Goal: Task Accomplishment & Management: Use online tool/utility

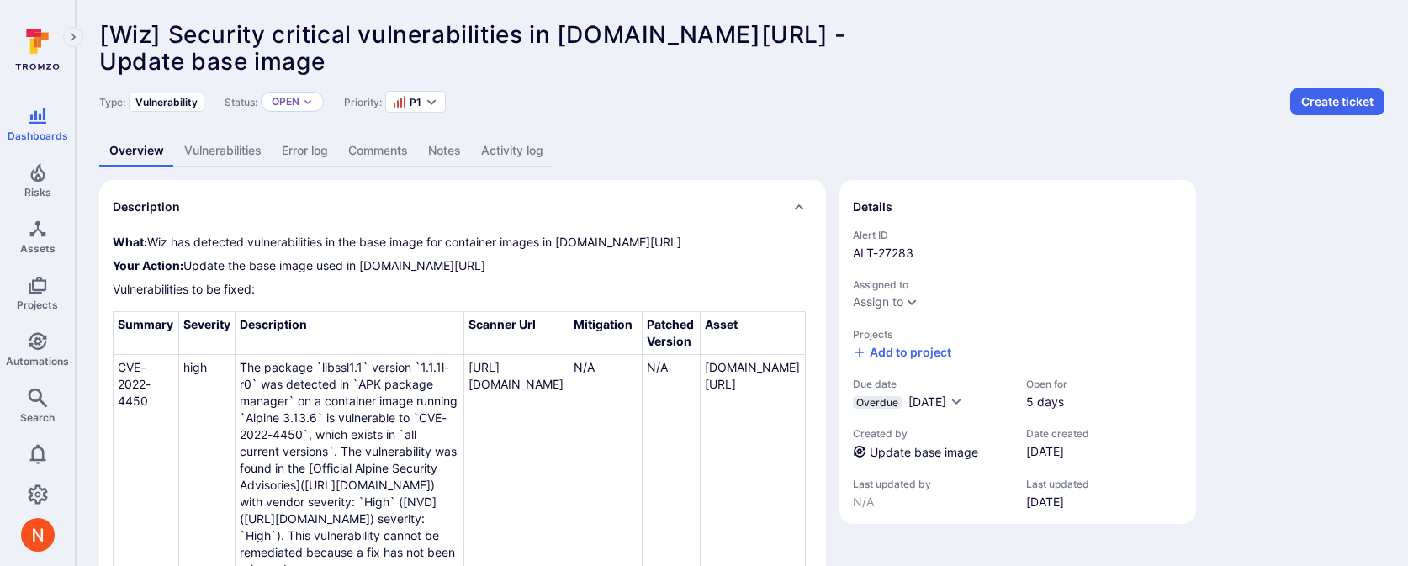
scroll to position [8, 0]
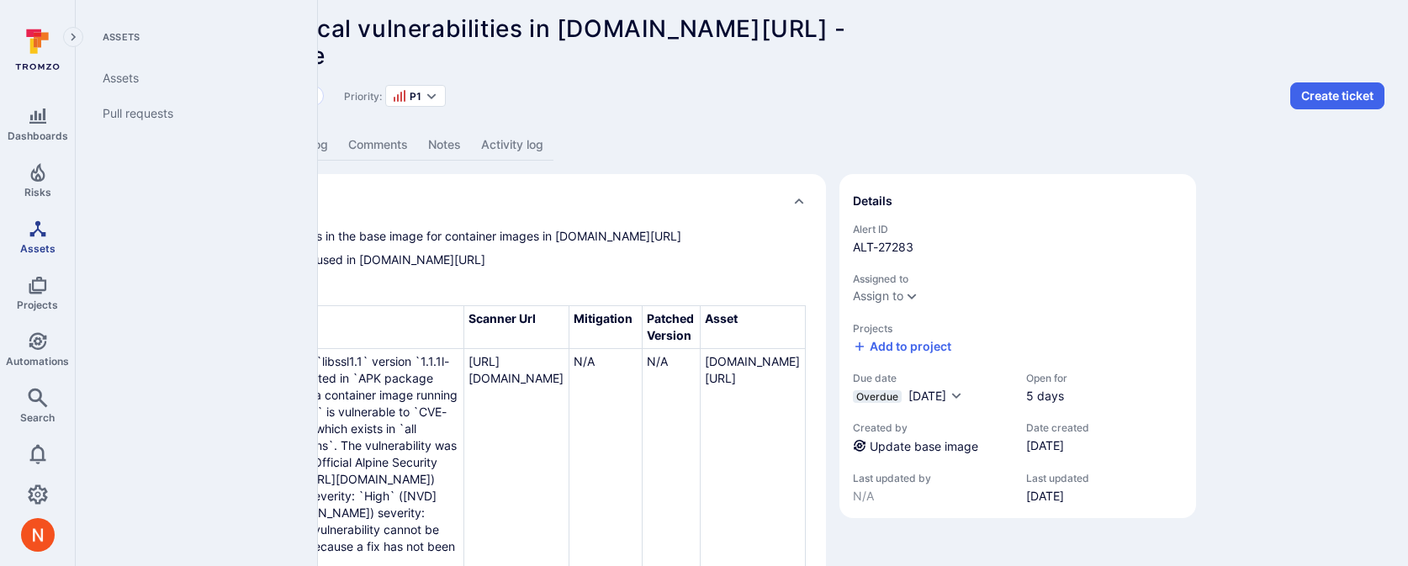
click at [34, 247] on span "Assets" at bounding box center [37, 248] width 35 height 13
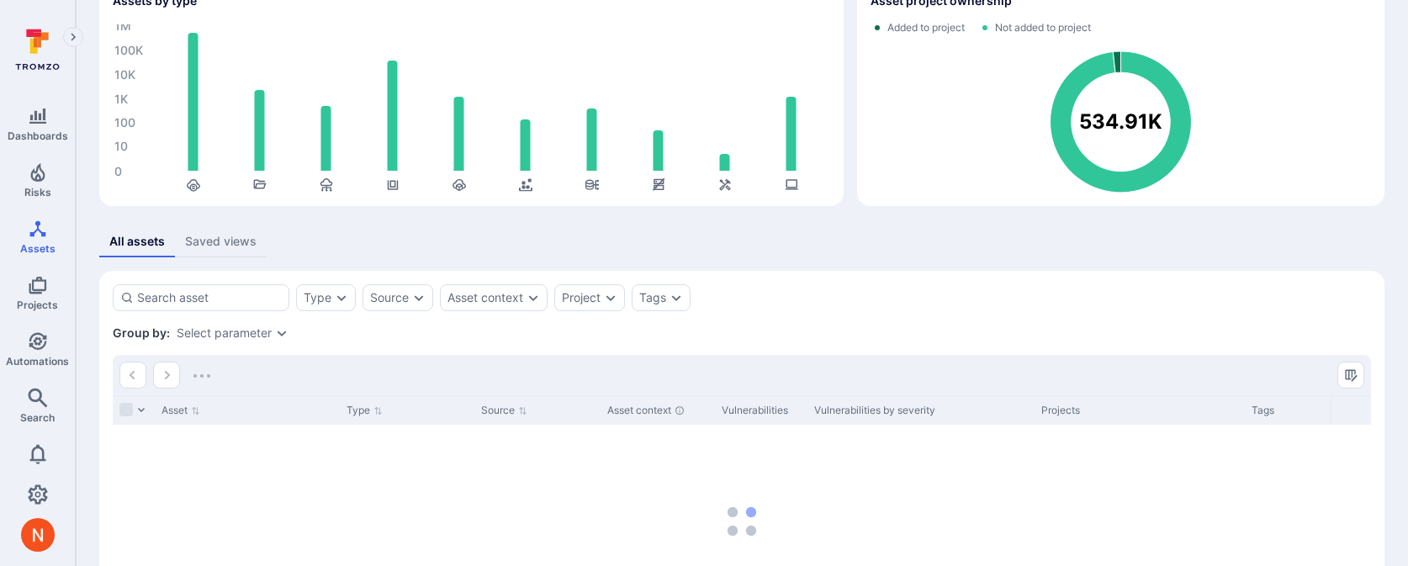
scroll to position [122, 0]
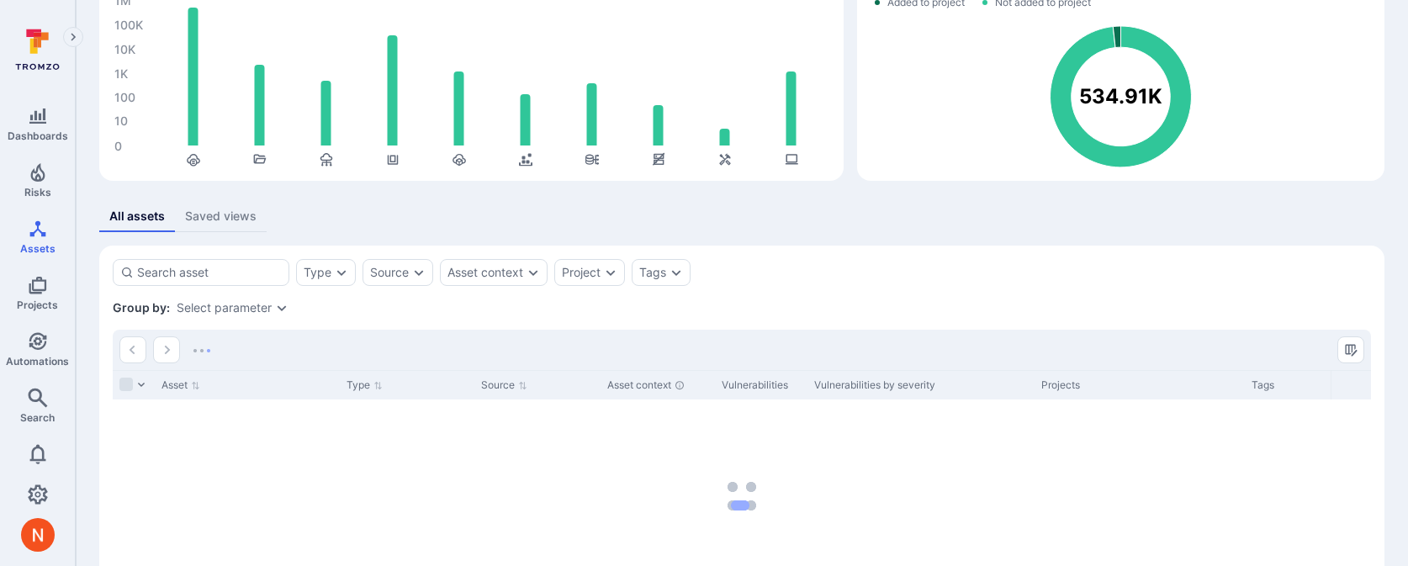
click at [246, 307] on div "Select parameter" at bounding box center [224, 307] width 95 height 13
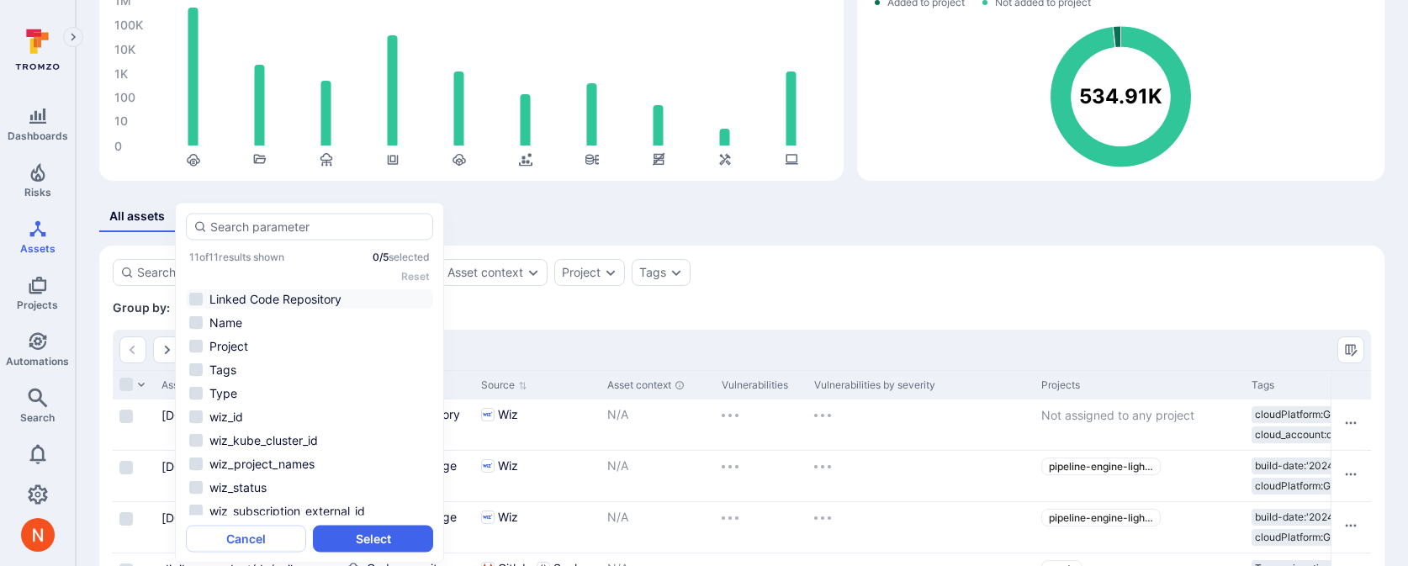
click at [298, 299] on li "Linked Code Repository" at bounding box center [309, 299] width 247 height 20
click at [336, 531] on button "Select" at bounding box center [373, 539] width 120 height 27
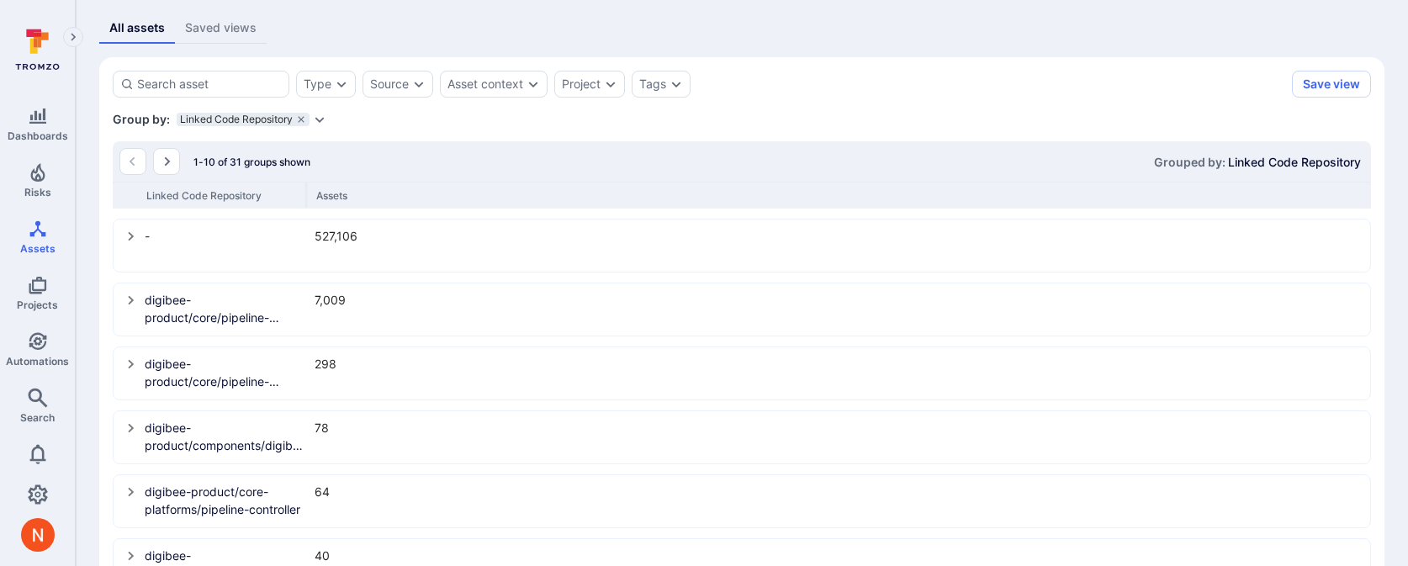
scroll to position [272, 0]
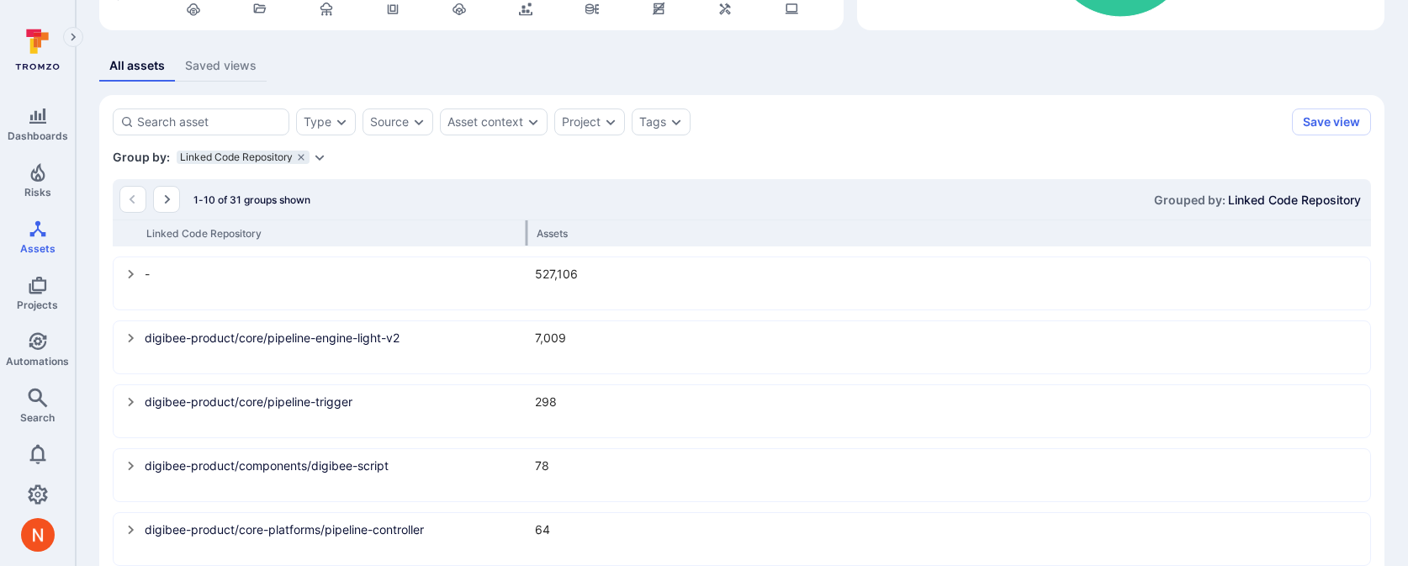
drag, startPoint x: 304, startPoint y: 228, endPoint x: 526, endPoint y: 230, distance: 221.2
click at [526, 230] on div at bounding box center [527, 232] width 3 height 25
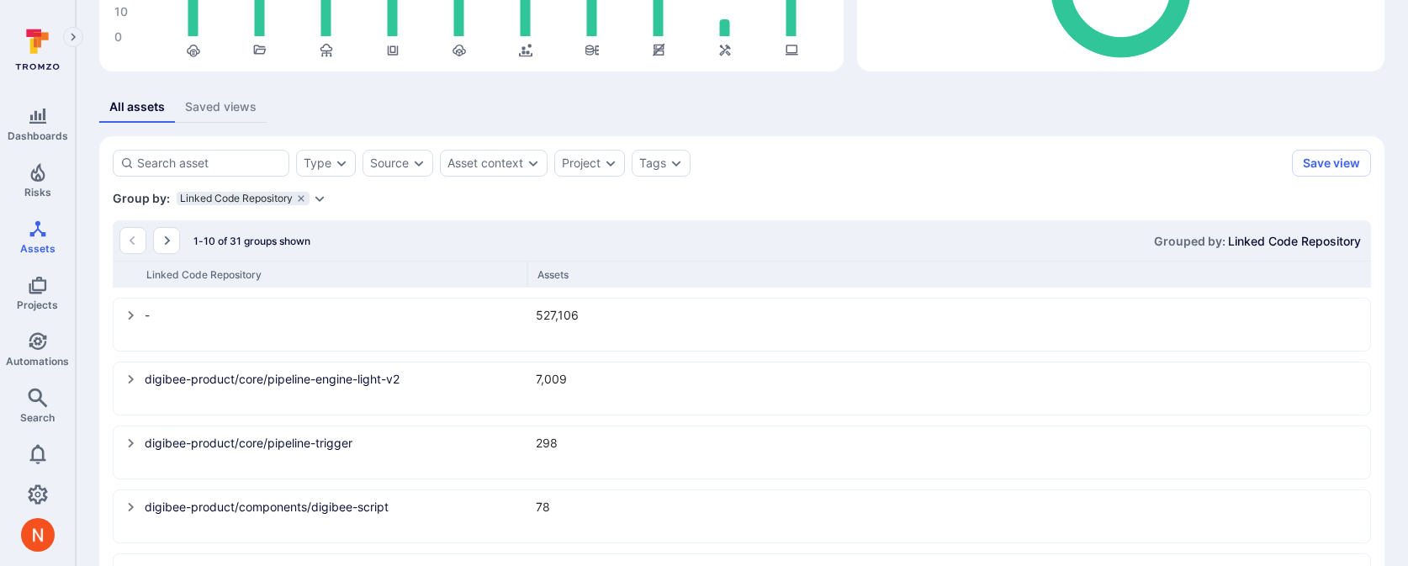
scroll to position [230, 0]
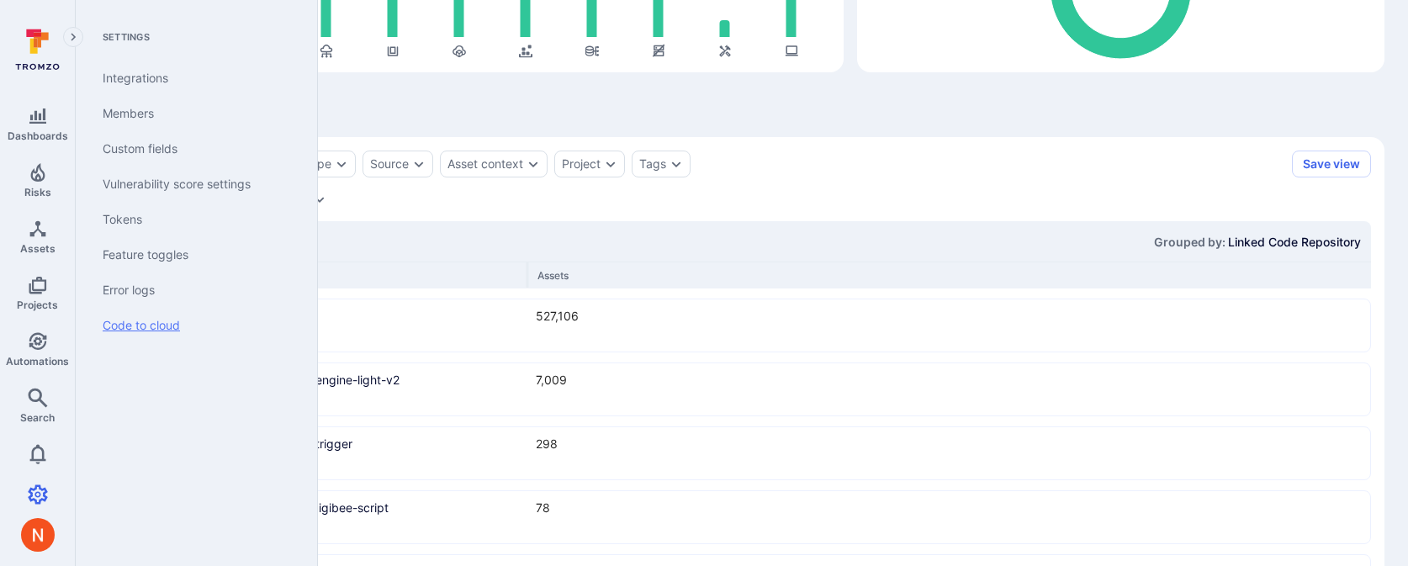
click at [116, 324] on link "Code to cloud" at bounding box center [193, 325] width 208 height 35
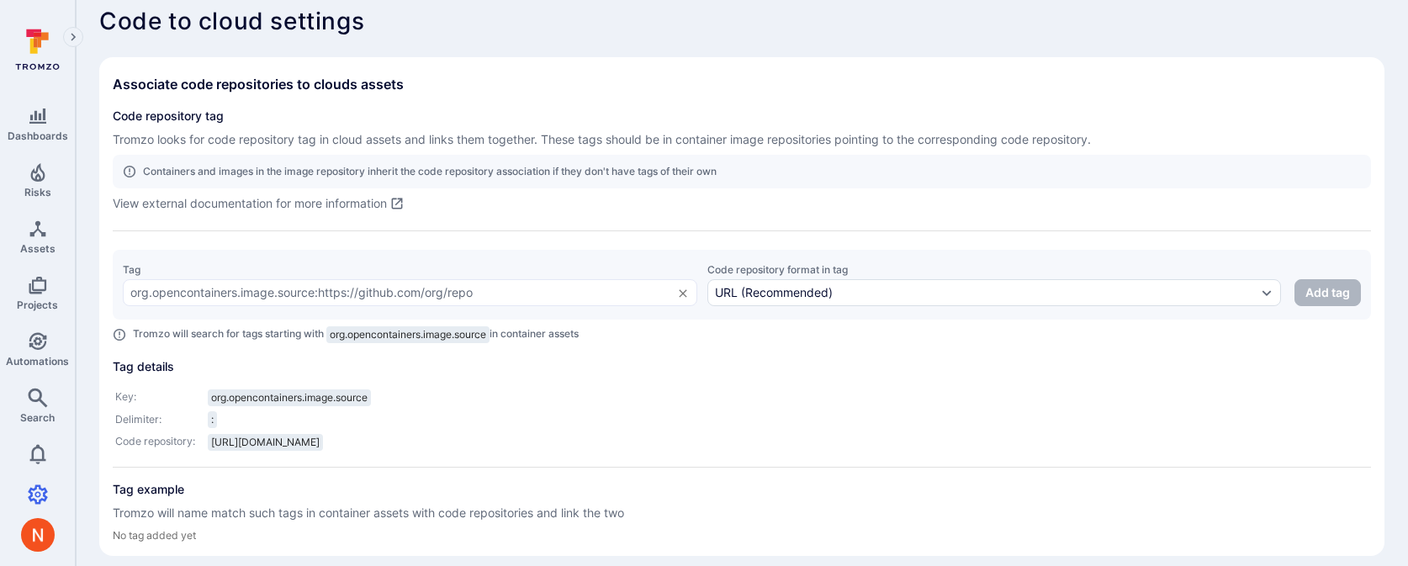
scroll to position [28, 0]
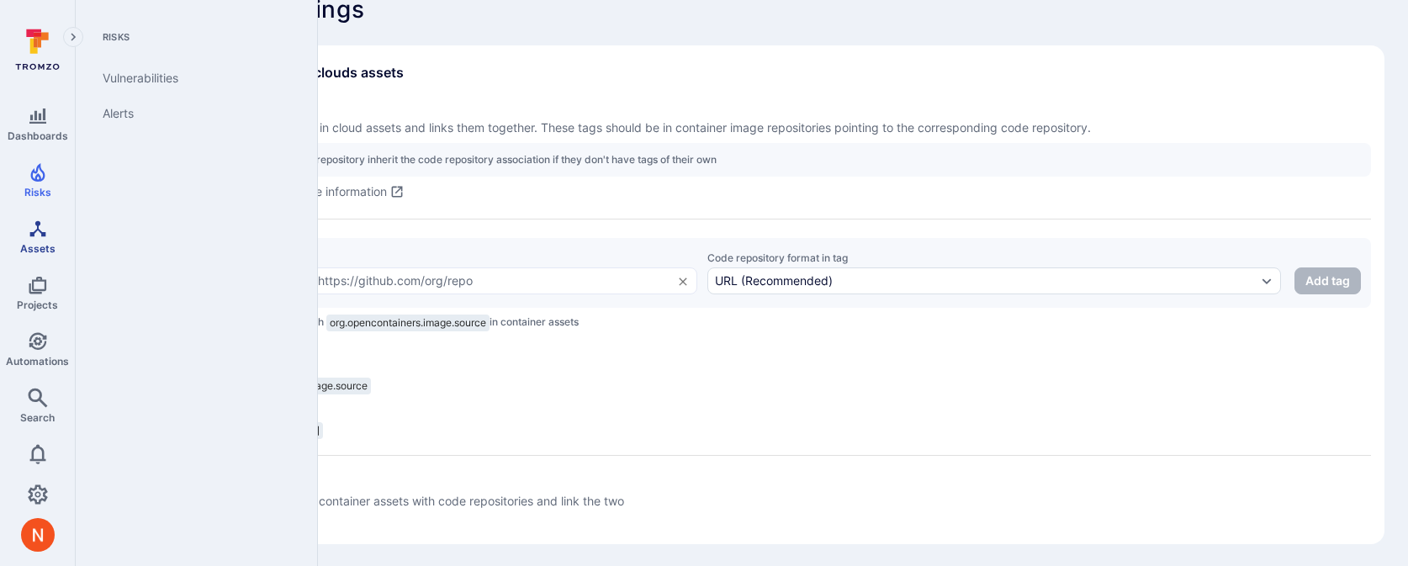
click at [32, 233] on icon "Assets" at bounding box center [37, 228] width 16 height 16
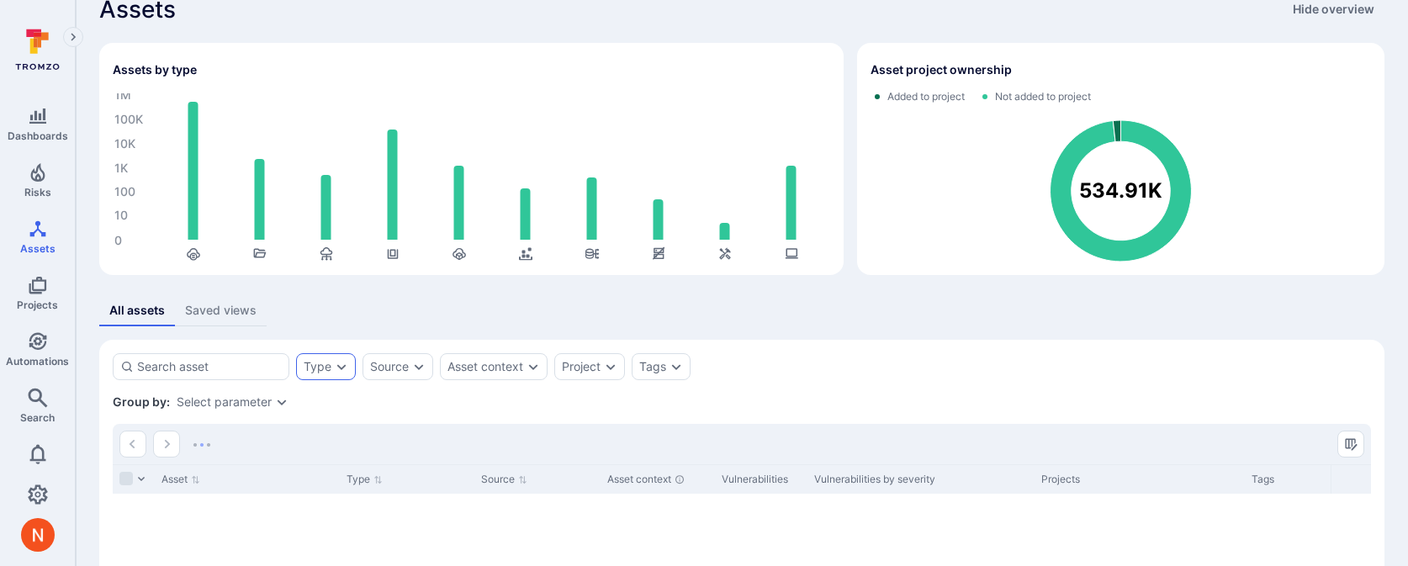
click at [339, 360] on icon "Expand dropdown" at bounding box center [341, 366] width 13 height 13
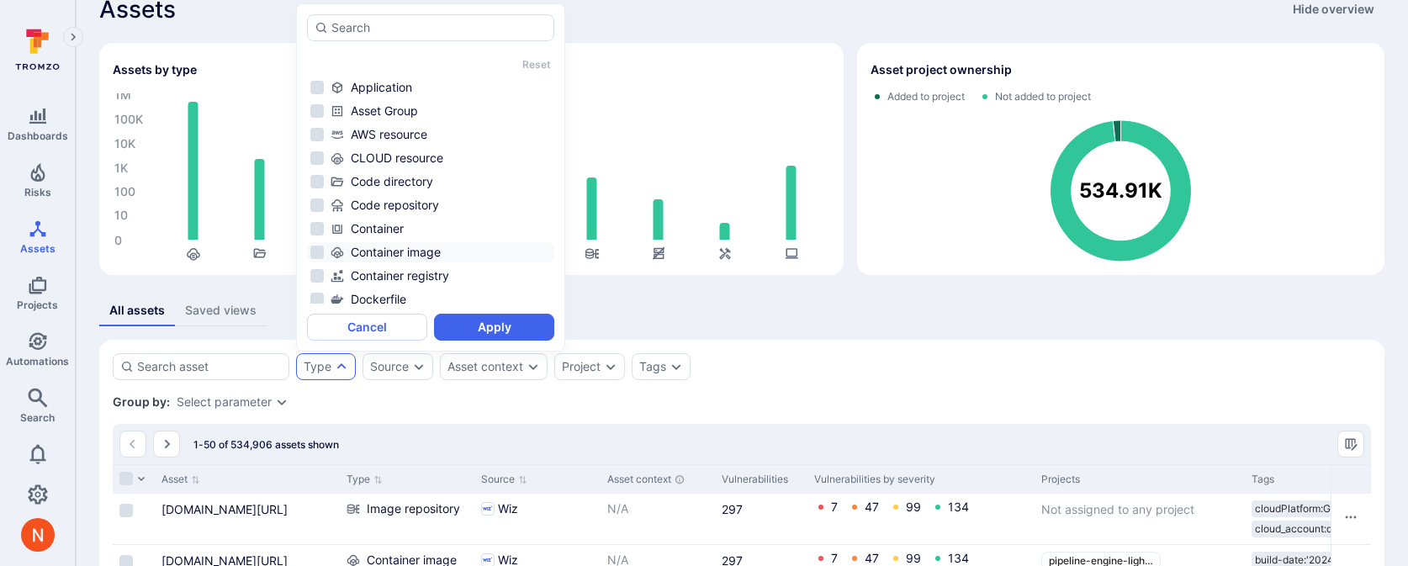
click at [432, 249] on div "Container image" at bounding box center [440, 252] width 220 height 17
click at [476, 321] on button "Apply" at bounding box center [494, 327] width 120 height 27
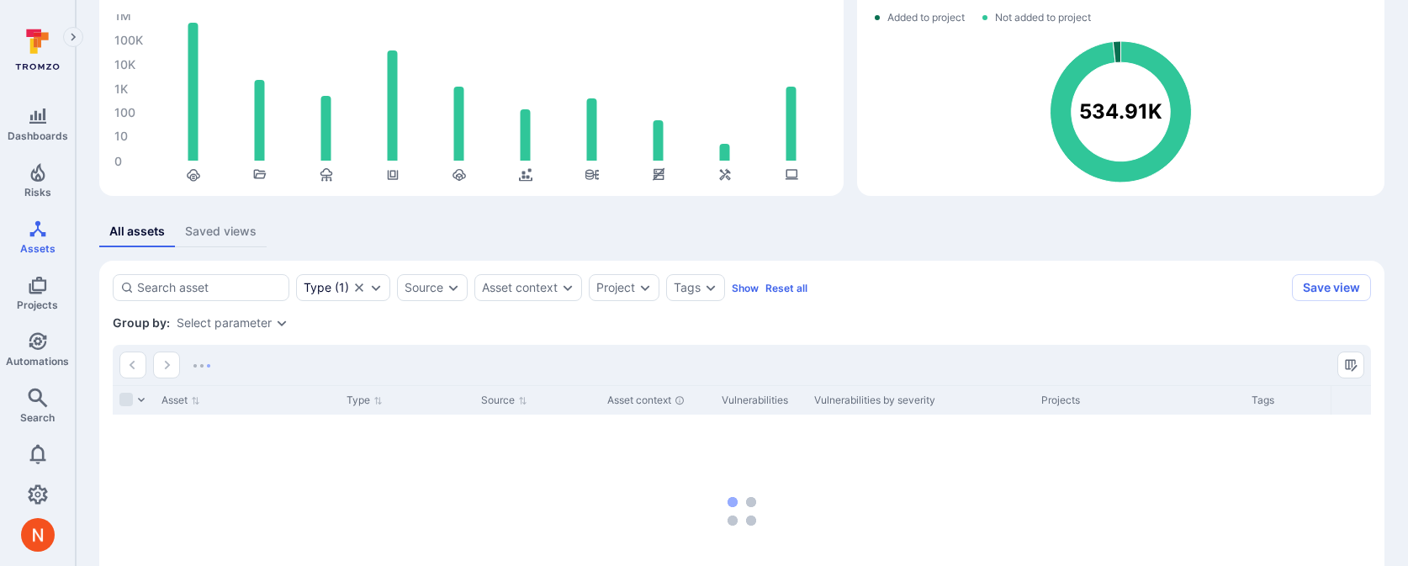
scroll to position [249, 0]
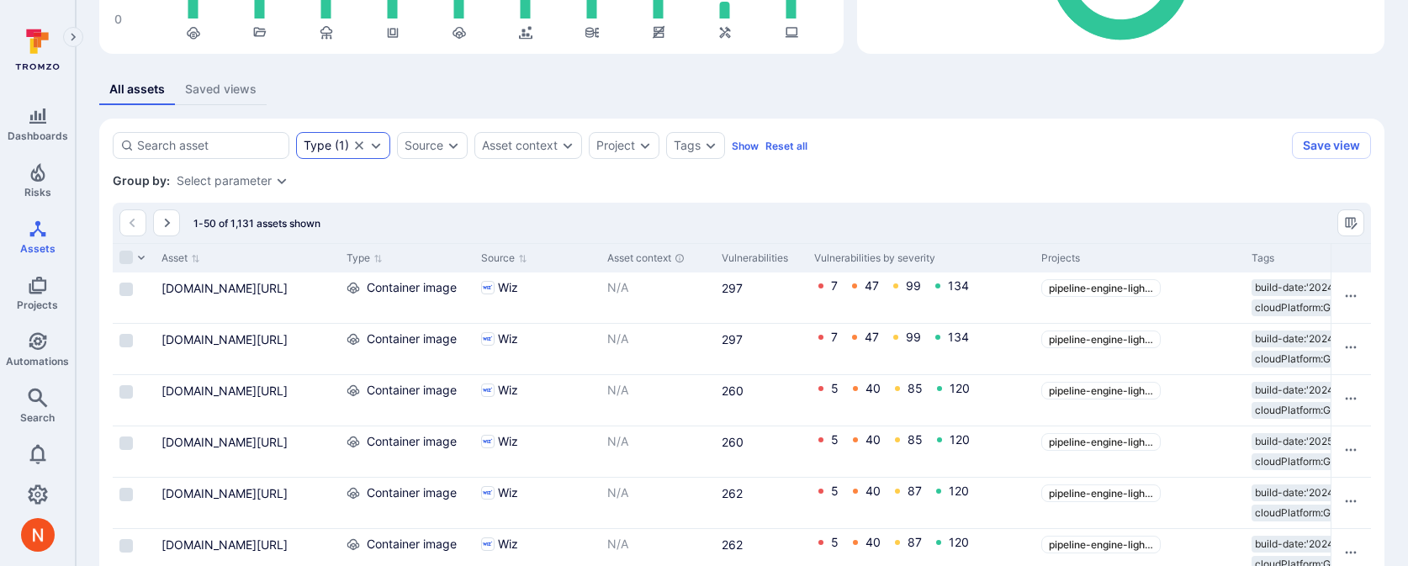
click at [327, 148] on div "Type" at bounding box center [318, 145] width 28 height 13
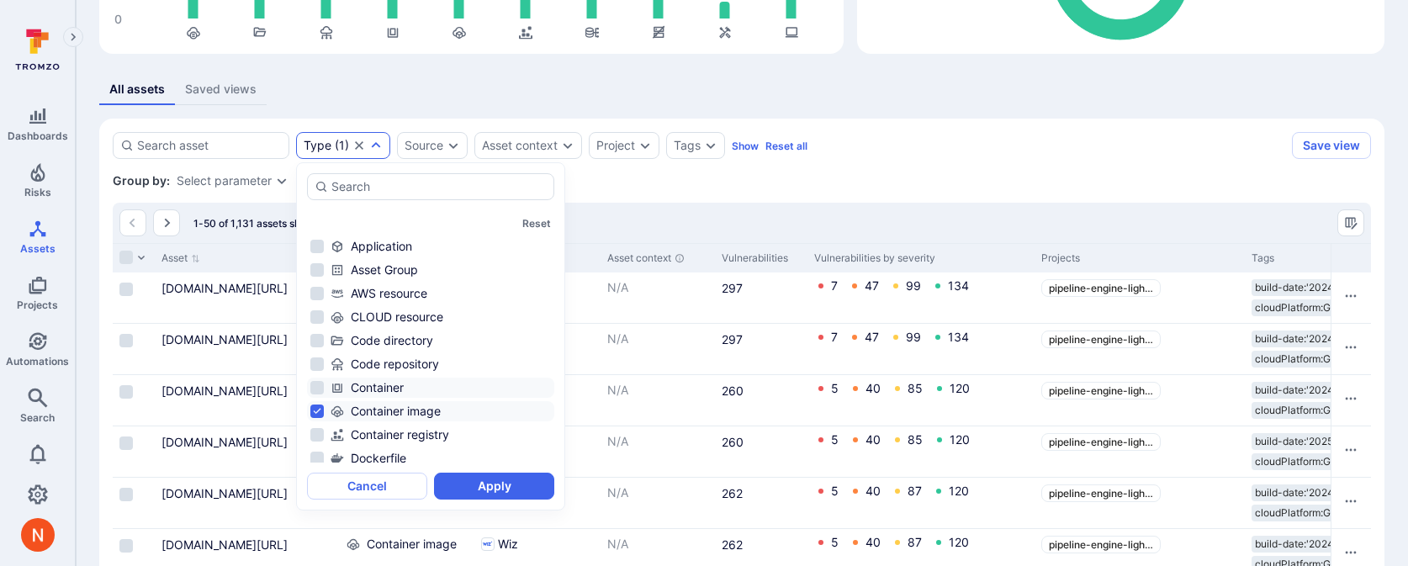
click at [404, 389] on div "Container" at bounding box center [440, 387] width 220 height 17
click at [470, 479] on button "Apply" at bounding box center [494, 486] width 120 height 27
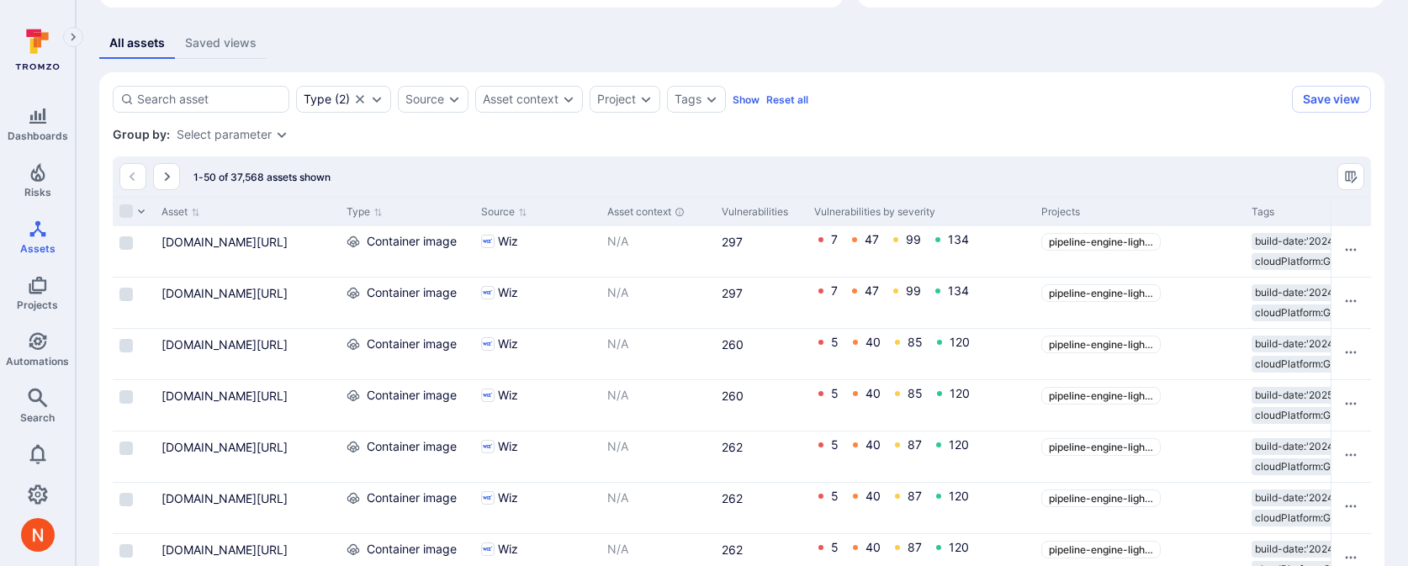
scroll to position [323, 0]
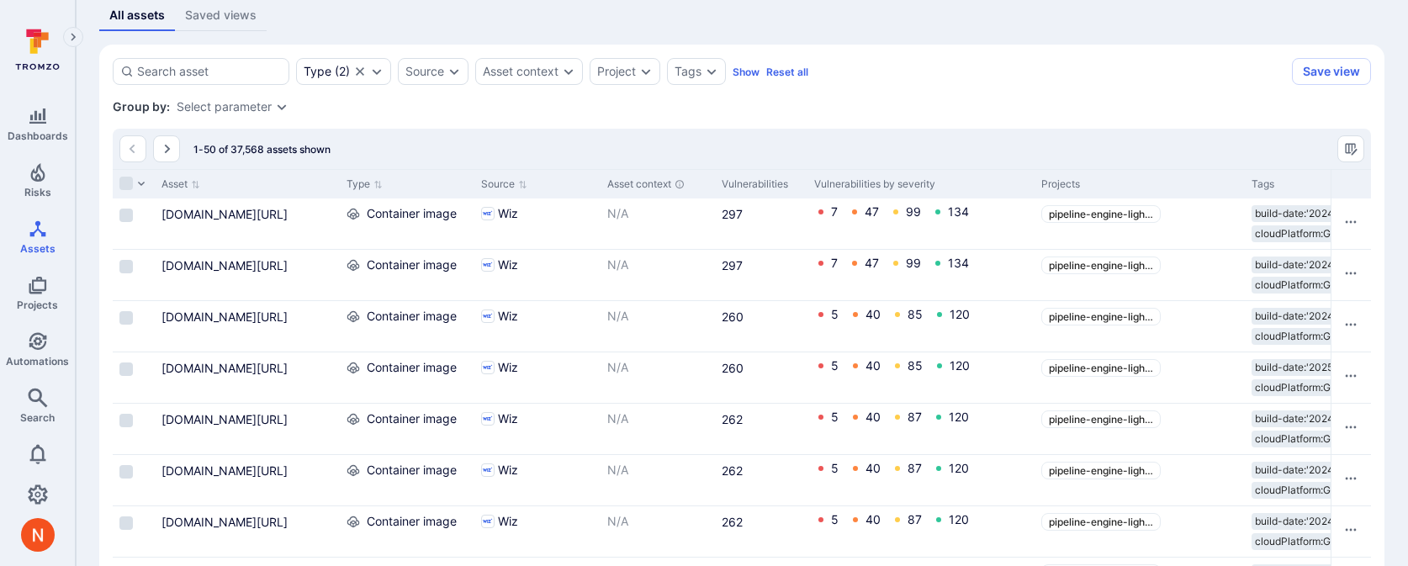
click at [187, 105] on div "Select parameter" at bounding box center [224, 106] width 95 height 13
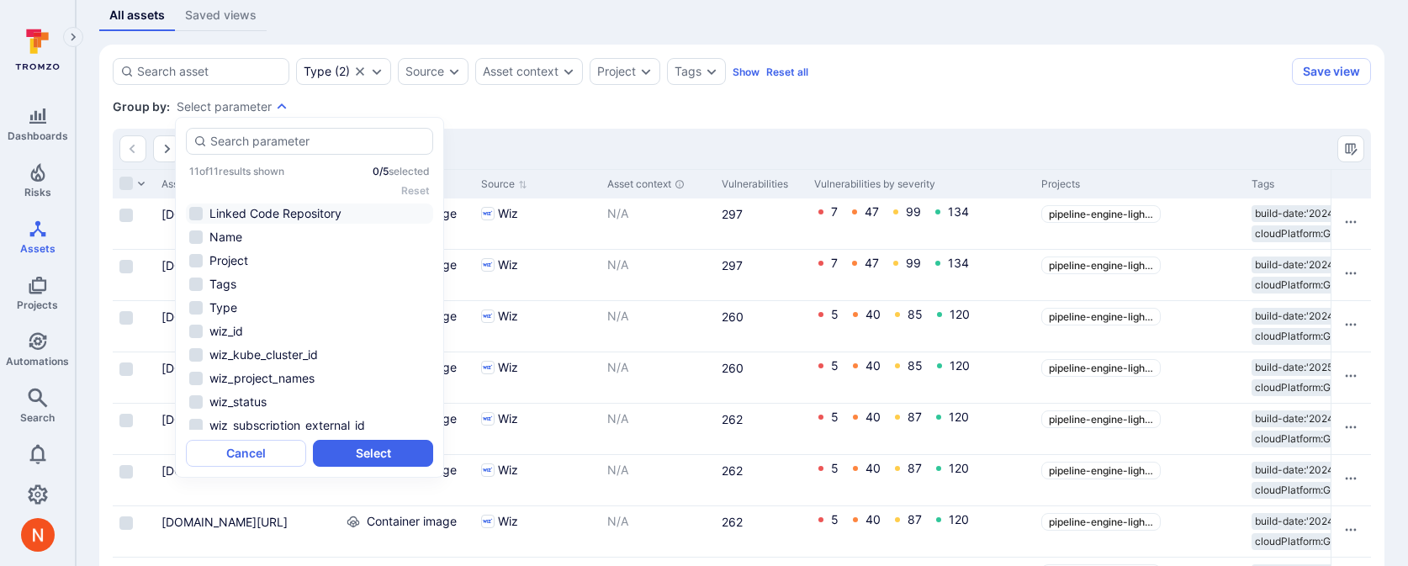
click at [269, 209] on li "Linked Code Repository" at bounding box center [309, 213] width 247 height 20
click at [417, 457] on button "Select" at bounding box center [373, 453] width 120 height 27
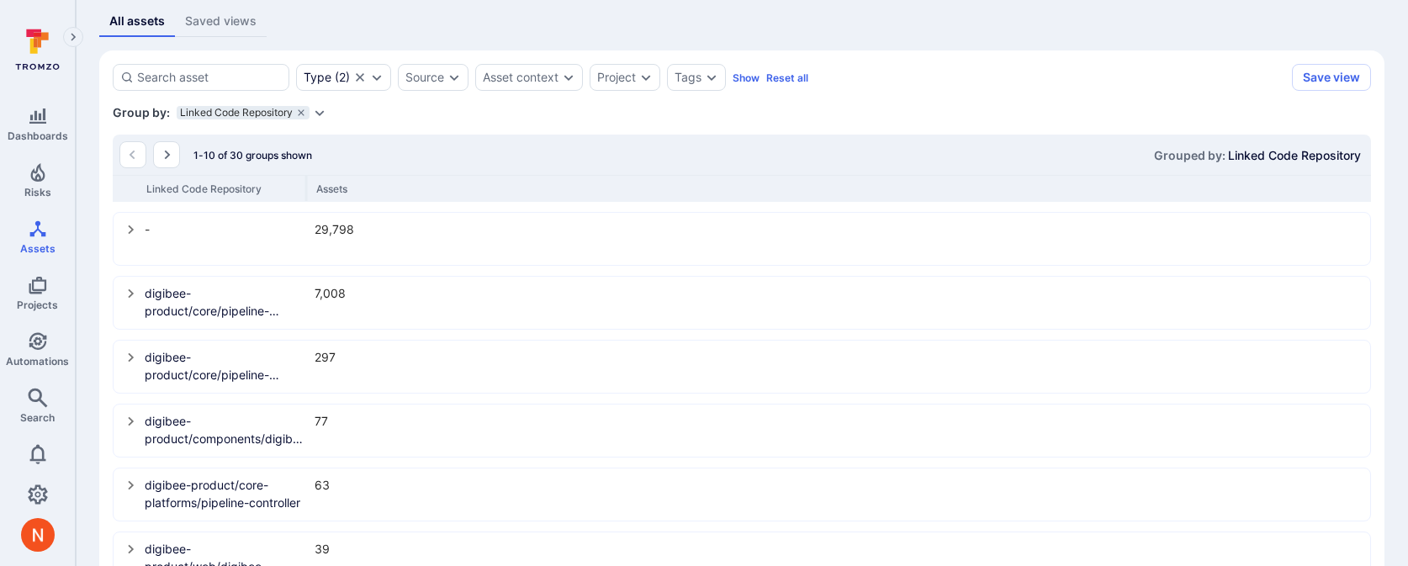
scroll to position [277, 0]
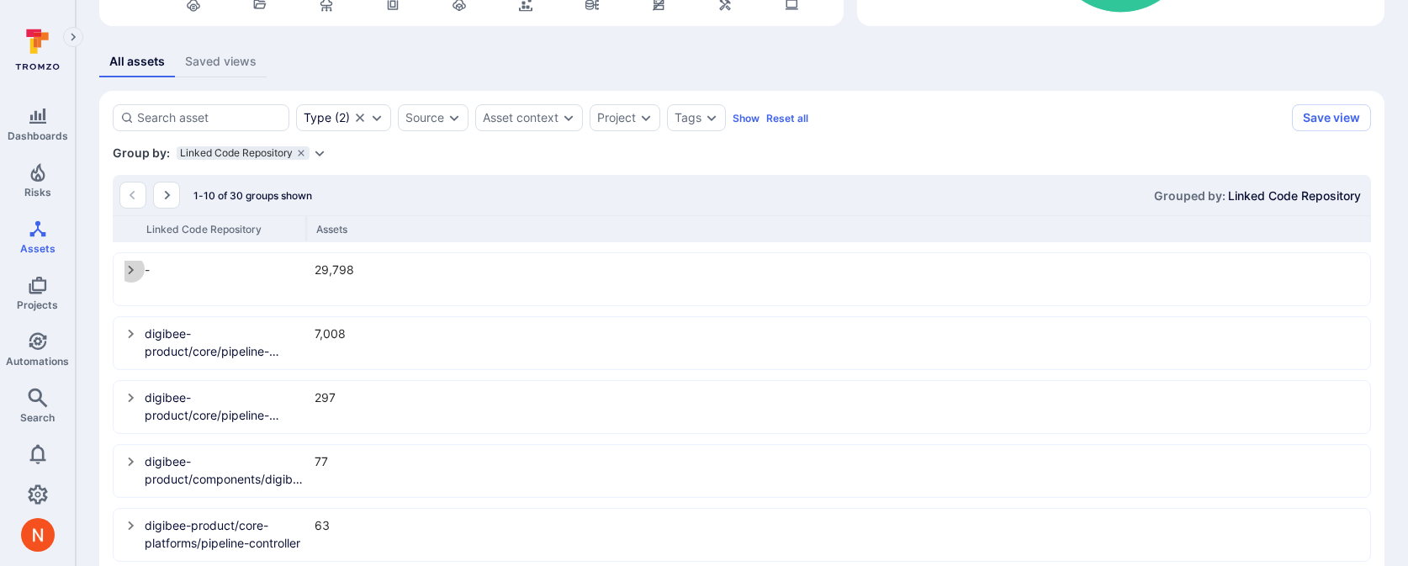
click at [126, 271] on icon "select group" at bounding box center [130, 269] width 13 height 13
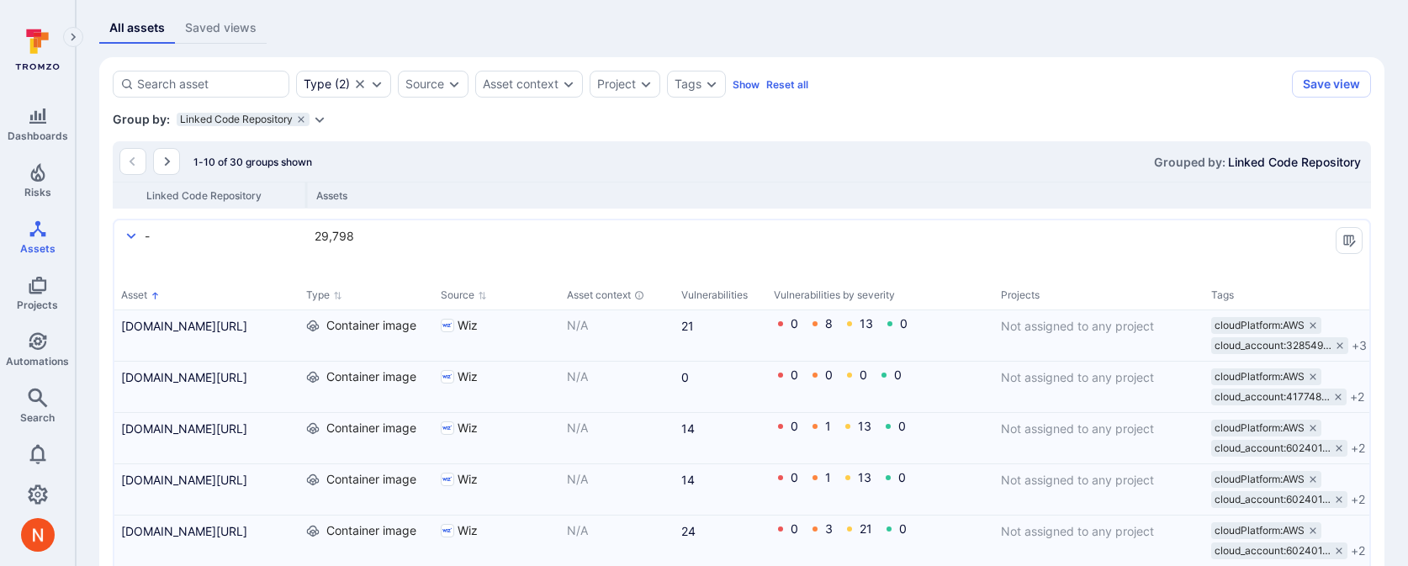
scroll to position [230, 0]
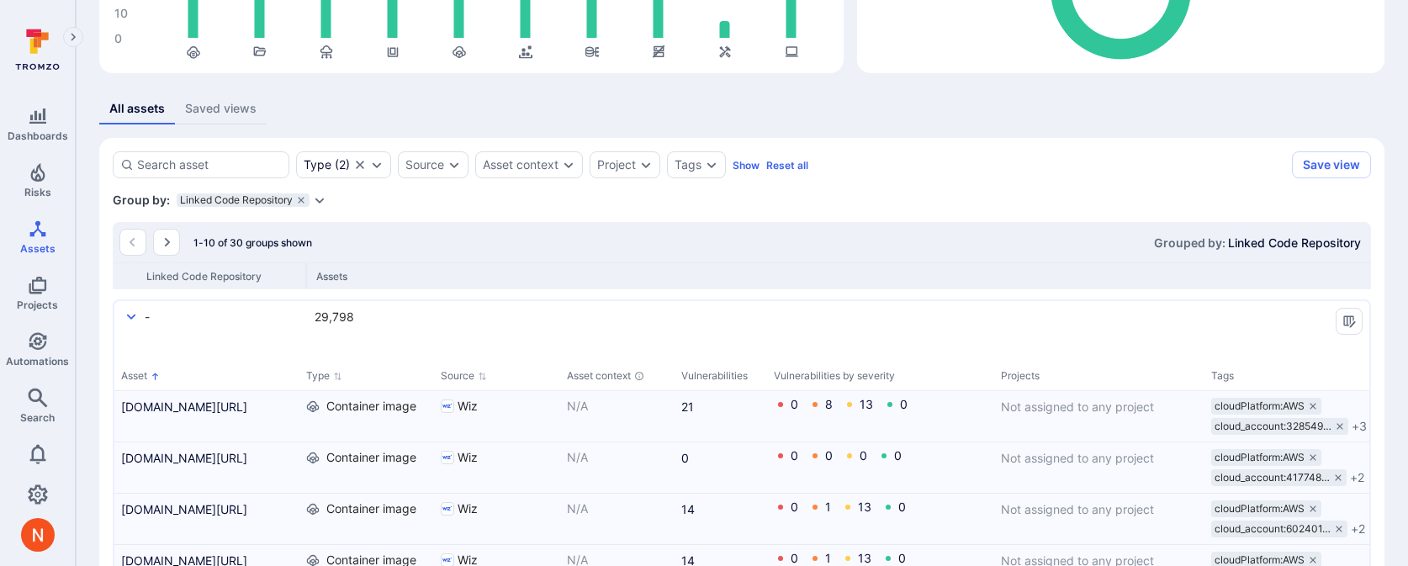
click at [321, 198] on icon "Expand dropdown" at bounding box center [319, 201] width 9 height 6
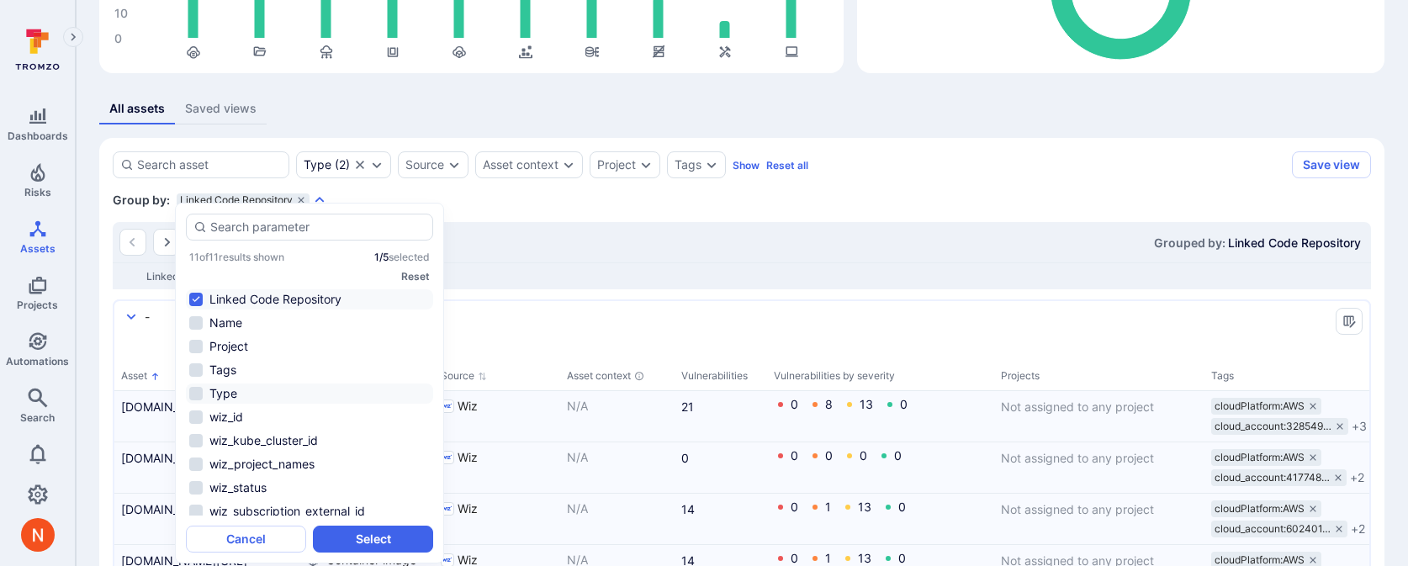
scroll to position [29, 0]
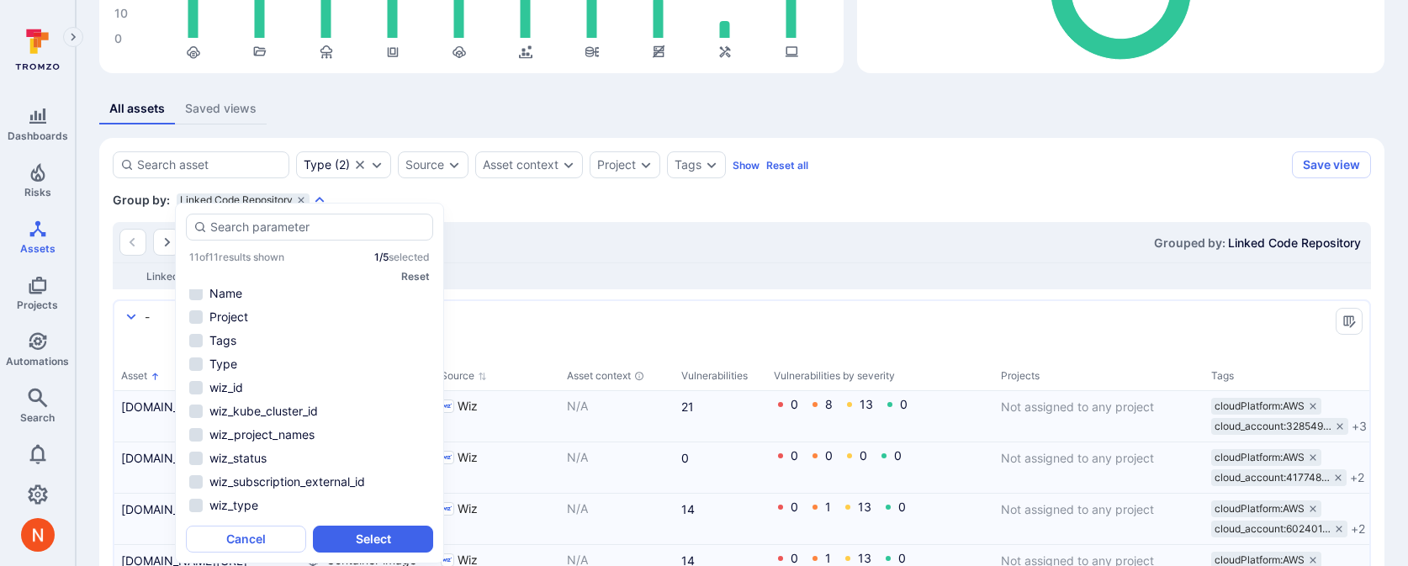
click at [452, 205] on div "Group by: Linked Code Repository Select parameter" at bounding box center [742, 200] width 1258 height 17
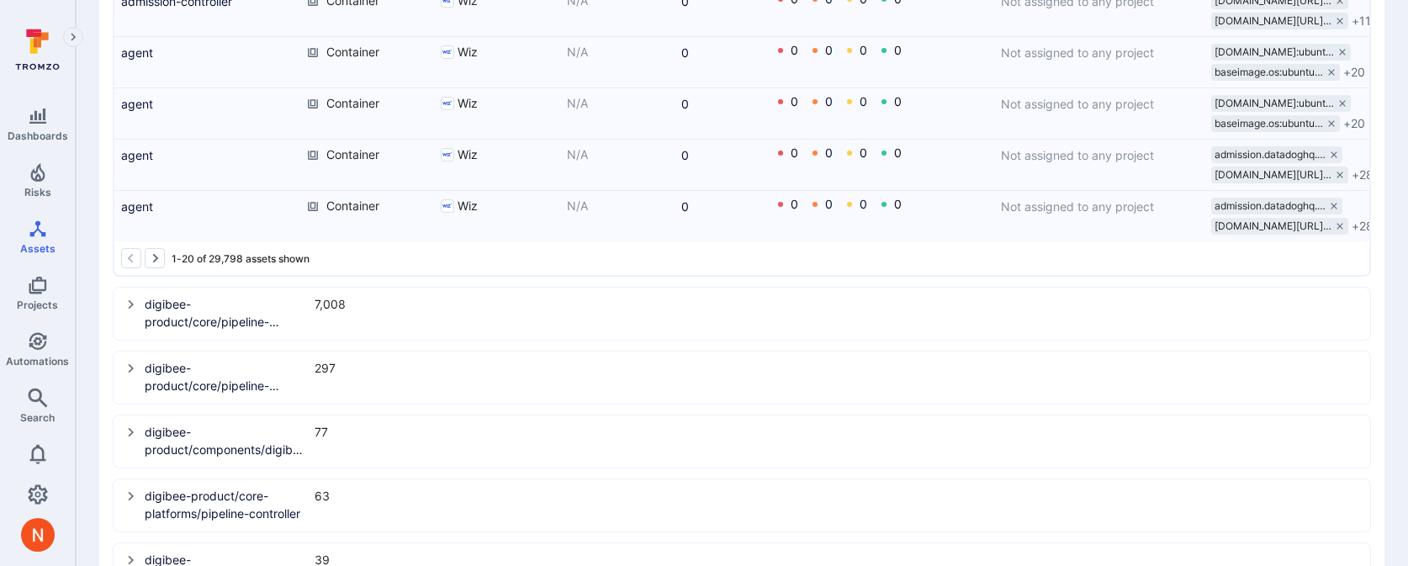
scroll to position [1726, 0]
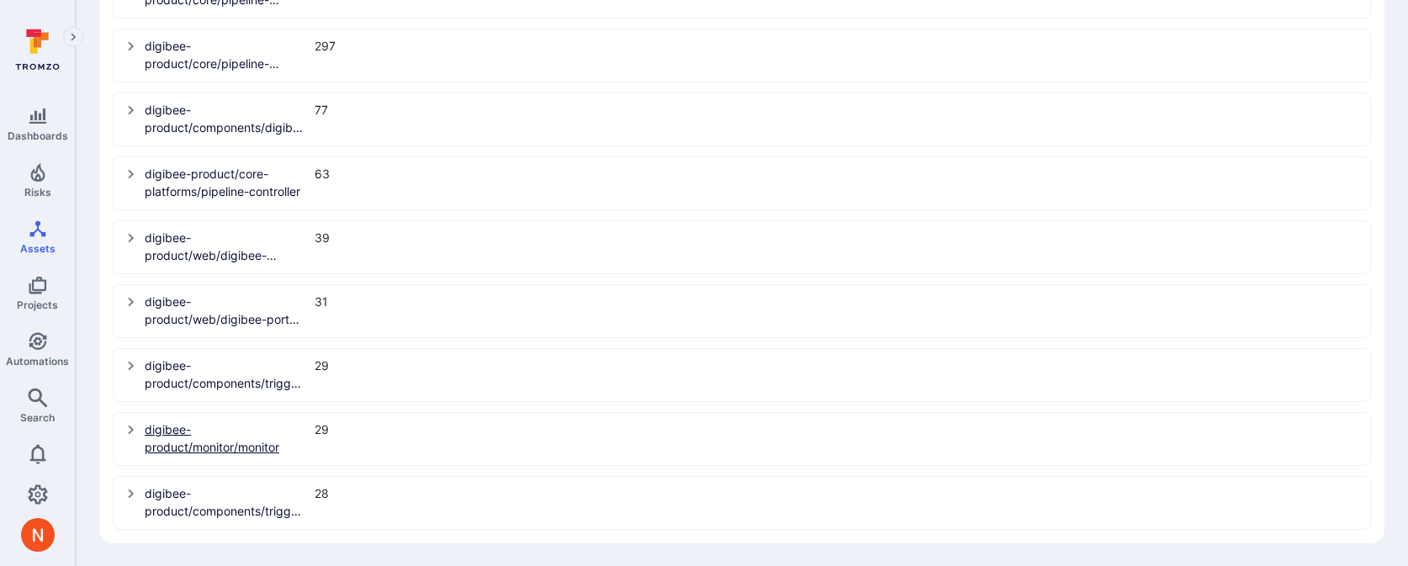
click at [188, 447] on link "digibee-product/monitor/monitor" at bounding box center [225, 437] width 160 height 35
click at [130, 366] on icon "select group" at bounding box center [131, 366] width 6 height 9
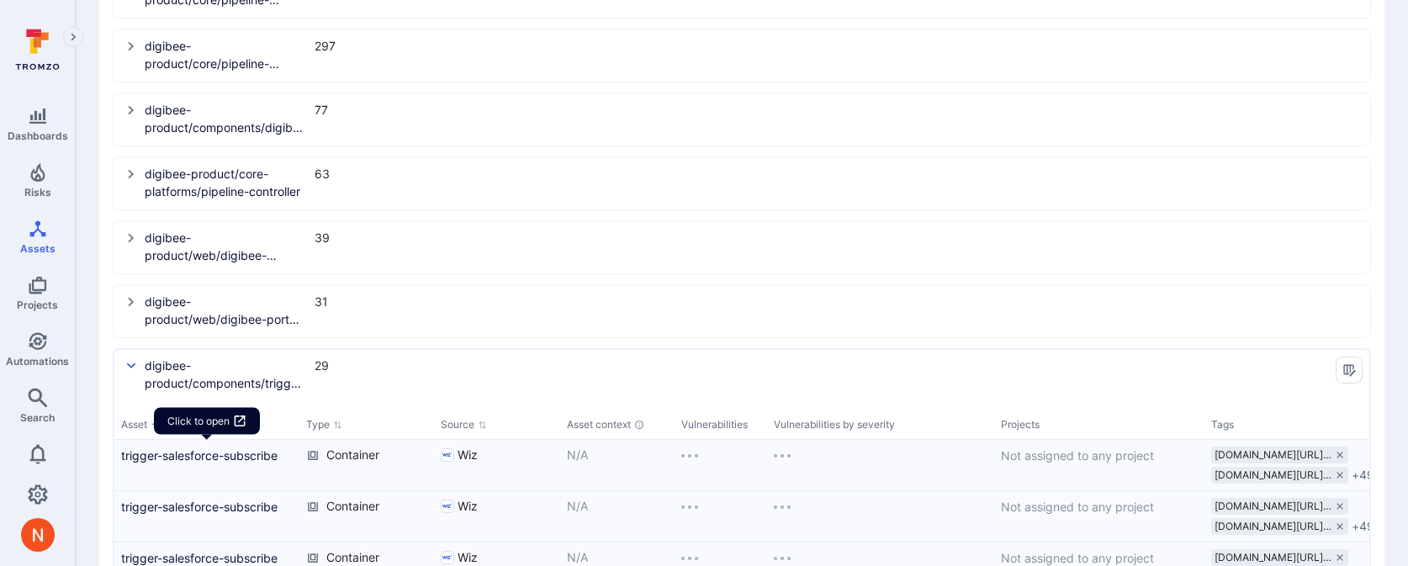
scroll to position [1746, 0]
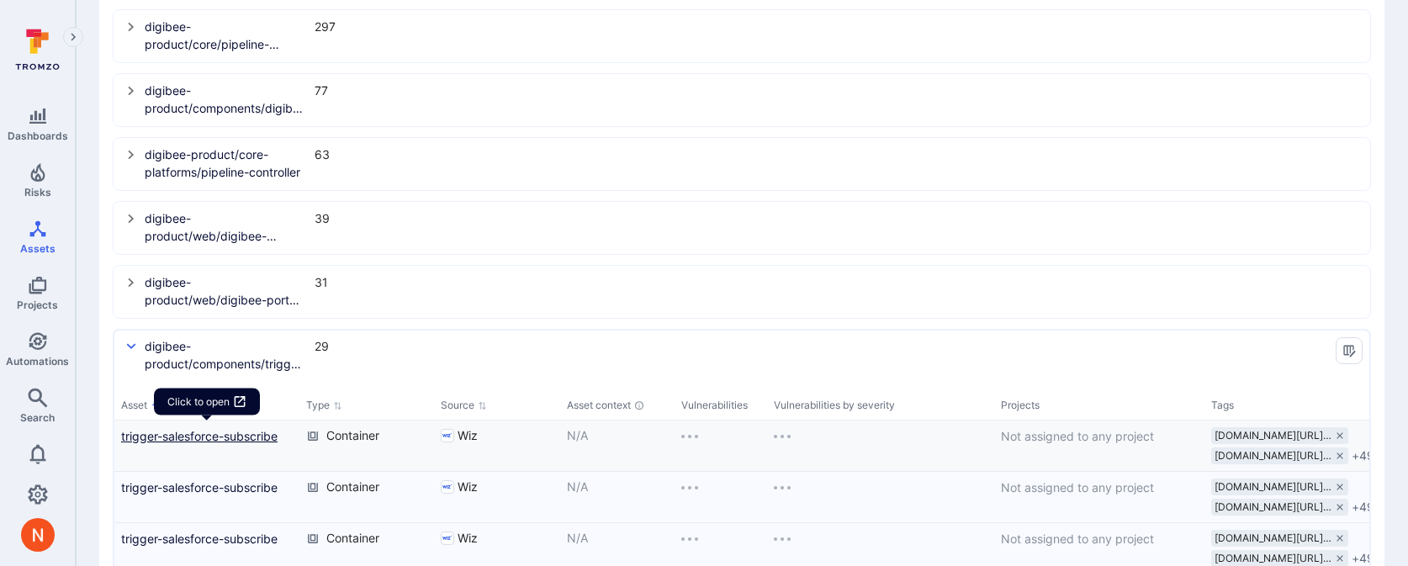
click at [195, 436] on link "trigger-salesforce-subscribe" at bounding box center [207, 436] width 172 height 18
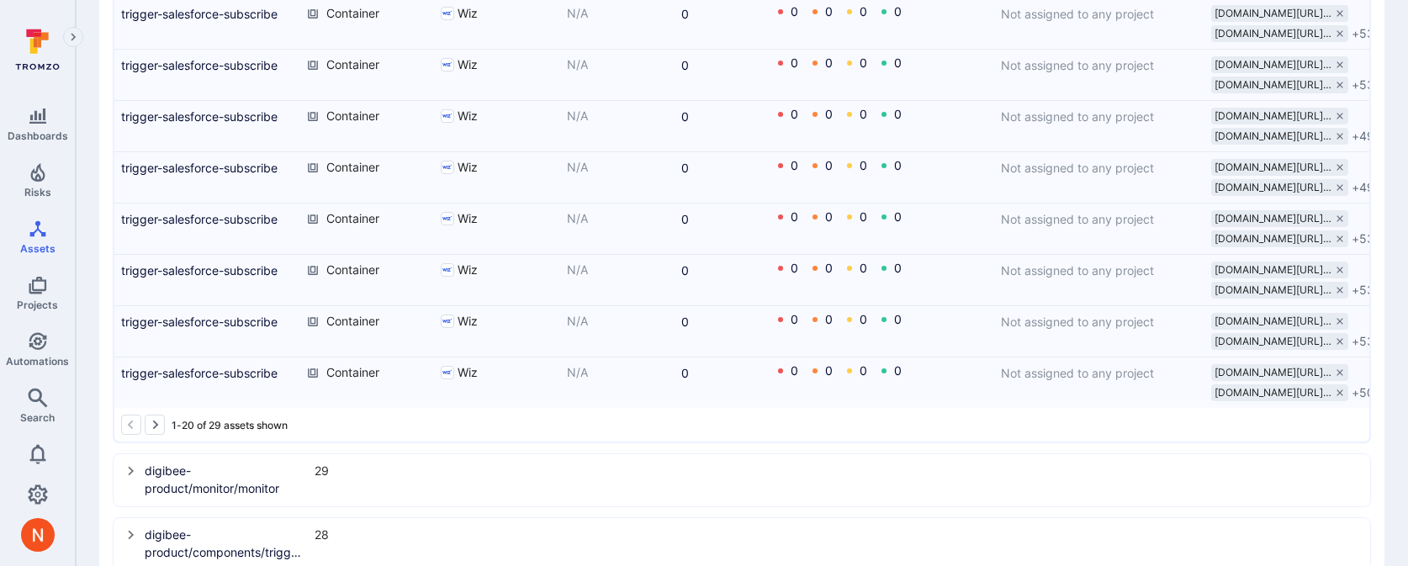
scroll to position [2825, 0]
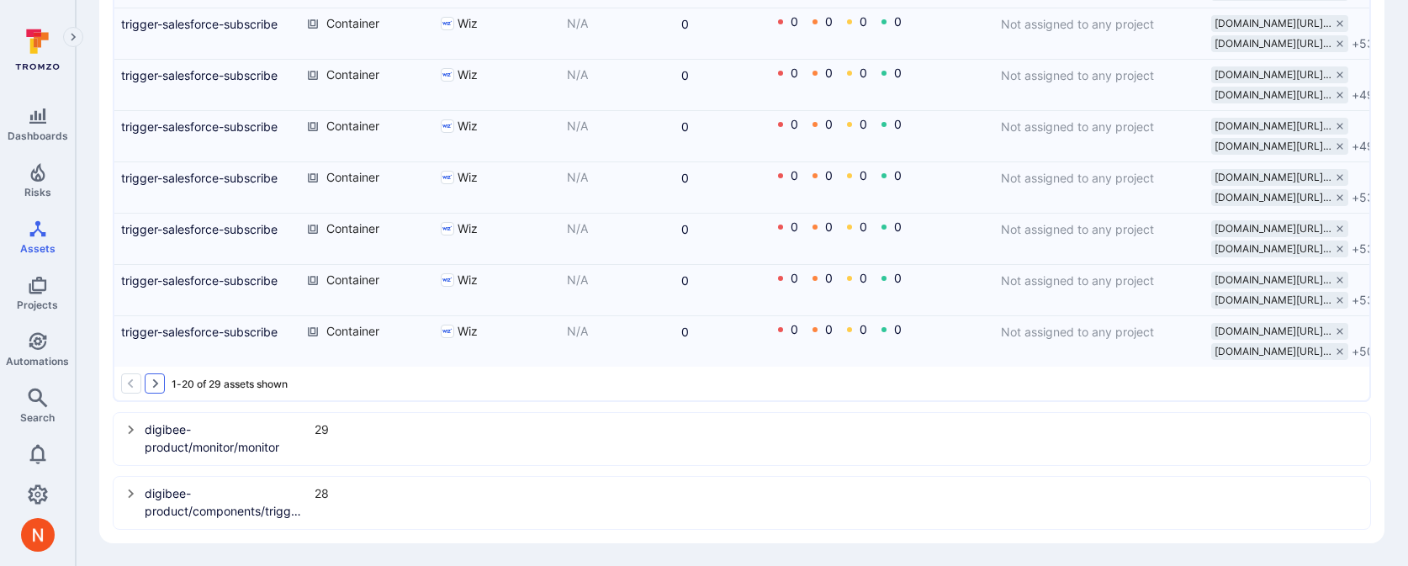
click at [162, 387] on button "Go to the next page" at bounding box center [155, 383] width 20 height 20
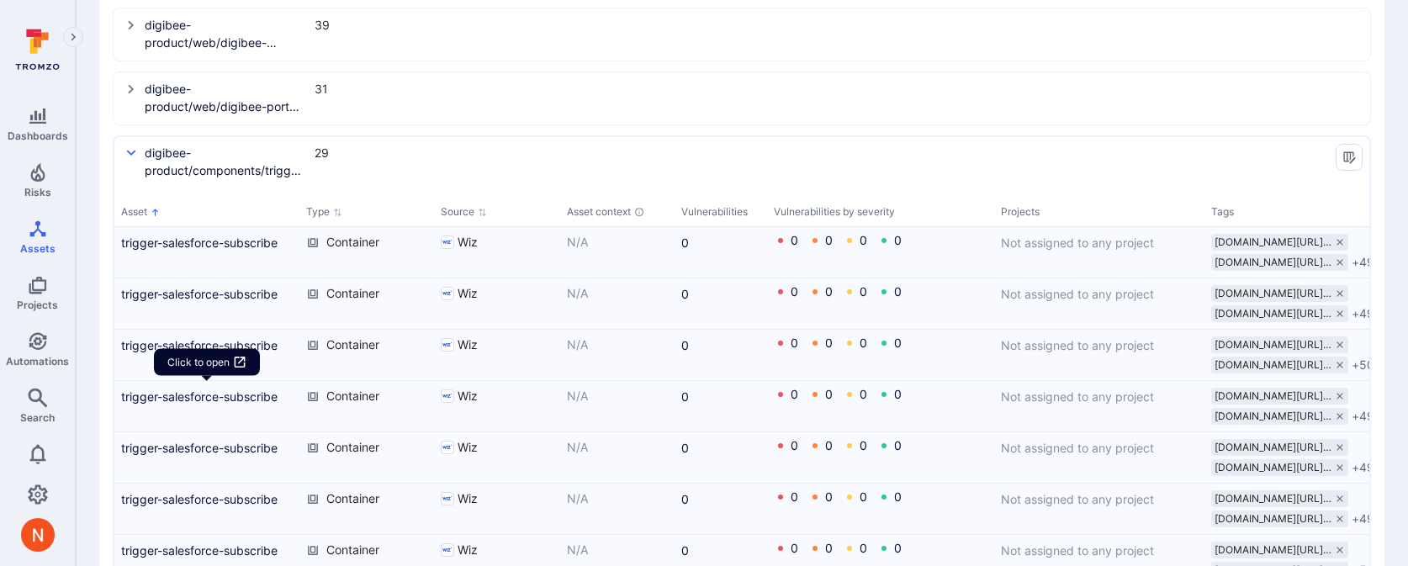
scroll to position [2260, 0]
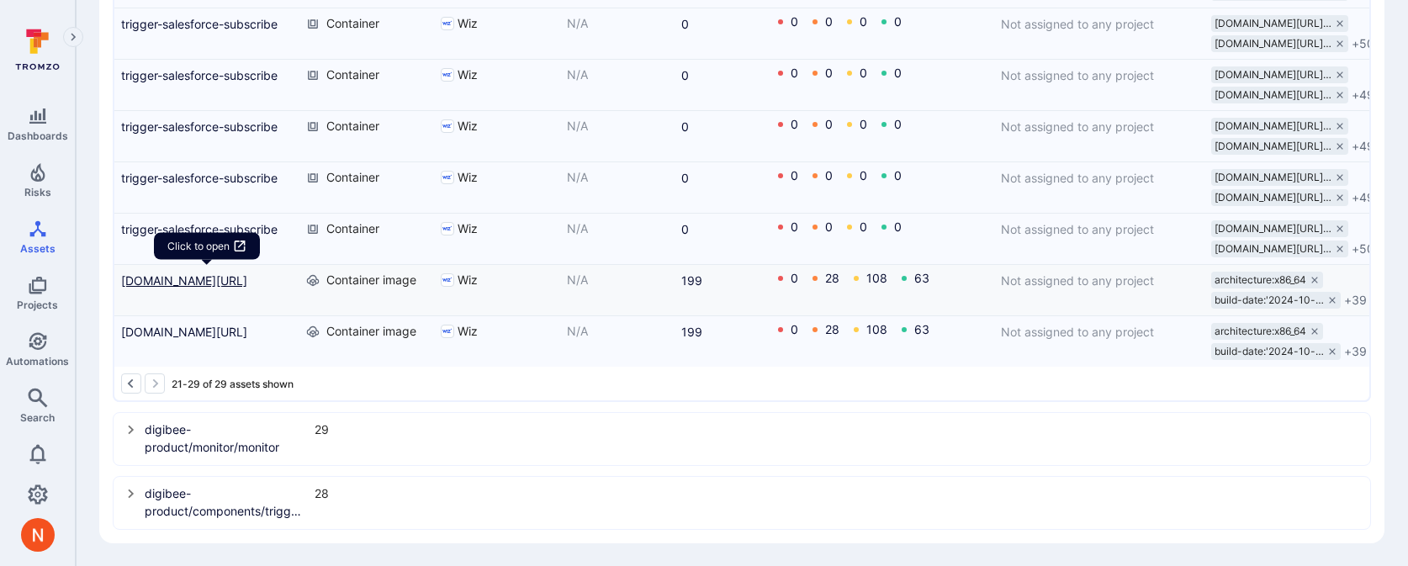
click at [173, 285] on link "[DOMAIN_NAME][URL]" at bounding box center [207, 281] width 172 height 18
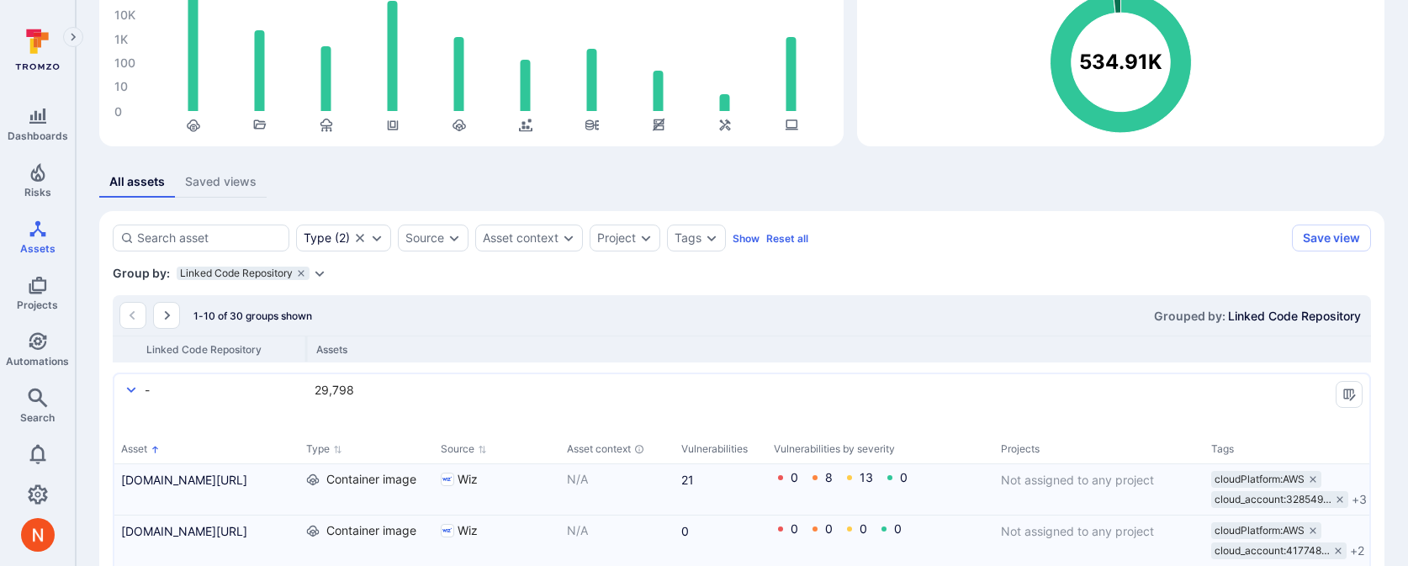
scroll to position [346, 0]
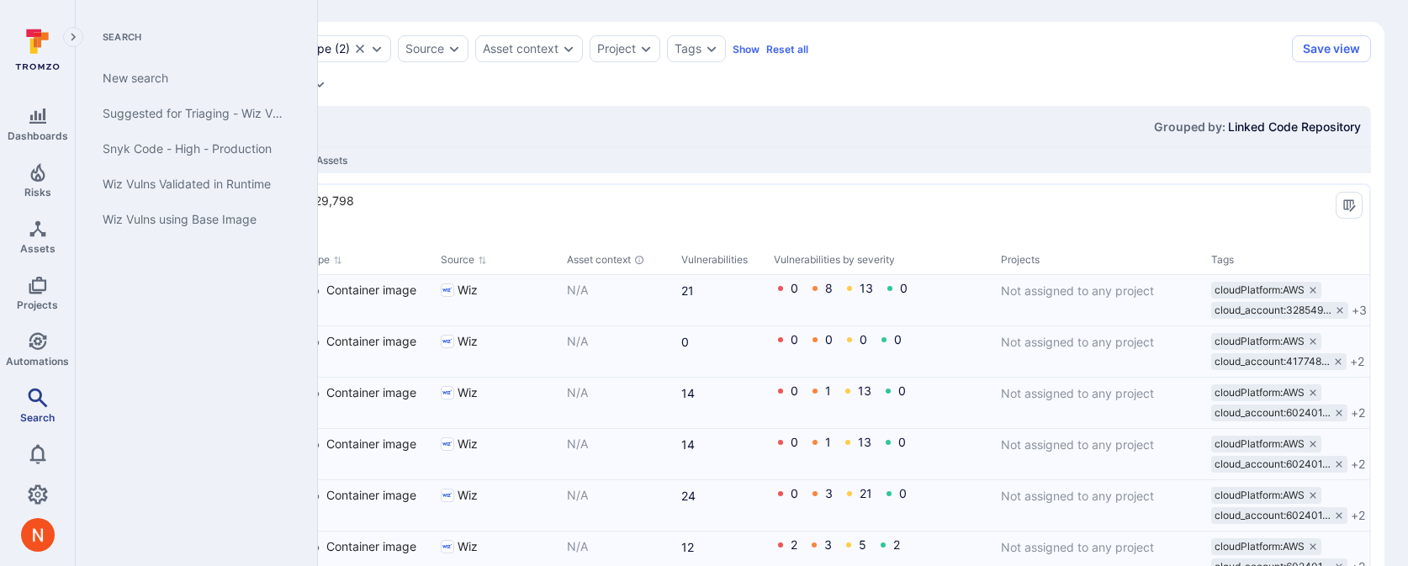
click at [18, 416] on link "Search" at bounding box center [37, 406] width 75 height 50
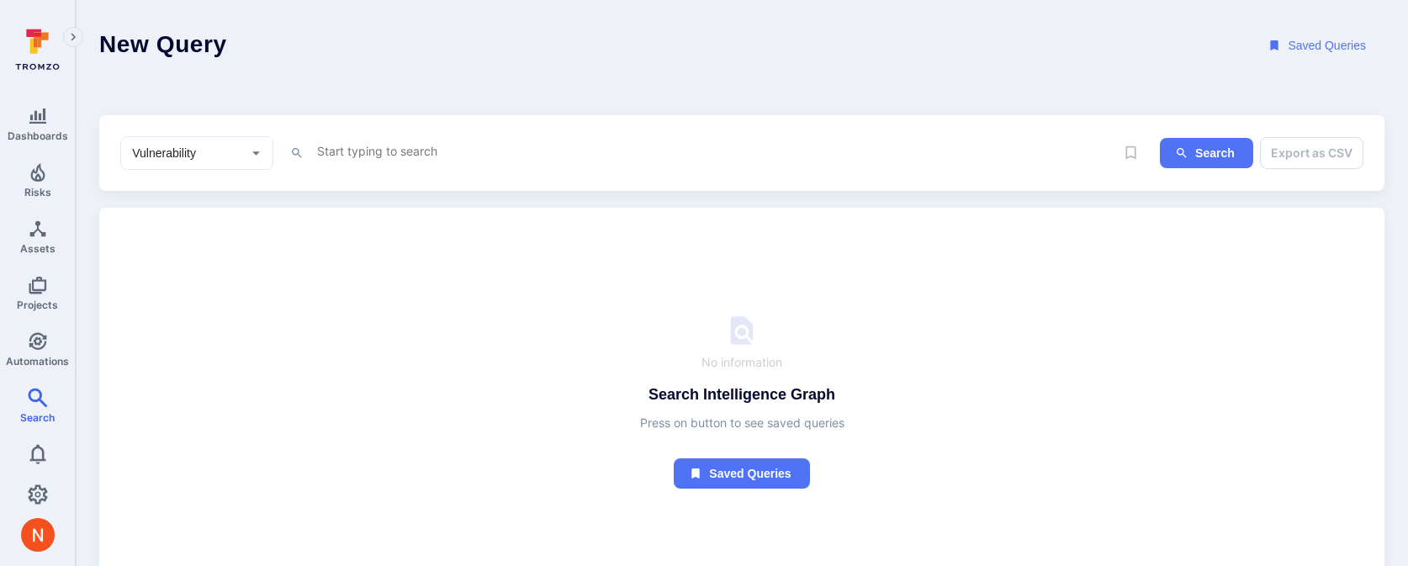
click at [399, 151] on textarea "Intelligence Graph search area" at bounding box center [714, 150] width 799 height 21
click at [198, 150] on input "Vulnerability" at bounding box center [184, 153] width 111 height 17
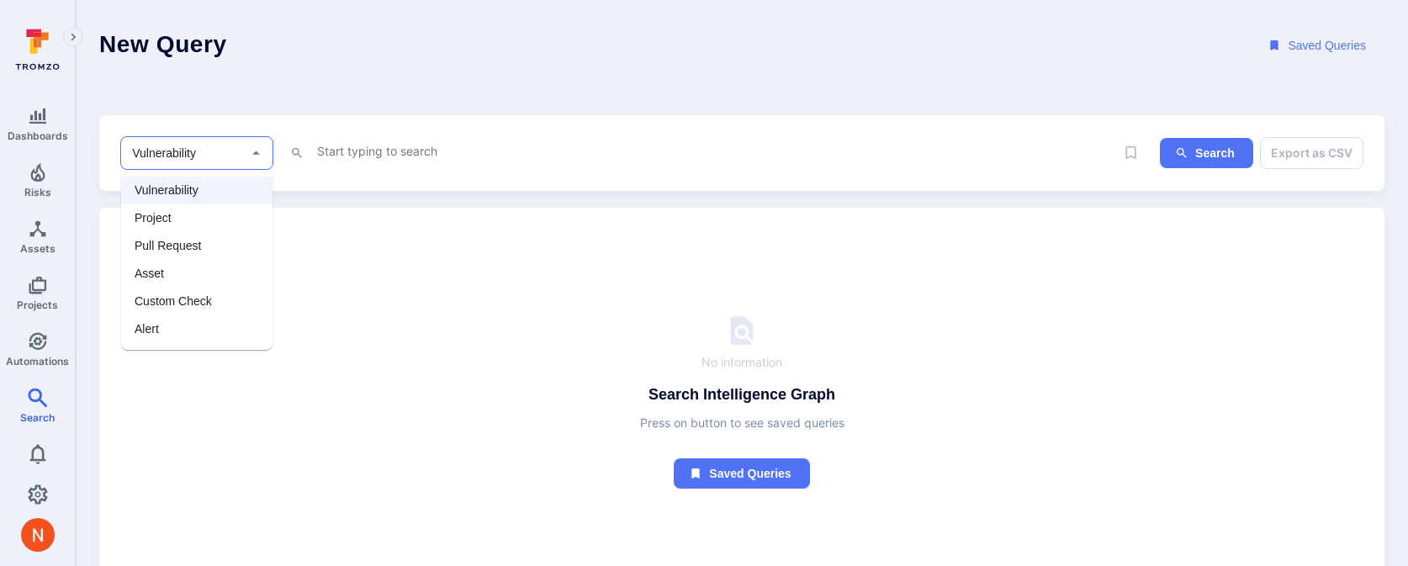
click at [153, 268] on li "Asset" at bounding box center [196, 274] width 151 height 28
type input "Asset"
click at [526, 161] on textarea "Intelligence Graph search area" at bounding box center [714, 150] width 799 height 21
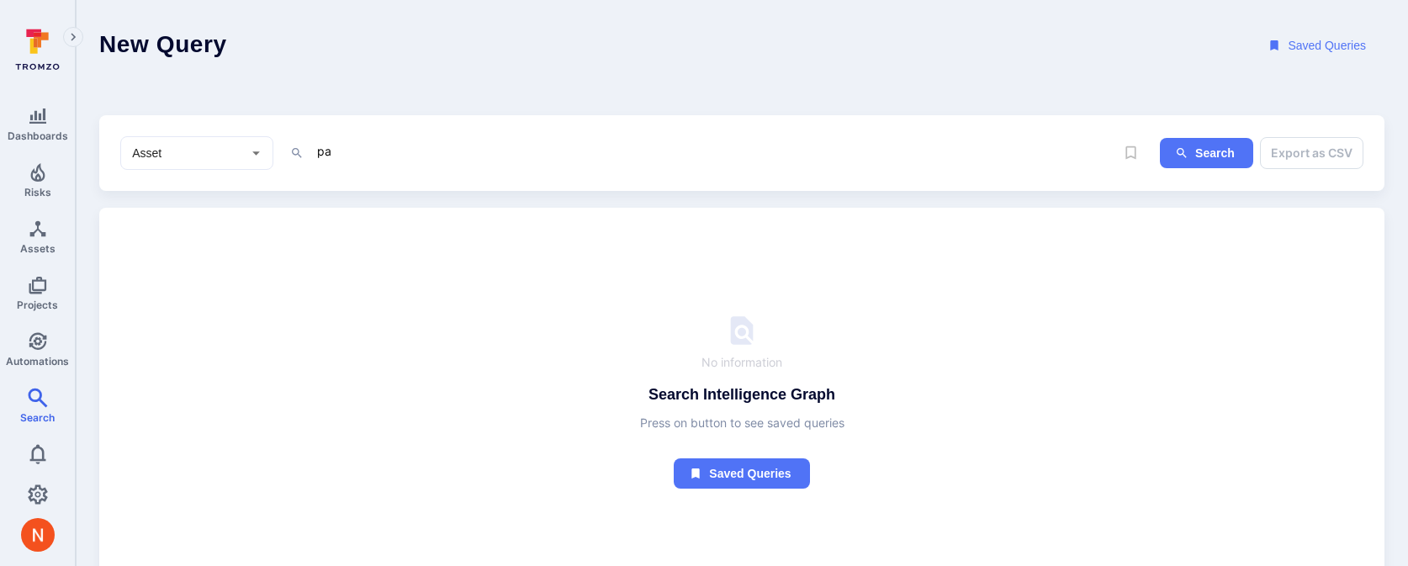
type textarea "p"
click at [764, 147] on textarea "type = "container image" and contained_in.type = "image repository" and tags !=…" at bounding box center [714, 150] width 799 height 21
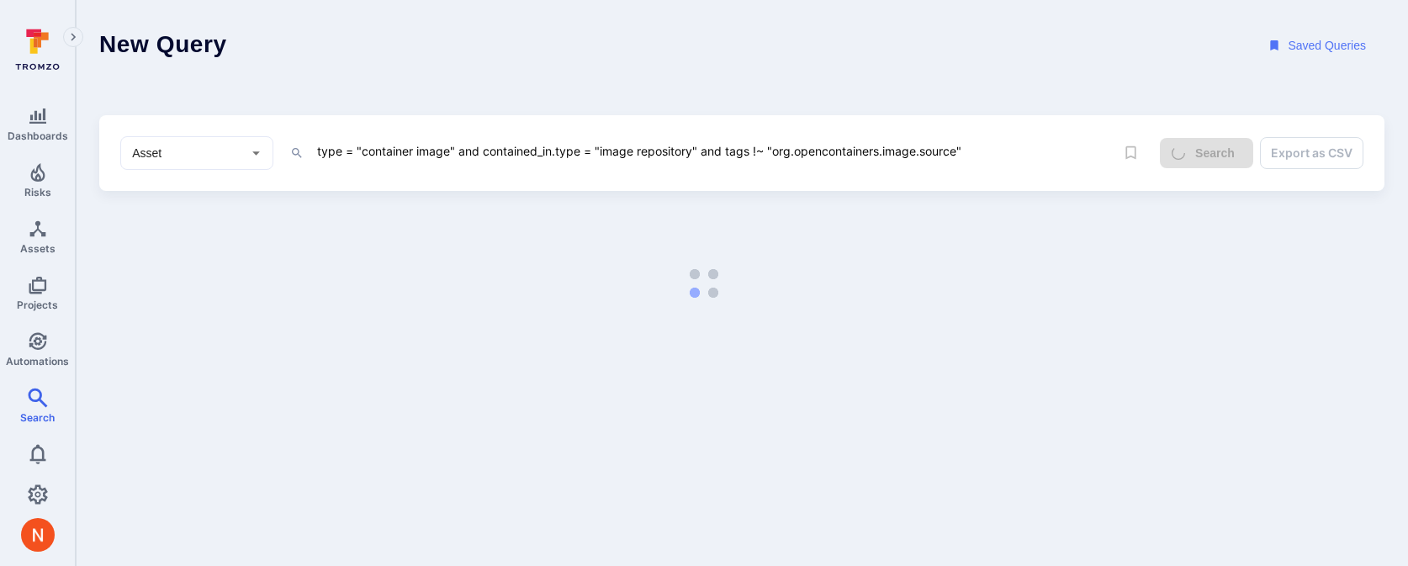
drag, startPoint x: 726, startPoint y: 149, endPoint x: 1108, endPoint y: 149, distance: 382.6
click at [1109, 149] on textarea "type = "container image" and contained_in.type = "image repository" and tags !~…" at bounding box center [714, 150] width 799 height 21
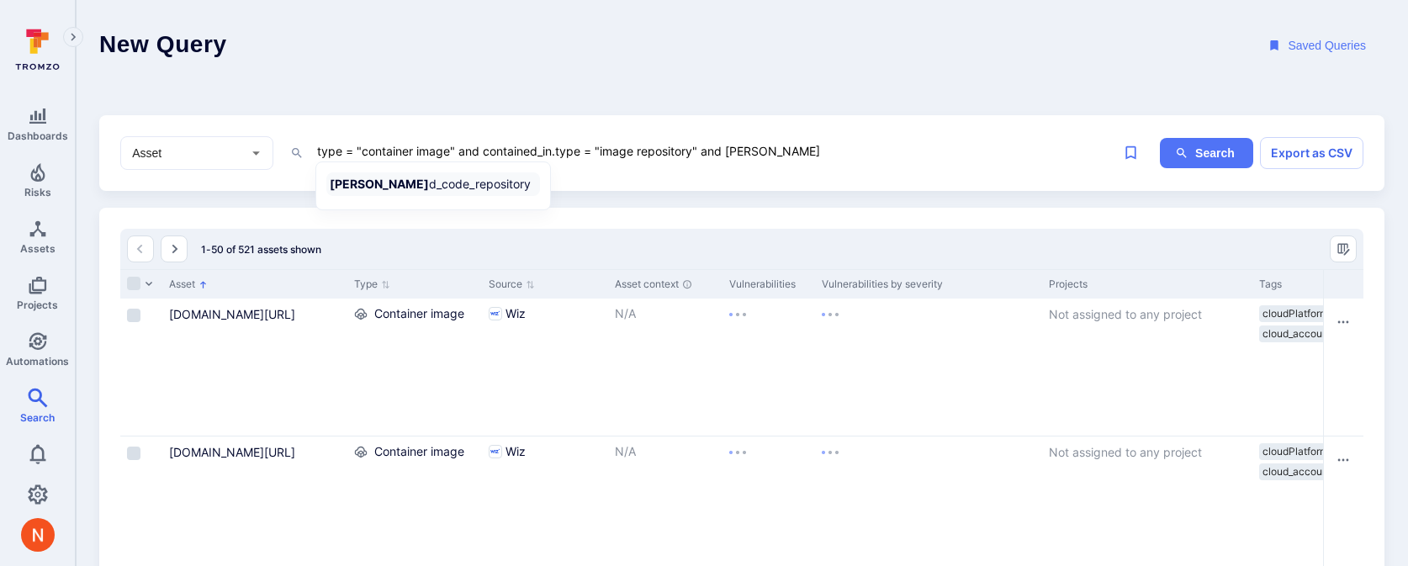
click at [473, 188] on li "[PERSON_NAME] d_code_repository" at bounding box center [433, 184] width 214 height 24
click at [893, 141] on textarea "type = "container image" and contained_in.type = "image repository" and linked_…" at bounding box center [714, 150] width 799 height 21
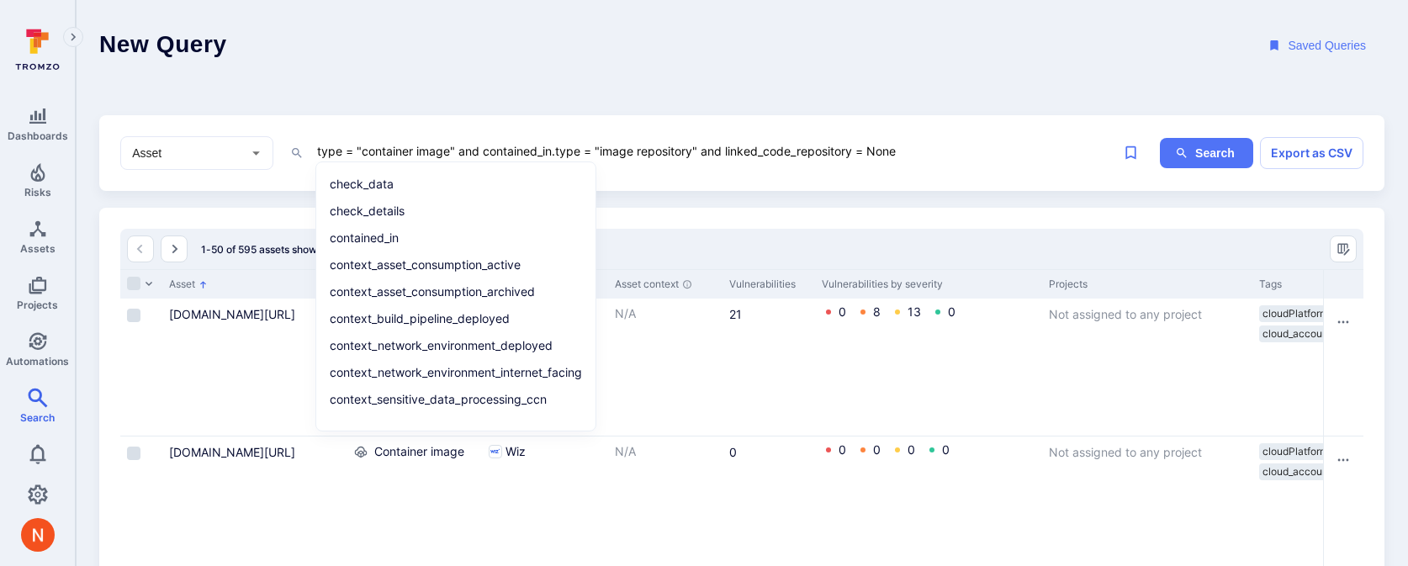
drag, startPoint x: 904, startPoint y: 148, endPoint x: 309, endPoint y: 149, distance: 595.3
click at [308, 150] on div "type = "container image" and contained_in.type = "image repository" and linked_…" at bounding box center [702, 152] width 824 height 25
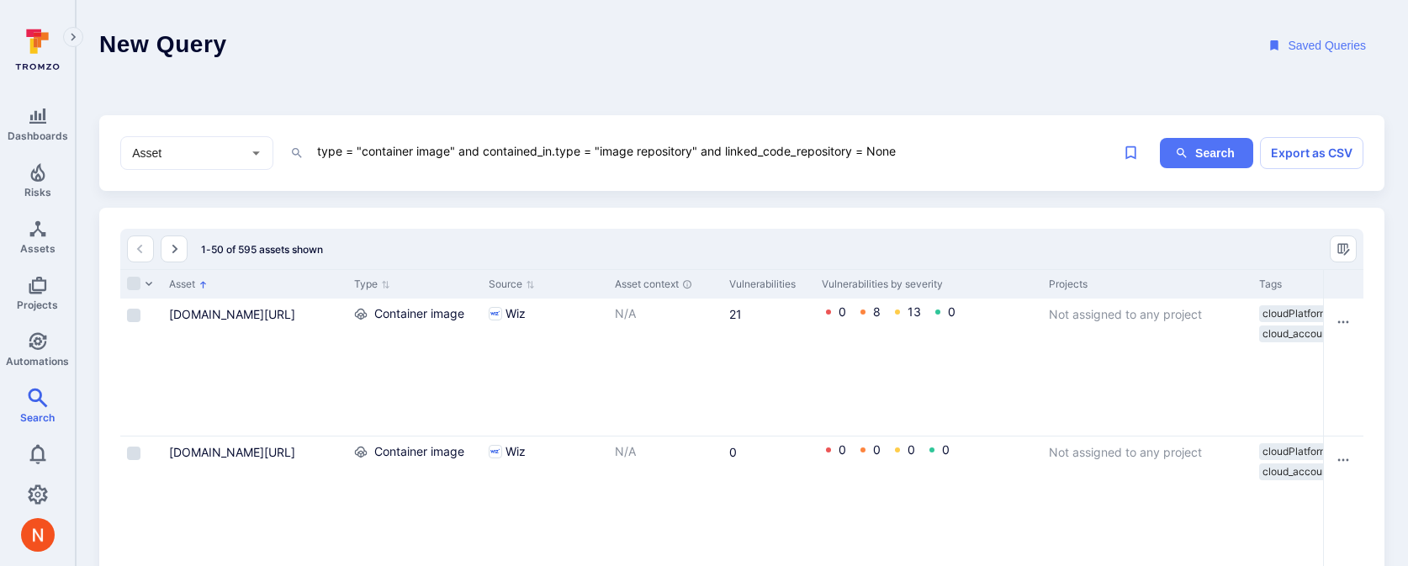
click at [447, 61] on header "New Query Saved Queries" at bounding box center [742, 46] width 1332 height 92
drag, startPoint x: 451, startPoint y: 151, endPoint x: 363, endPoint y: 150, distance: 87.5
click at [363, 151] on textarea "type = "container image" and contained_in.type = "image repository" and linked_…" at bounding box center [714, 150] width 799 height 21
click at [513, 140] on textarea "type = "image repository" and contained_in.type = "image repository" and linked…" at bounding box center [714, 150] width 799 height 21
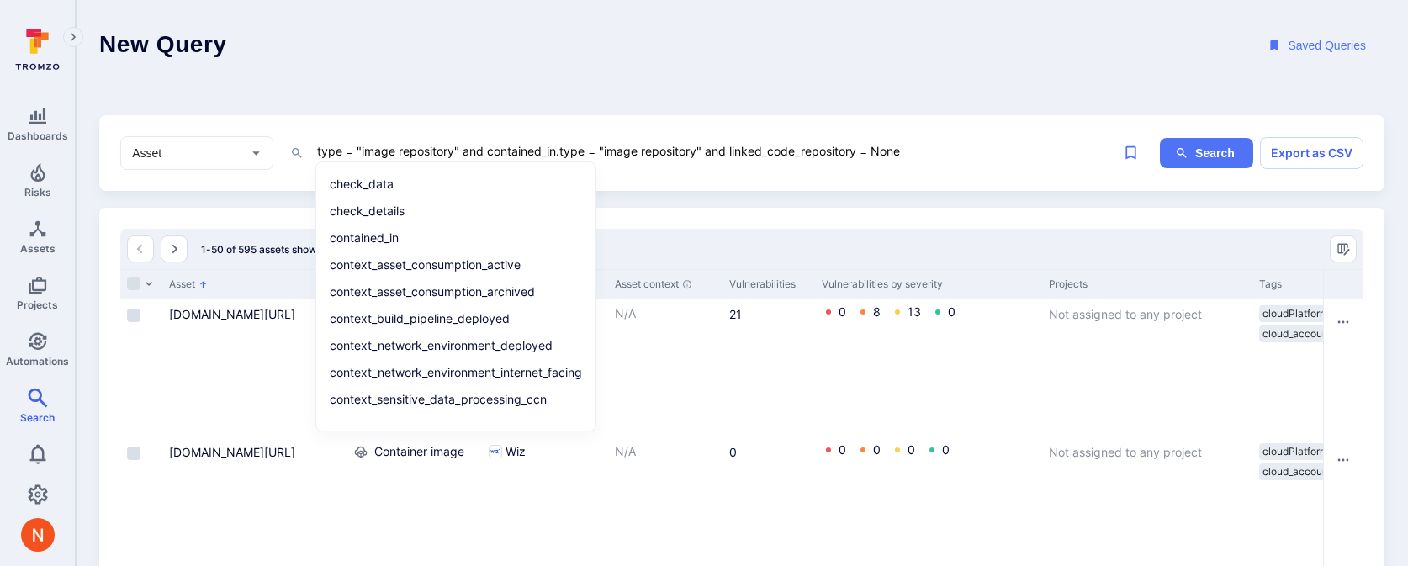
click at [513, 140] on textarea "type = "image repository" and contained_in.type = "image repository" and linked…" at bounding box center [714, 150] width 799 height 21
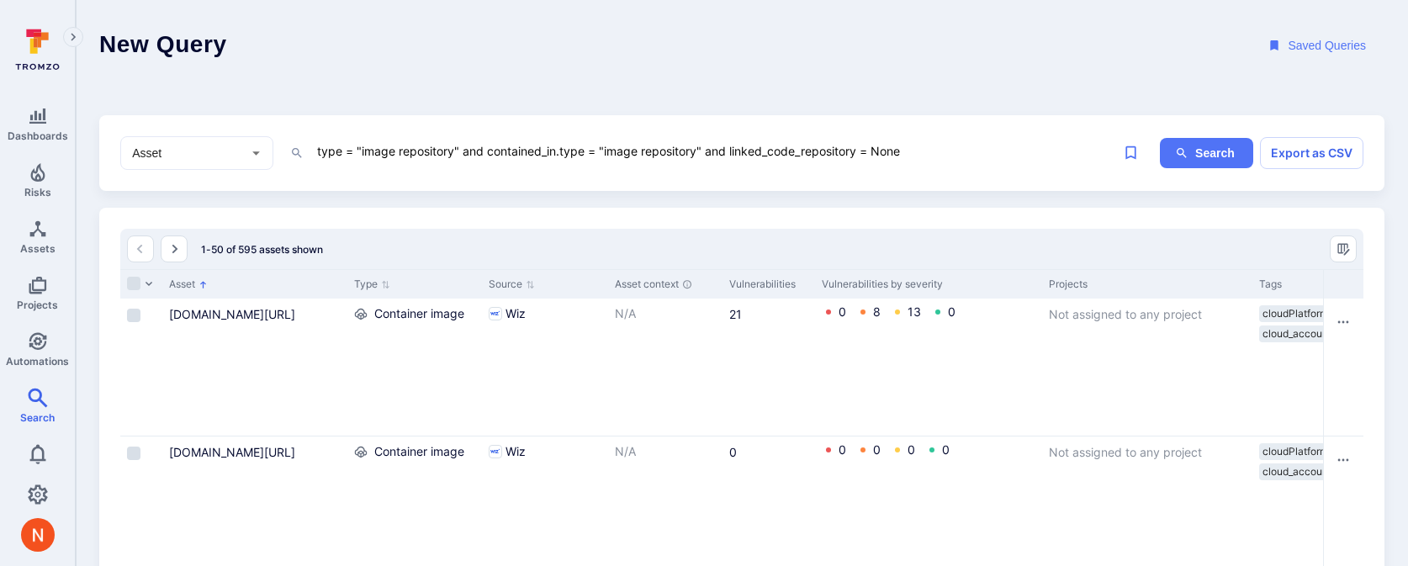
click at [512, 145] on textarea "type = "image repository" and contained_in.type = "image repository" and linked…" at bounding box center [714, 150] width 799 height 21
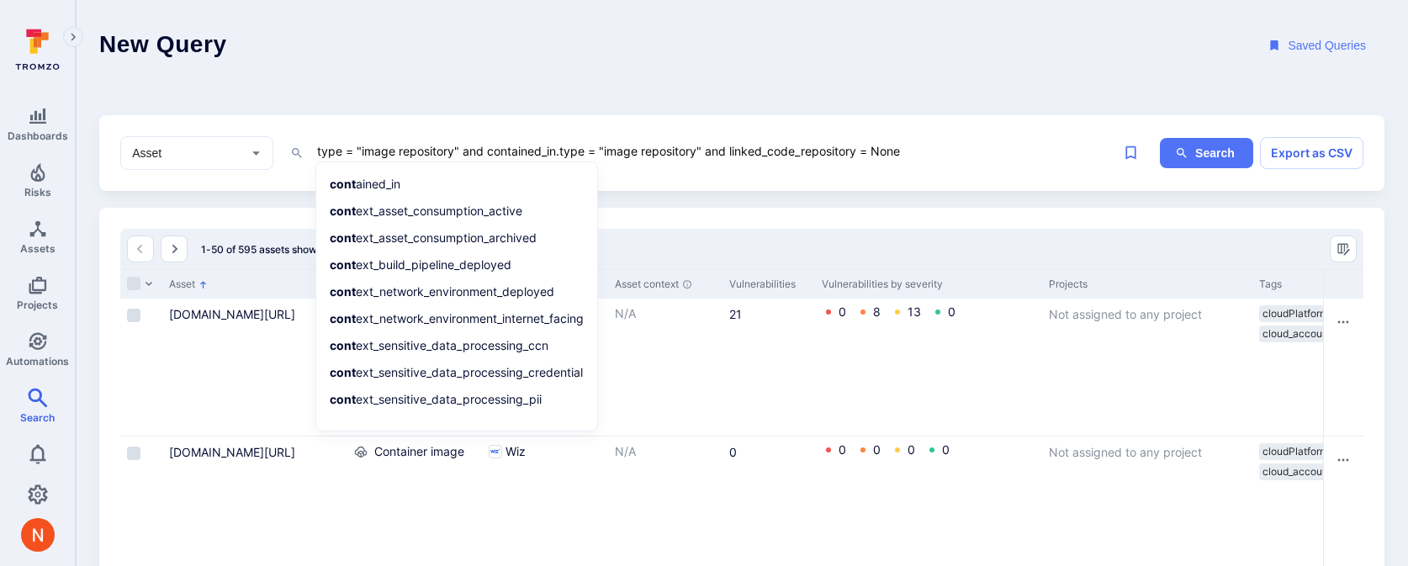
click at [512, 145] on textarea "type = "image repository" and contained_in.type = "image repository" and linked…" at bounding box center [714, 150] width 799 height 21
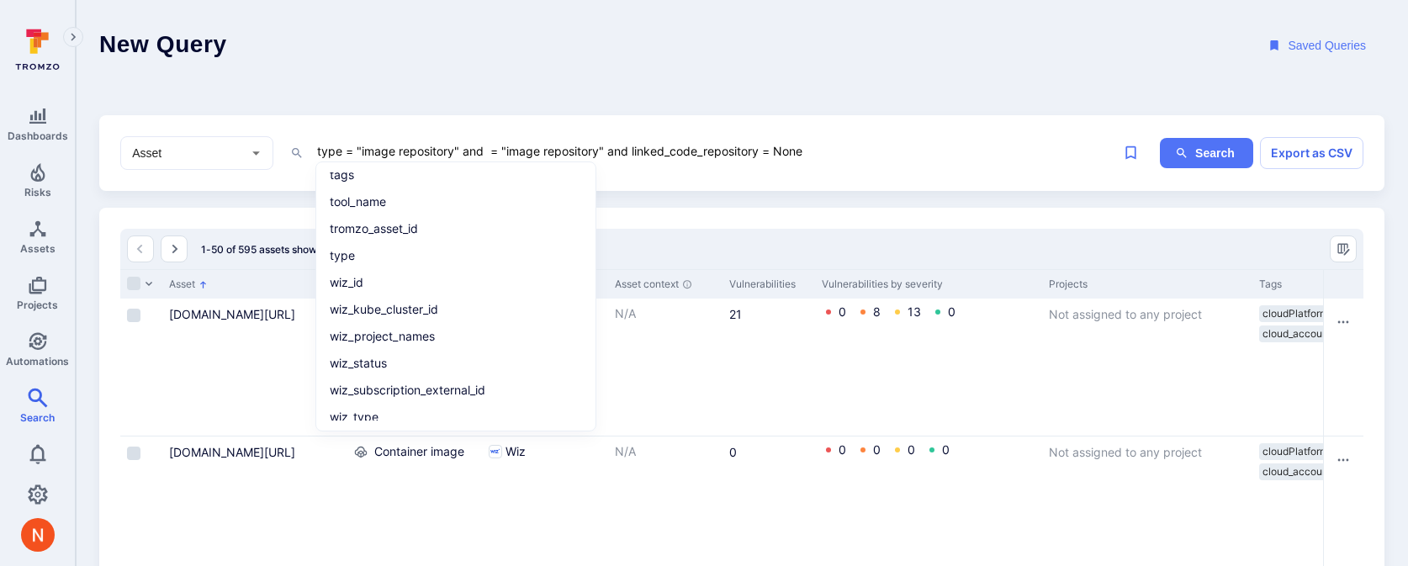
scroll to position [748, 0]
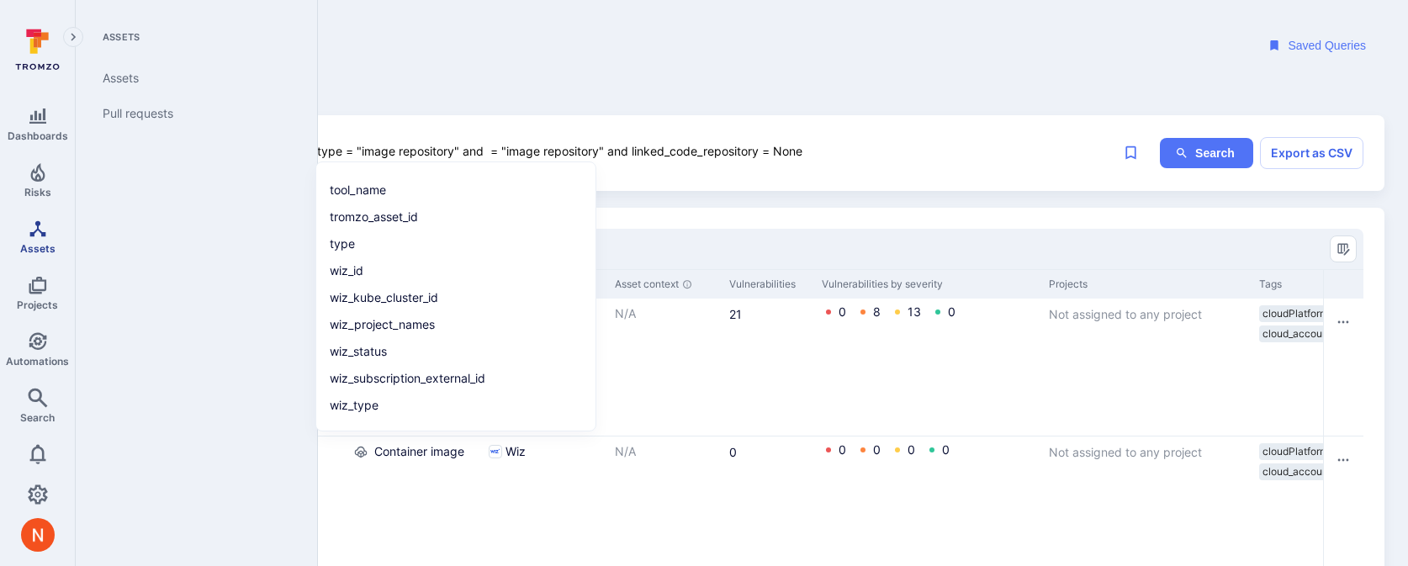
type textarea "type = "image repository" and = "image repository" and linked_code_repository =…"
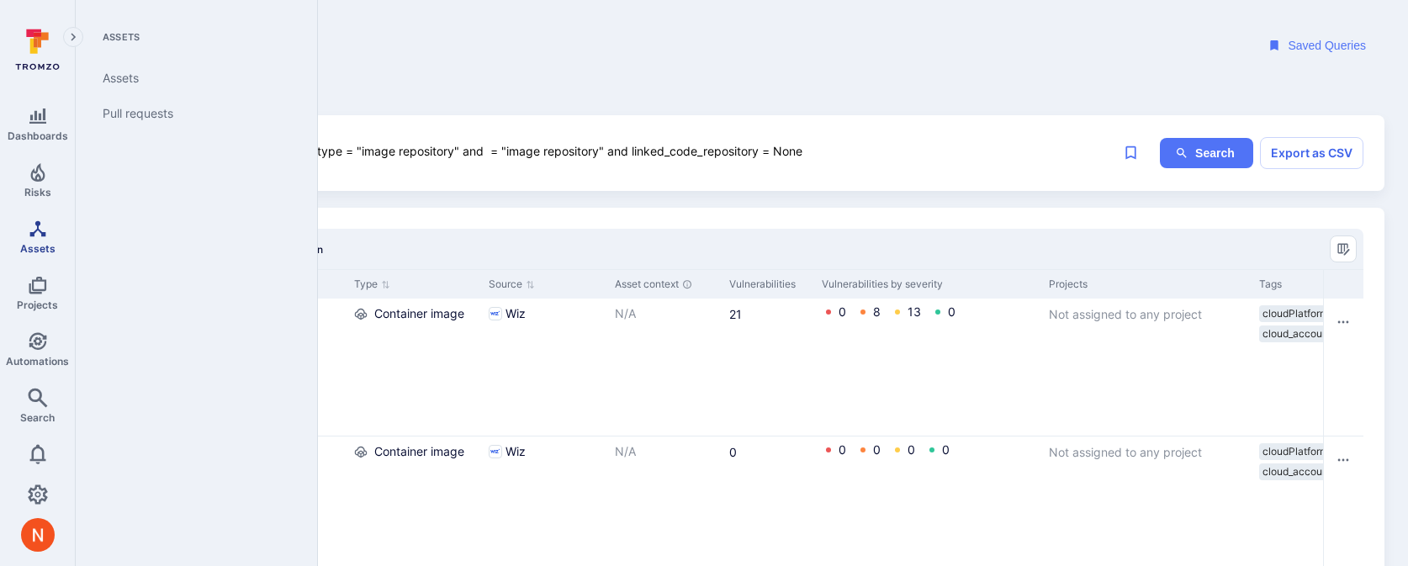
click at [29, 246] on span "Assets" at bounding box center [37, 248] width 35 height 13
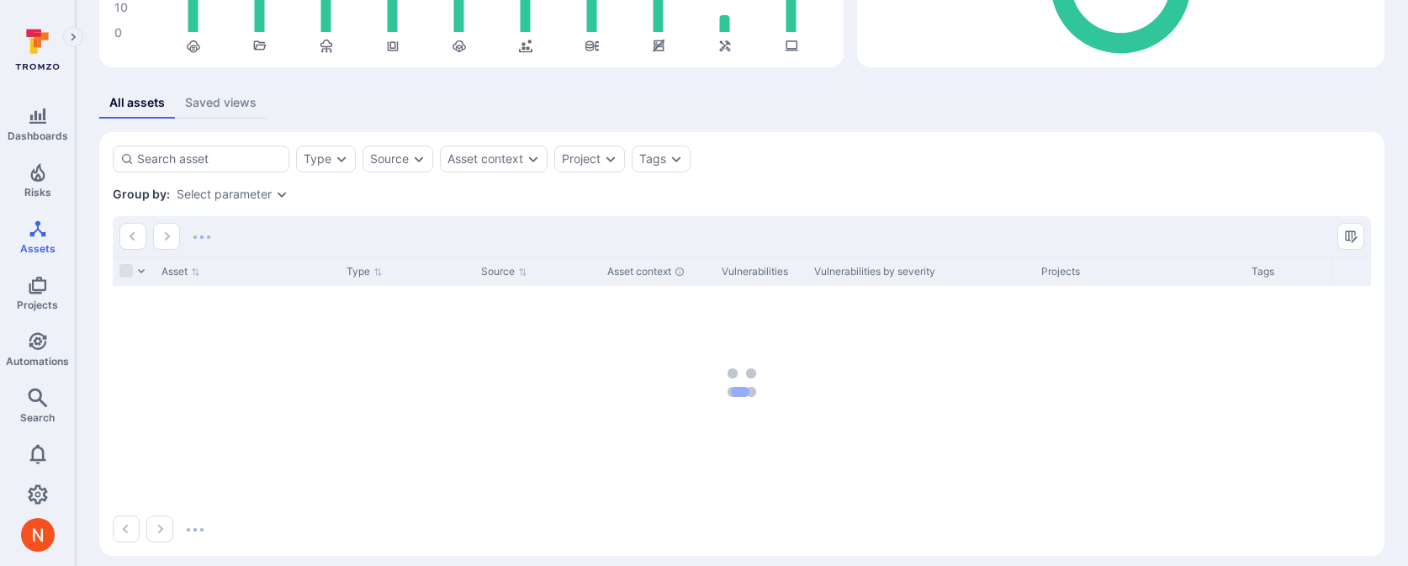
scroll to position [249, 0]
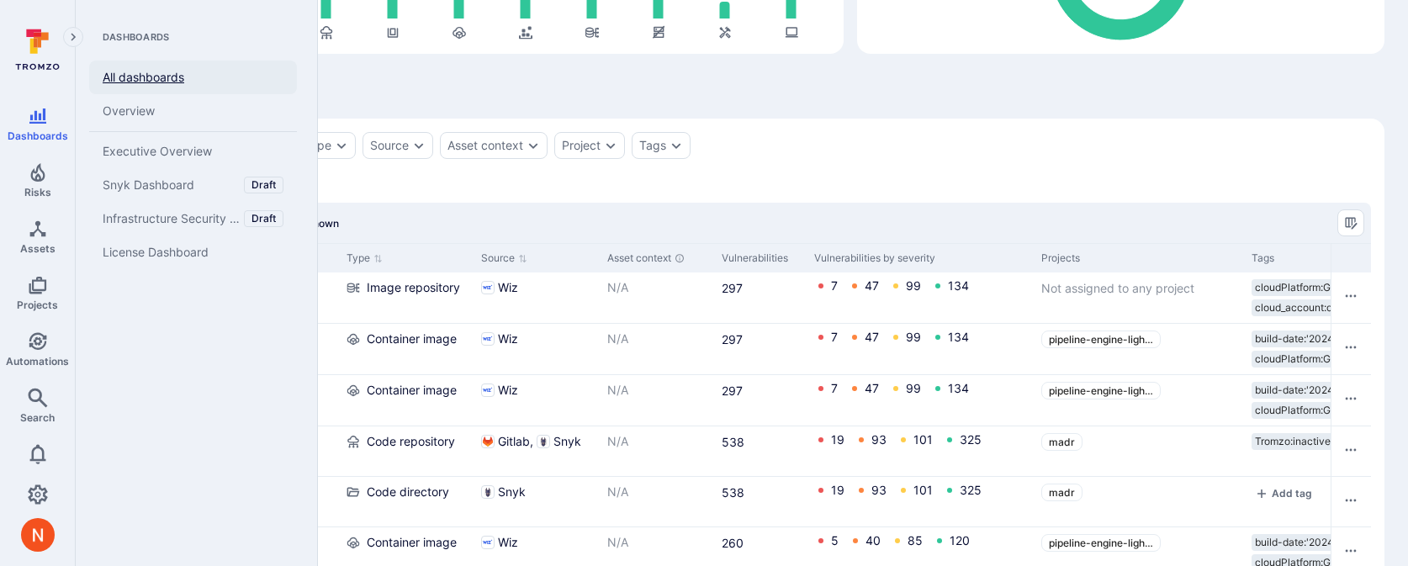
click at [141, 80] on link "All dashboards" at bounding box center [193, 78] width 208 height 34
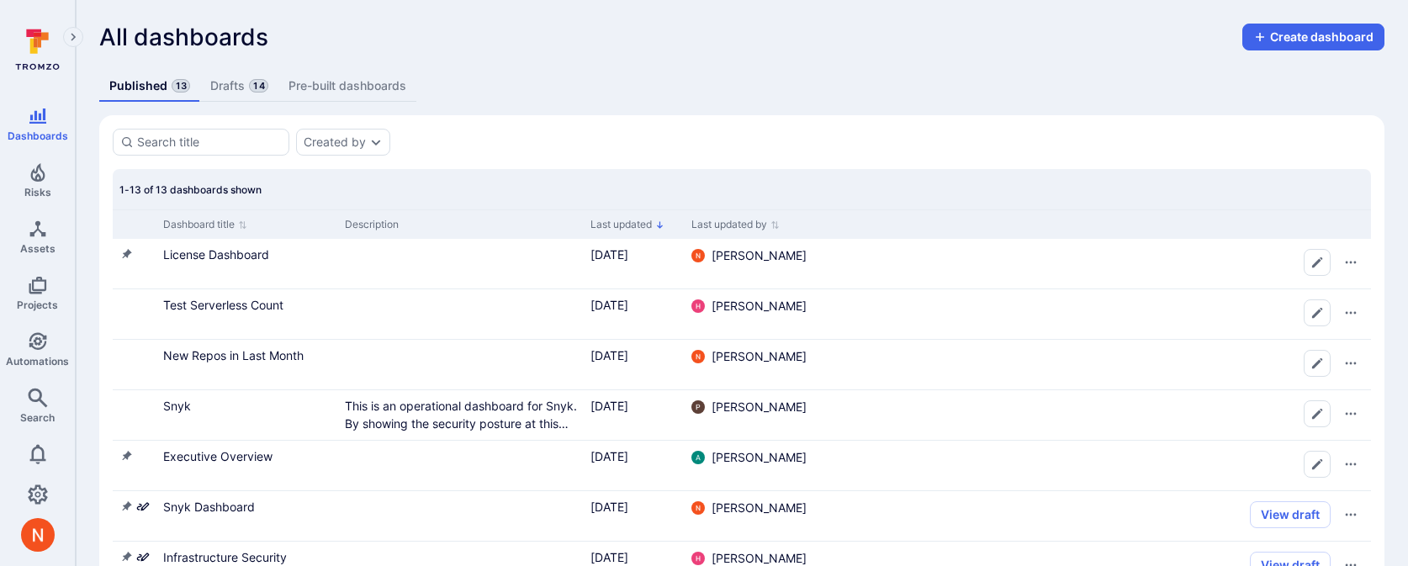
click at [242, 90] on link "Drafts 14" at bounding box center [238, 86] width 77 height 31
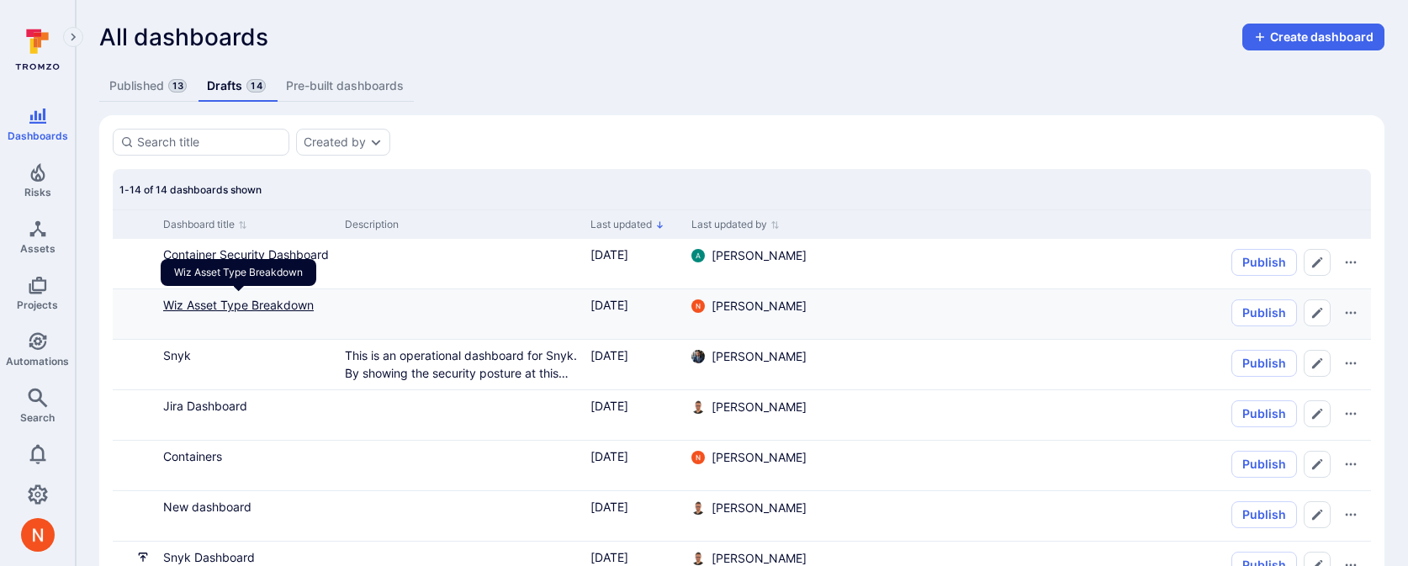
click at [255, 302] on link "Wiz Asset Type Breakdown" at bounding box center [238, 305] width 151 height 14
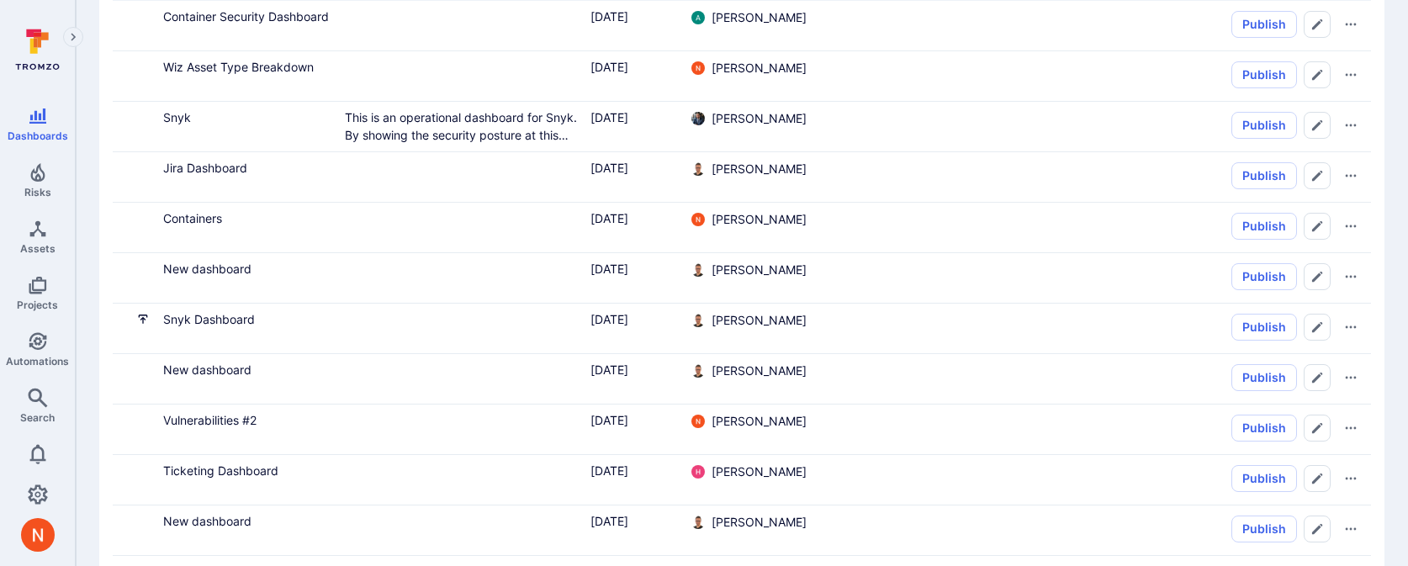
scroll to position [256, 0]
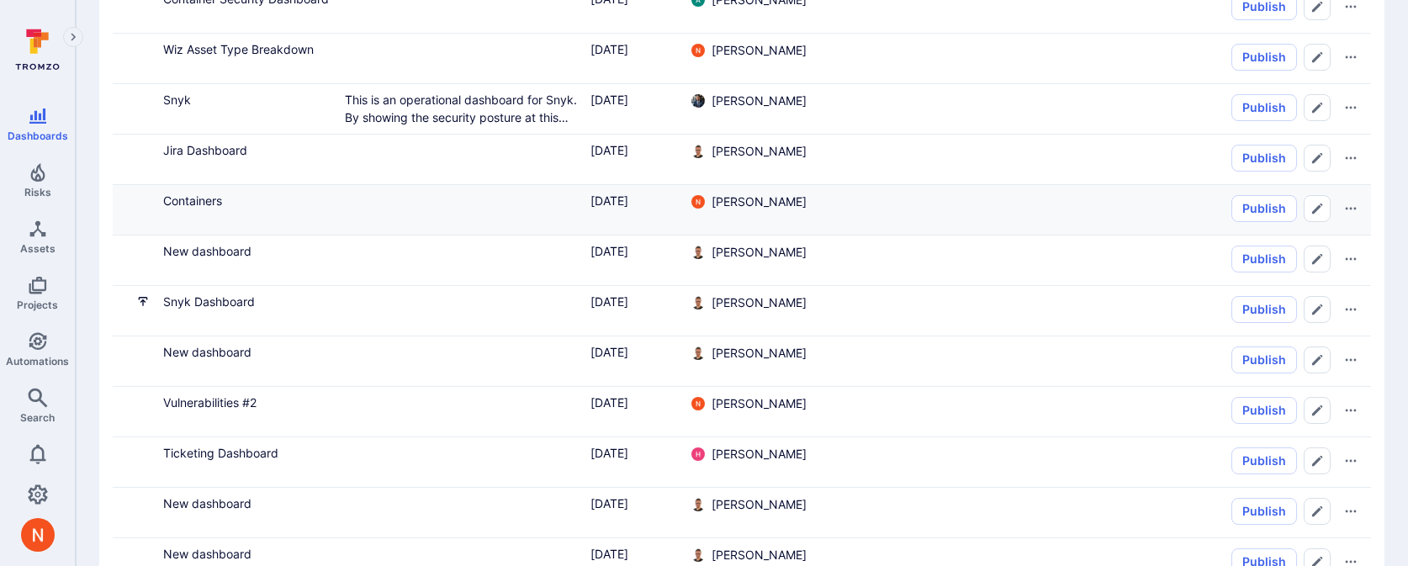
click at [209, 192] on div "Containers" at bounding box center [247, 201] width 168 height 18
click at [208, 196] on link "Containers" at bounding box center [192, 200] width 59 height 14
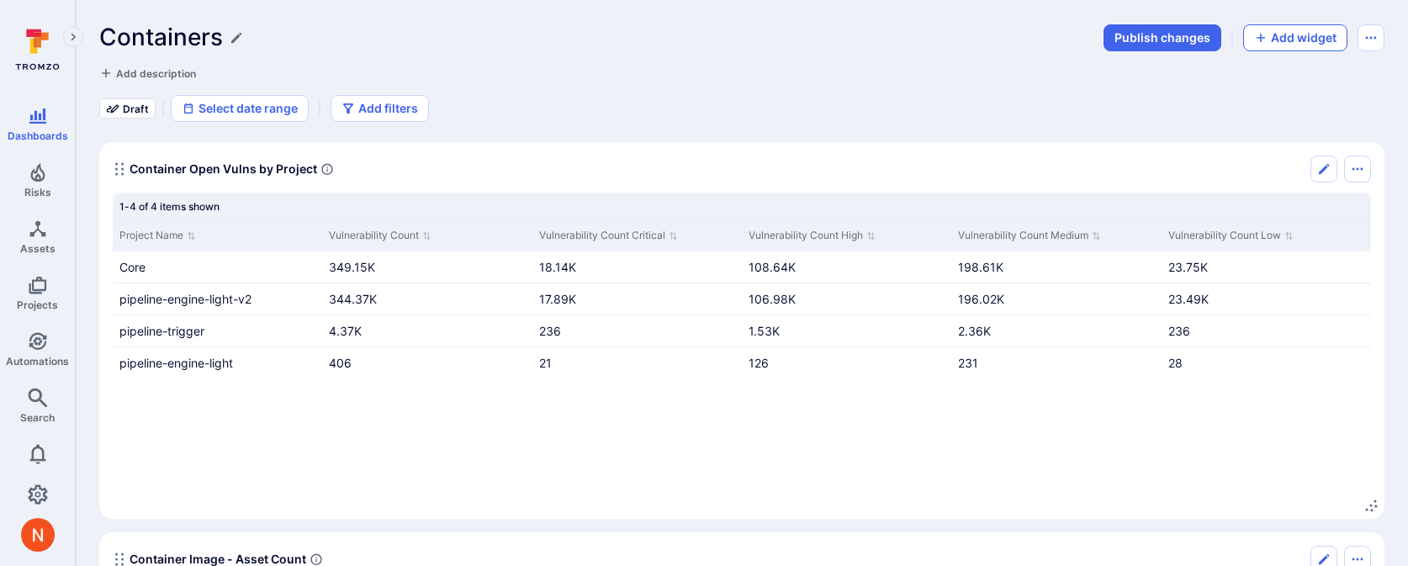
click at [1282, 43] on button "Add widget" at bounding box center [1295, 37] width 104 height 27
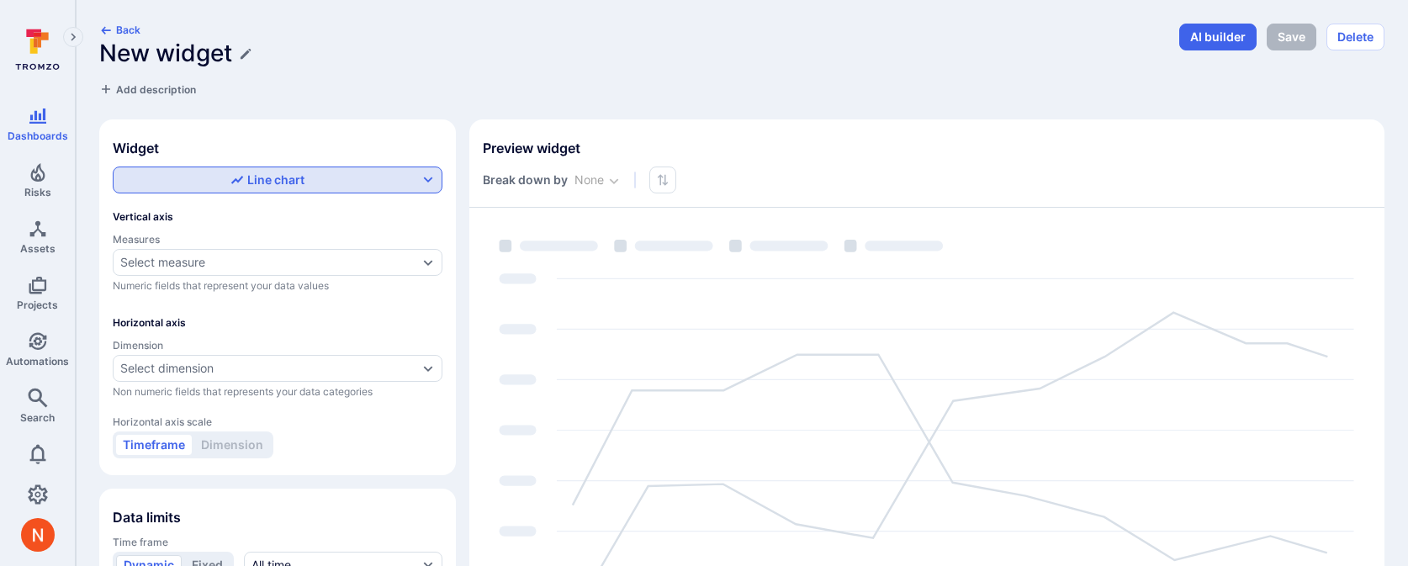
click at [248, 183] on div "Line chart" at bounding box center [267, 180] width 74 height 17
click at [185, 293] on label "Table" at bounding box center [278, 300] width 308 height 24
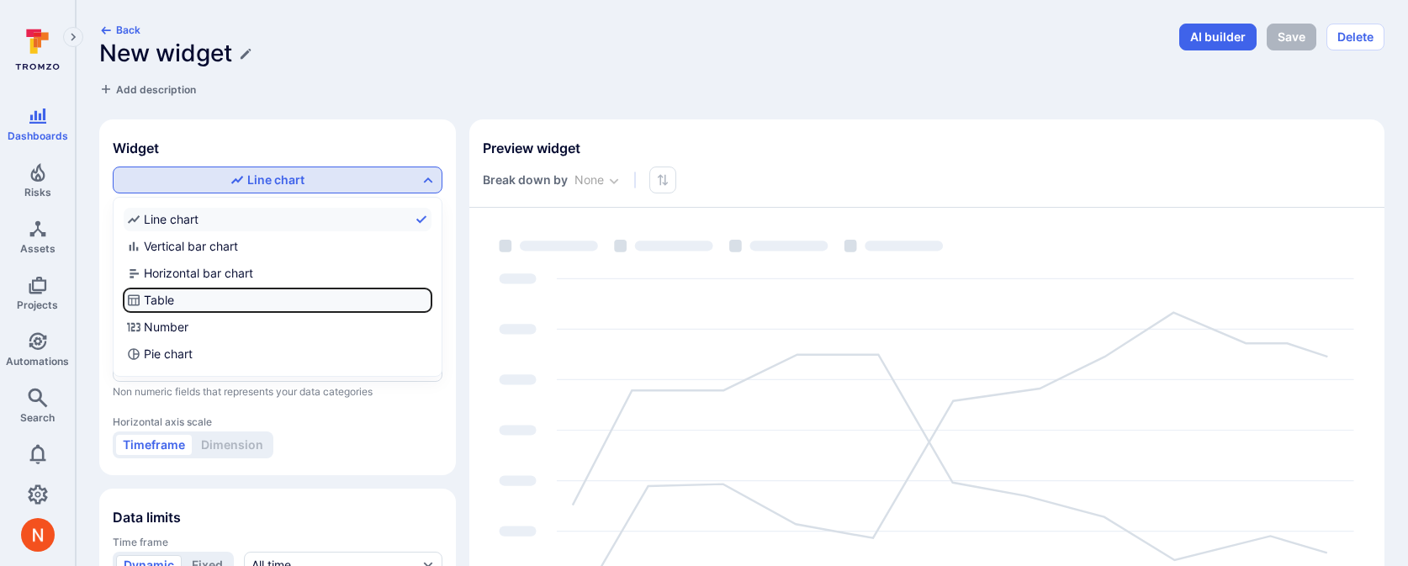
click at [428, 300] on input "Table" at bounding box center [428, 300] width 0 height 0
checkbox input "true"
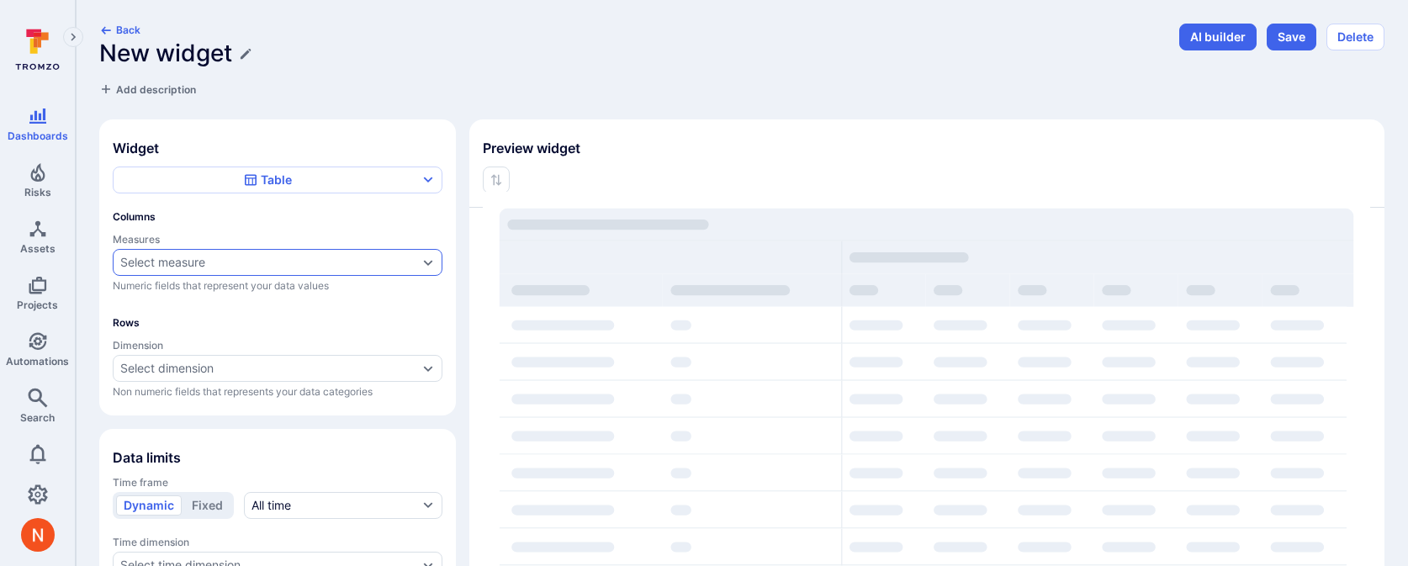
click at [193, 260] on div "Select measure" at bounding box center [162, 262] width 85 height 13
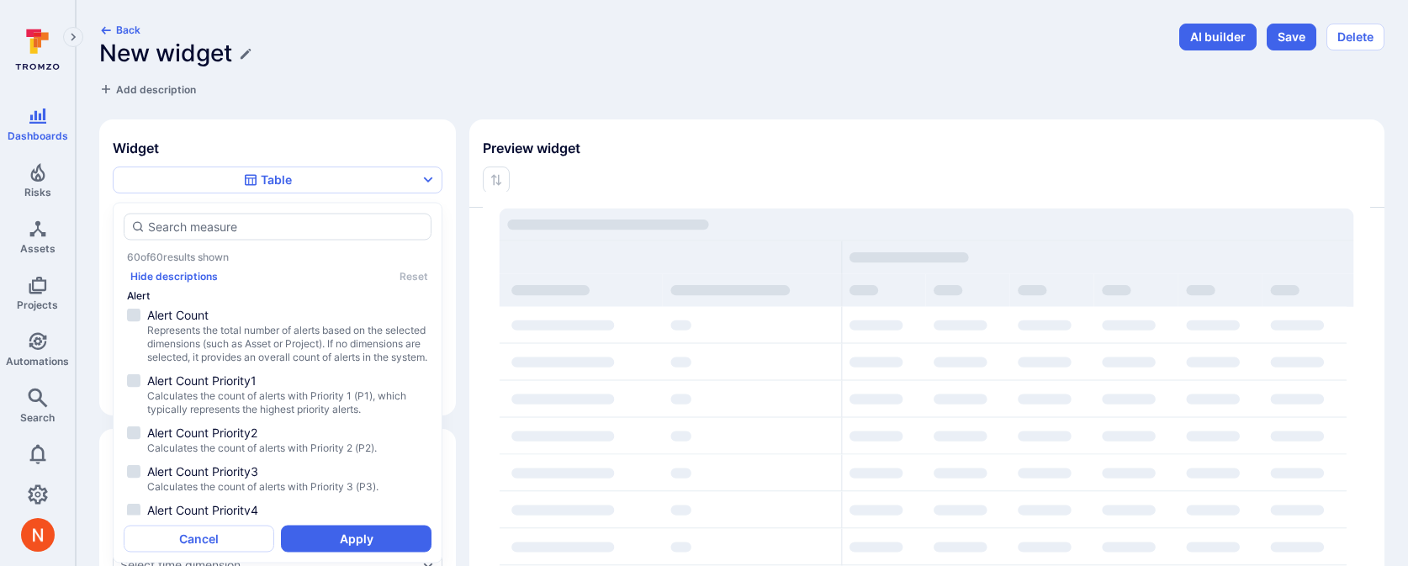
type input "a"
click at [425, 107] on div "Back New widget Add description AI builder Save Delete Widget Table Columns Mea…" at bounding box center [741, 362] width 1285 height 676
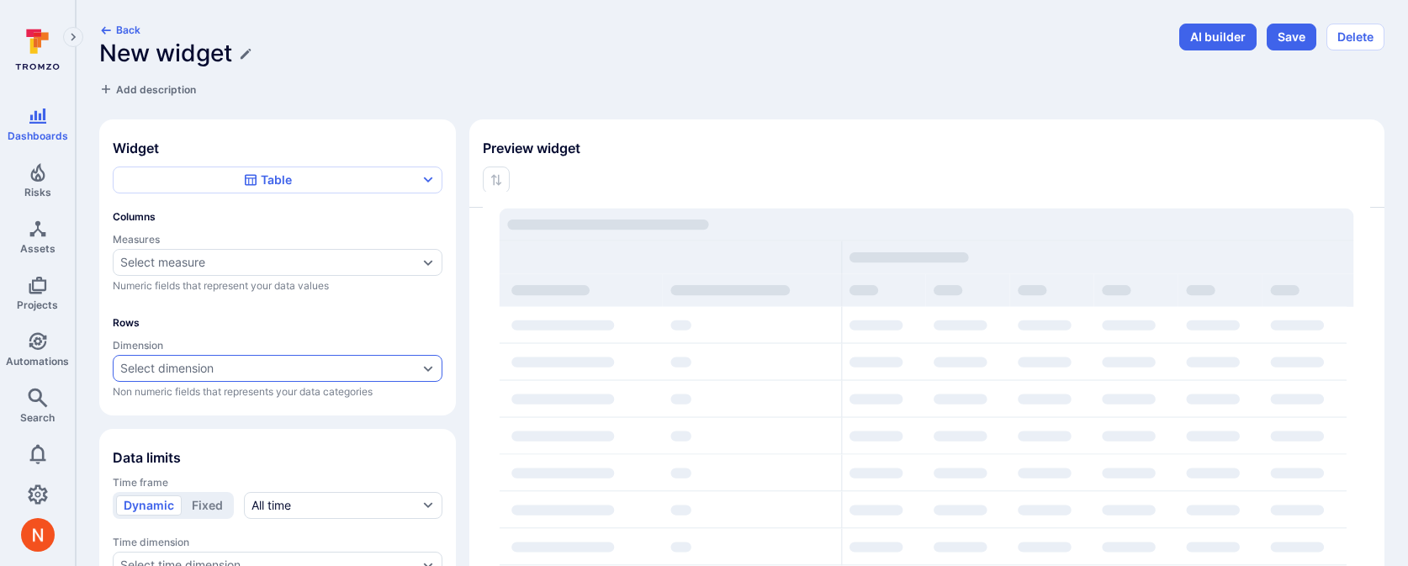
click at [209, 366] on div "Select dimension" at bounding box center [166, 368] width 93 height 13
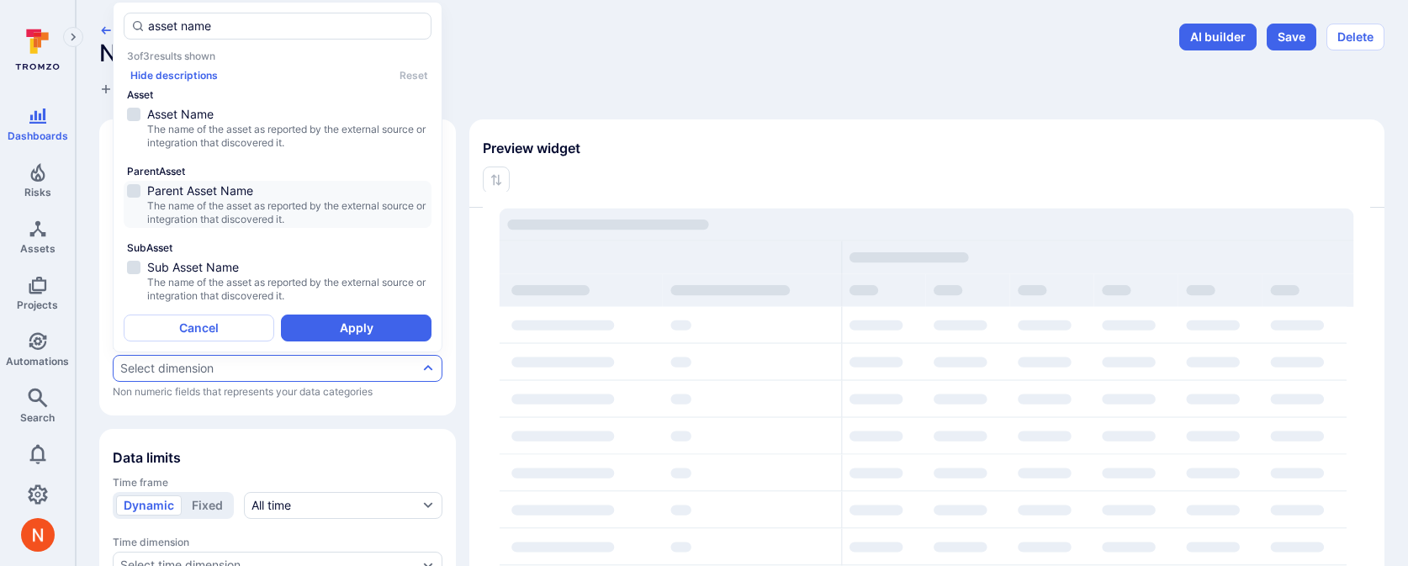
click at [310, 199] on span "The name of the asset as reported by the external source or integration that di…" at bounding box center [287, 212] width 281 height 27
type input "asset name"
click at [309, 333] on button "Apply" at bounding box center [356, 327] width 151 height 27
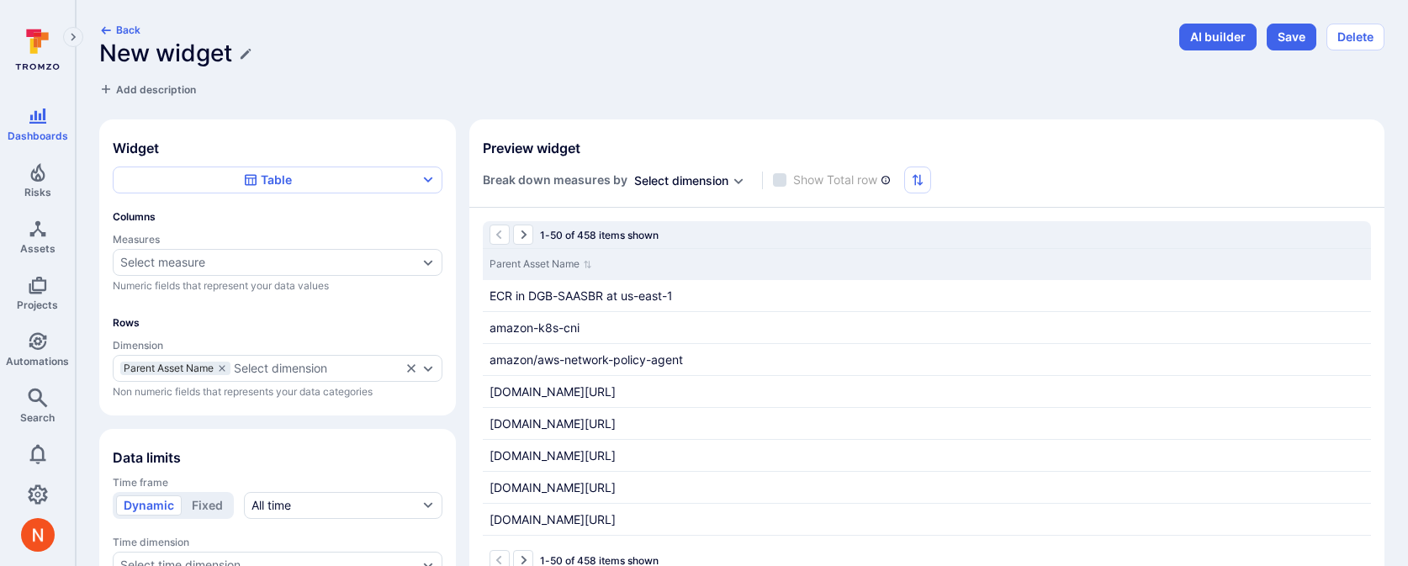
scroll to position [155, 0]
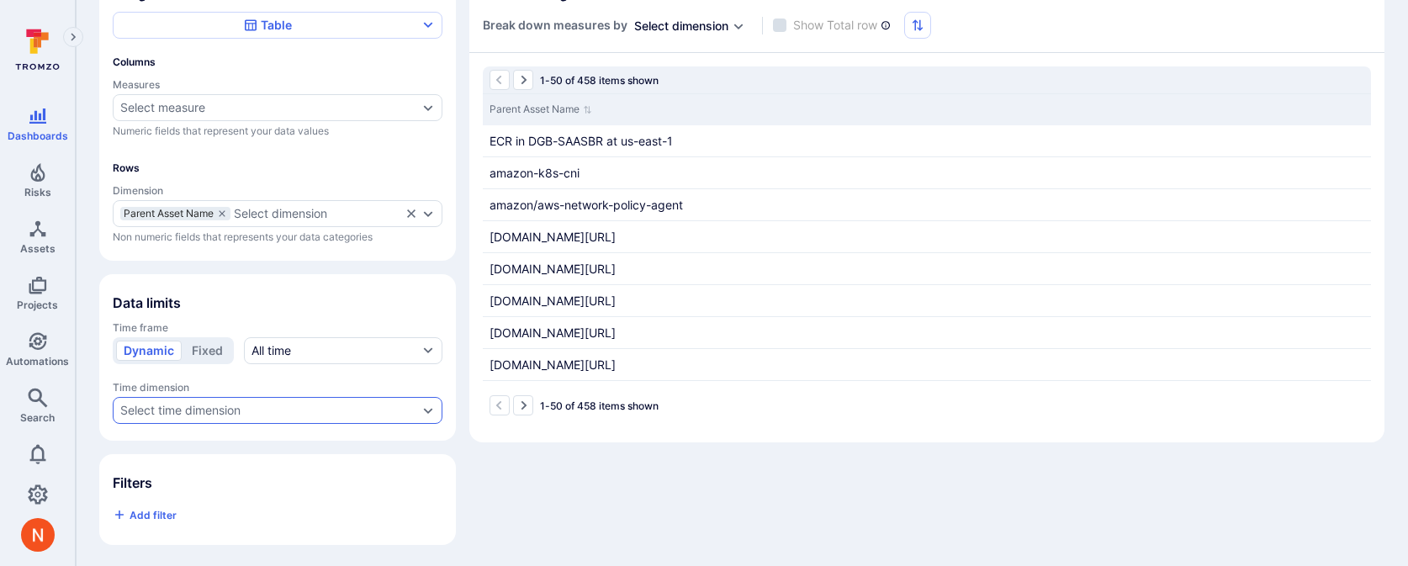
click at [179, 410] on div "Select time dimension" at bounding box center [180, 410] width 120 height 13
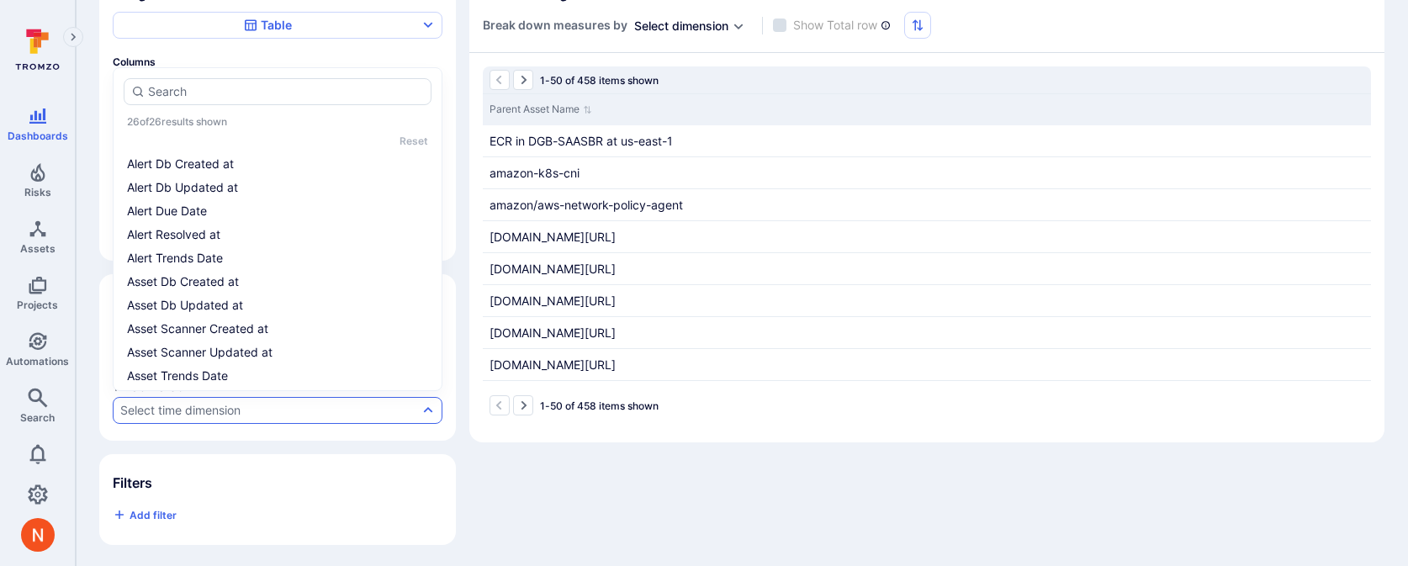
click at [536, 475] on div "Widget Table Columns Measures Select measure Numeric fields that represent your…" at bounding box center [741, 255] width 1285 height 580
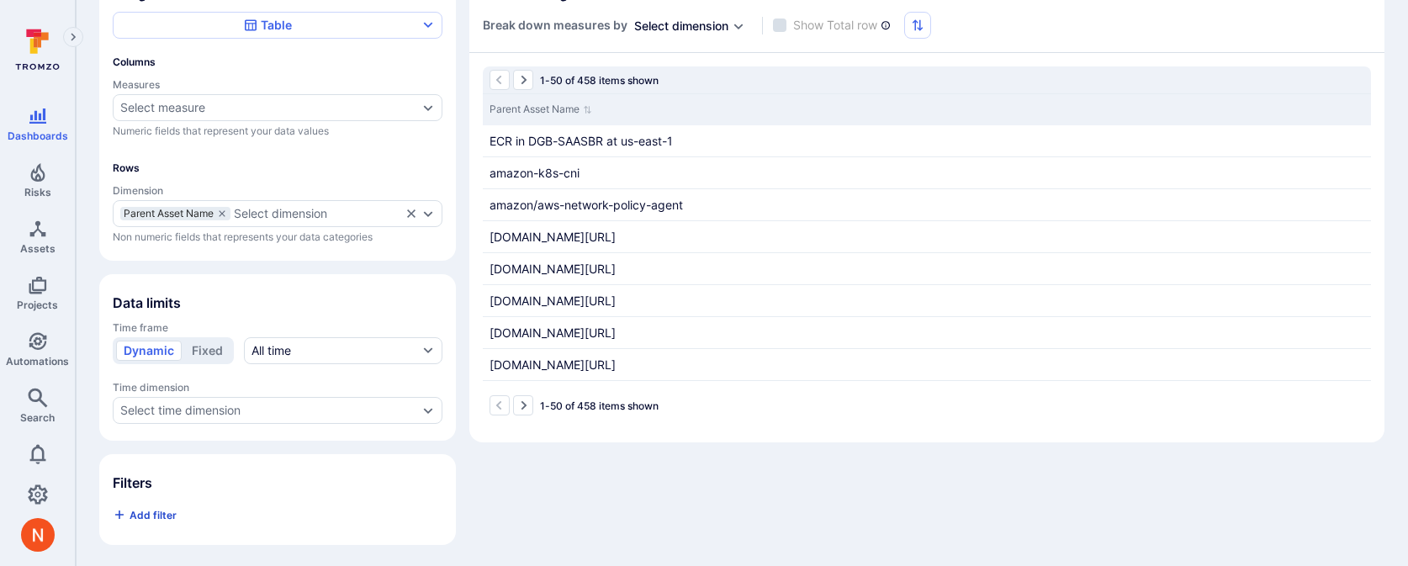
click at [146, 516] on span "Add filter" at bounding box center [152, 515] width 47 height 13
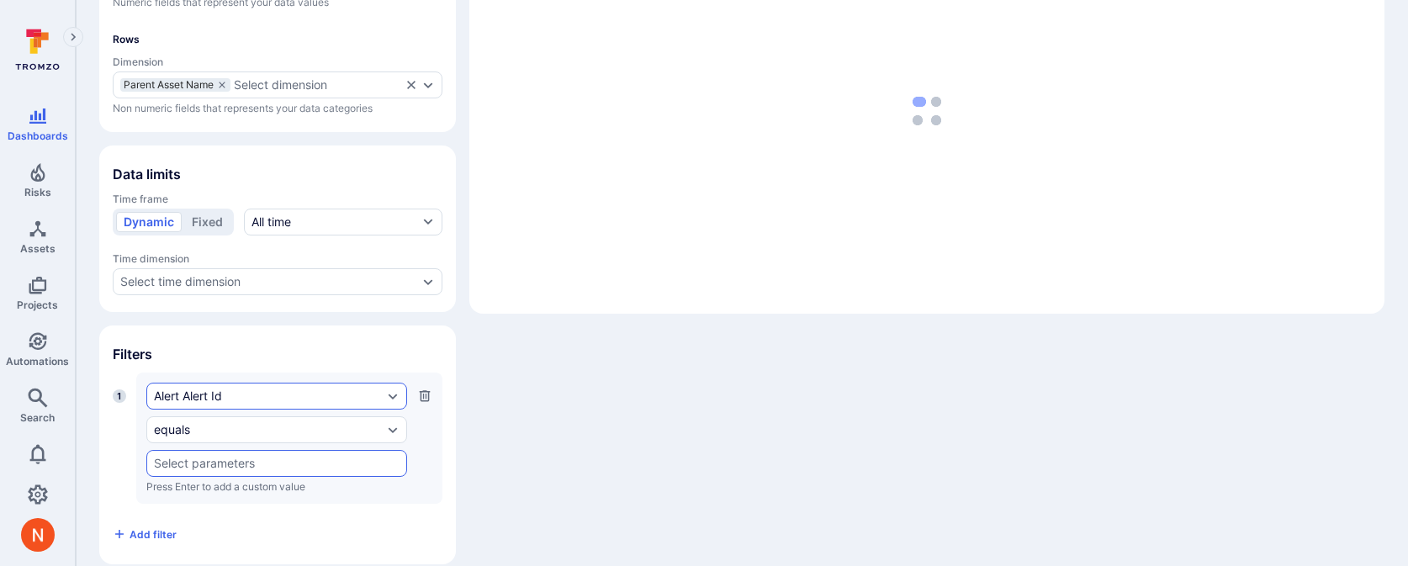
scroll to position [303, 0]
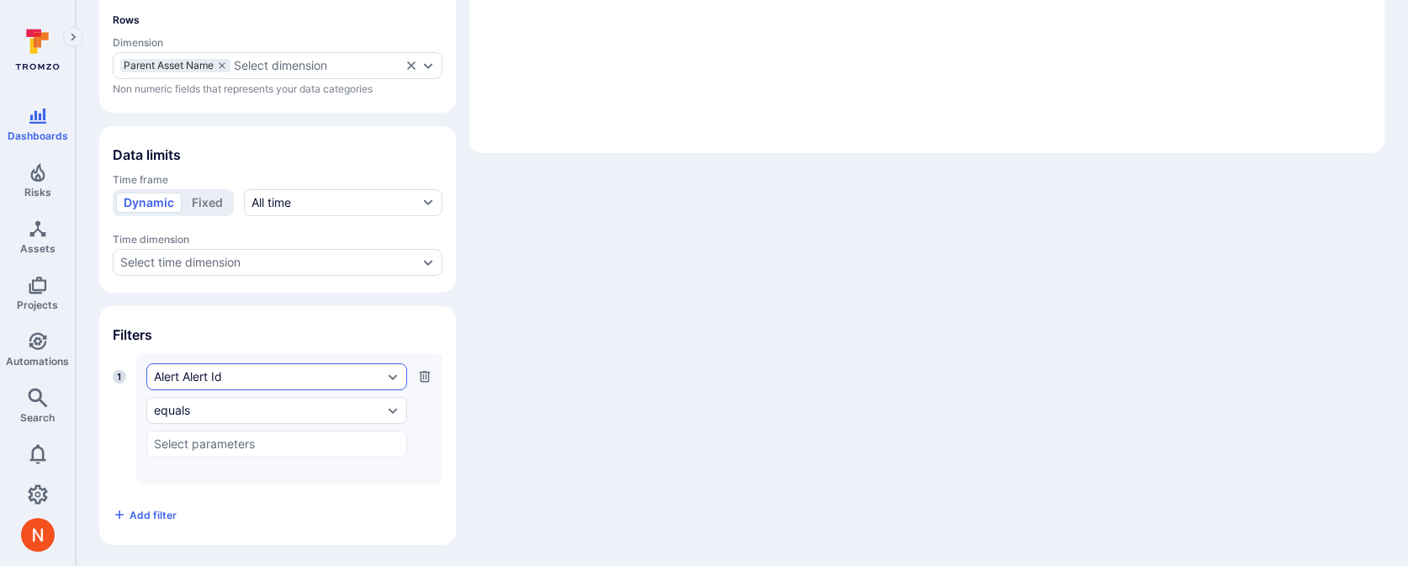
click at [185, 370] on div "Alert Alert Id" at bounding box center [268, 376] width 229 height 13
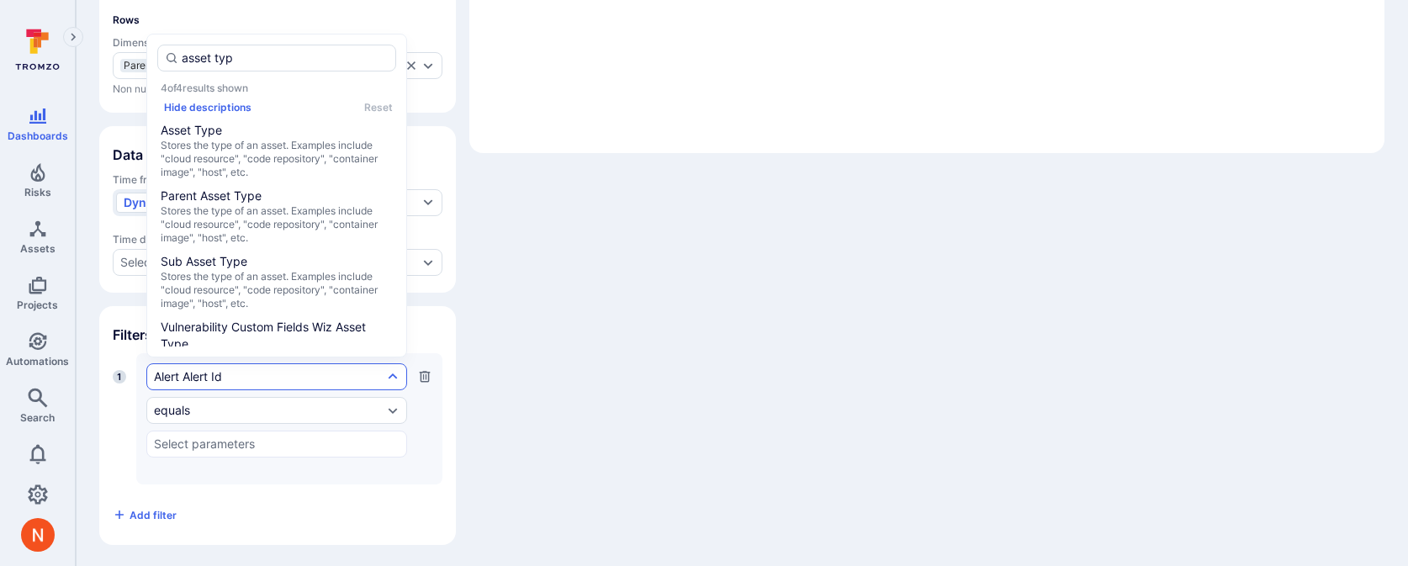
type input "asset type"
click at [283, 166] on span "Stores the type of an asset. Examples include "cloud resource", "code repositor…" at bounding box center [277, 159] width 232 height 40
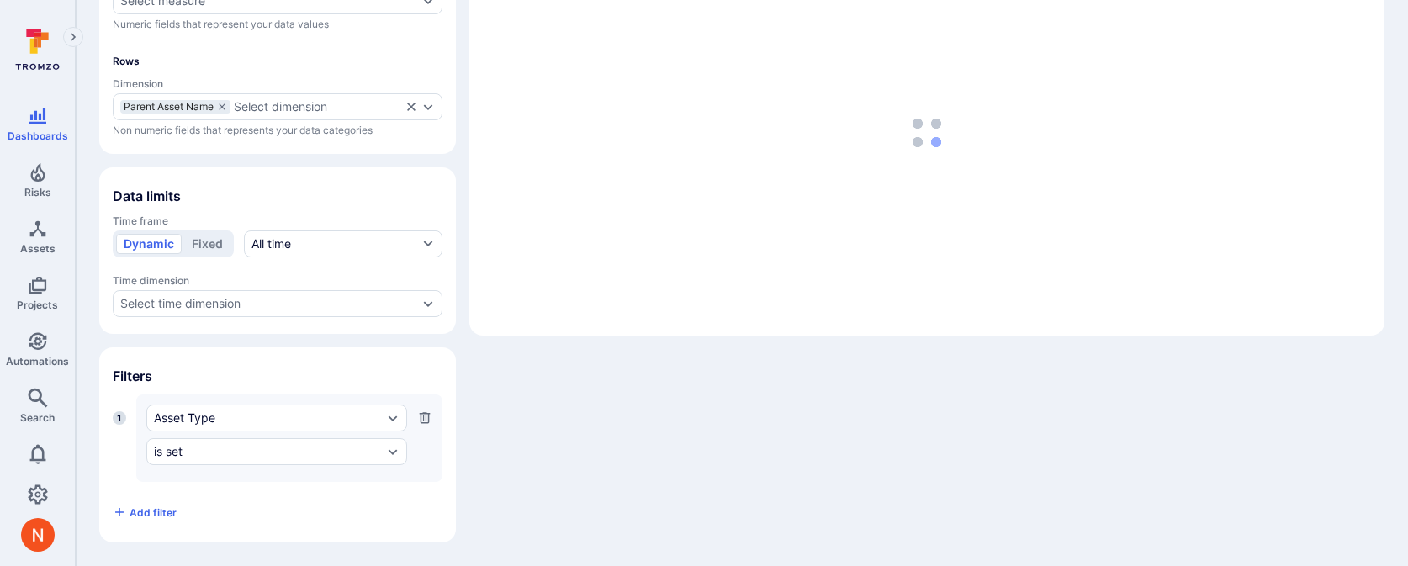
scroll to position [259, 0]
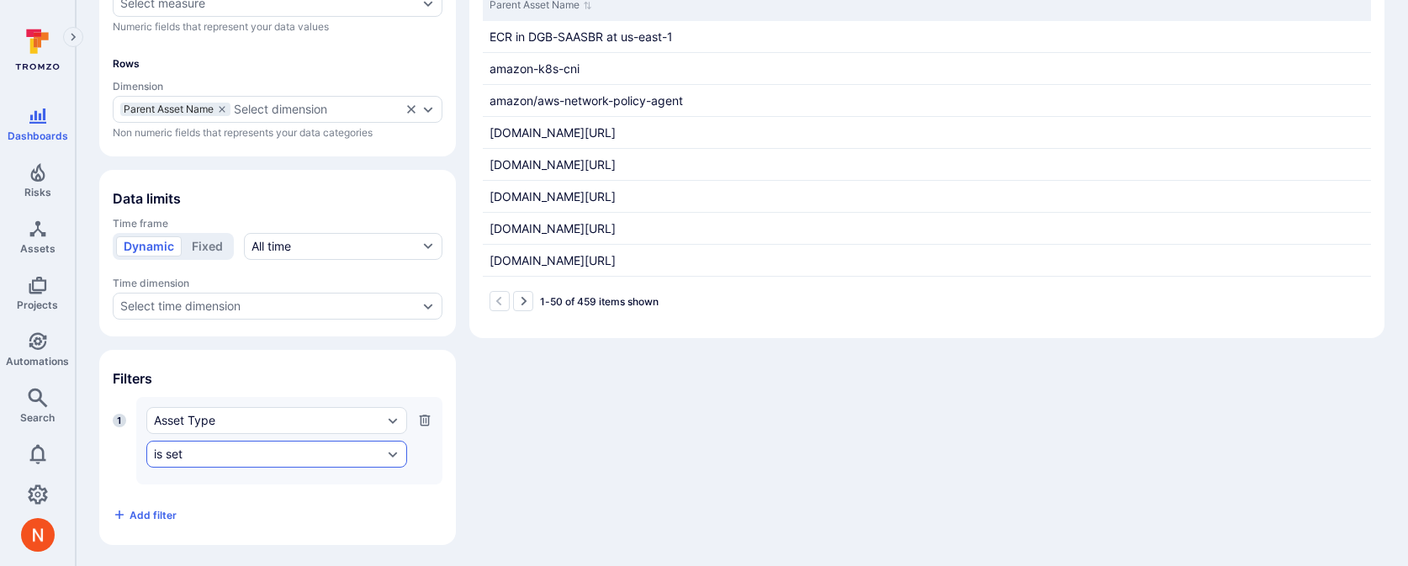
click at [218, 447] on div "is set" at bounding box center [268, 453] width 229 height 13
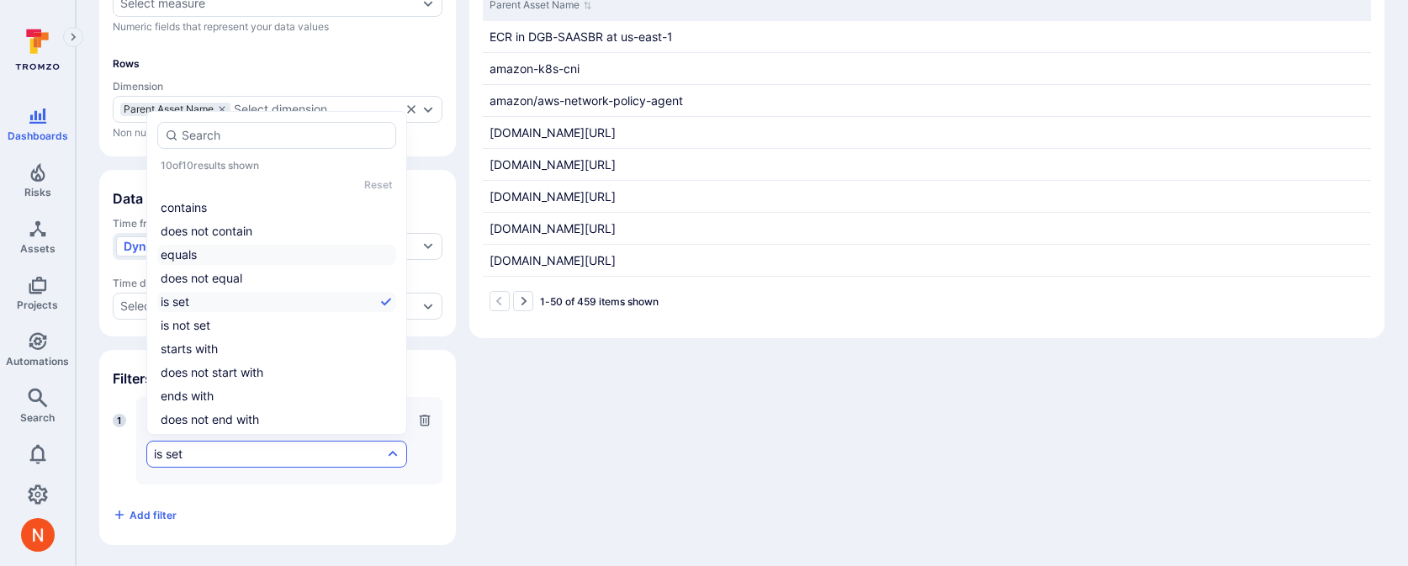
click at [225, 258] on li "equals" at bounding box center [276, 255] width 239 height 20
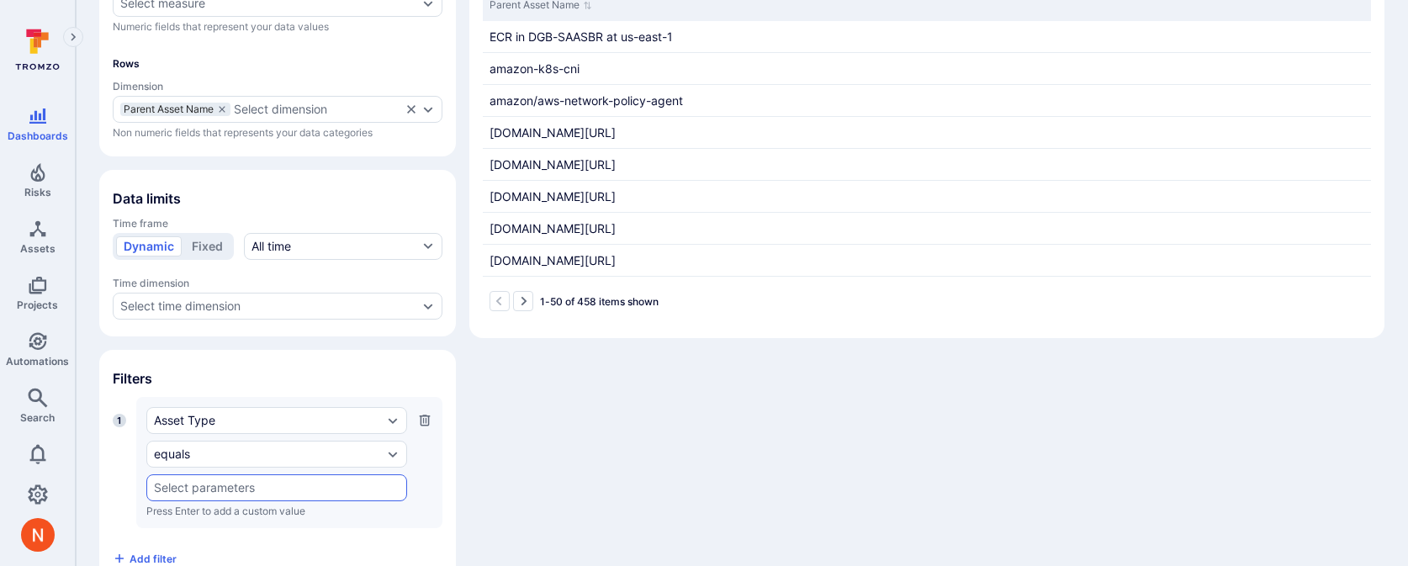
click at [156, 491] on input "text" at bounding box center [277, 487] width 246 height 13
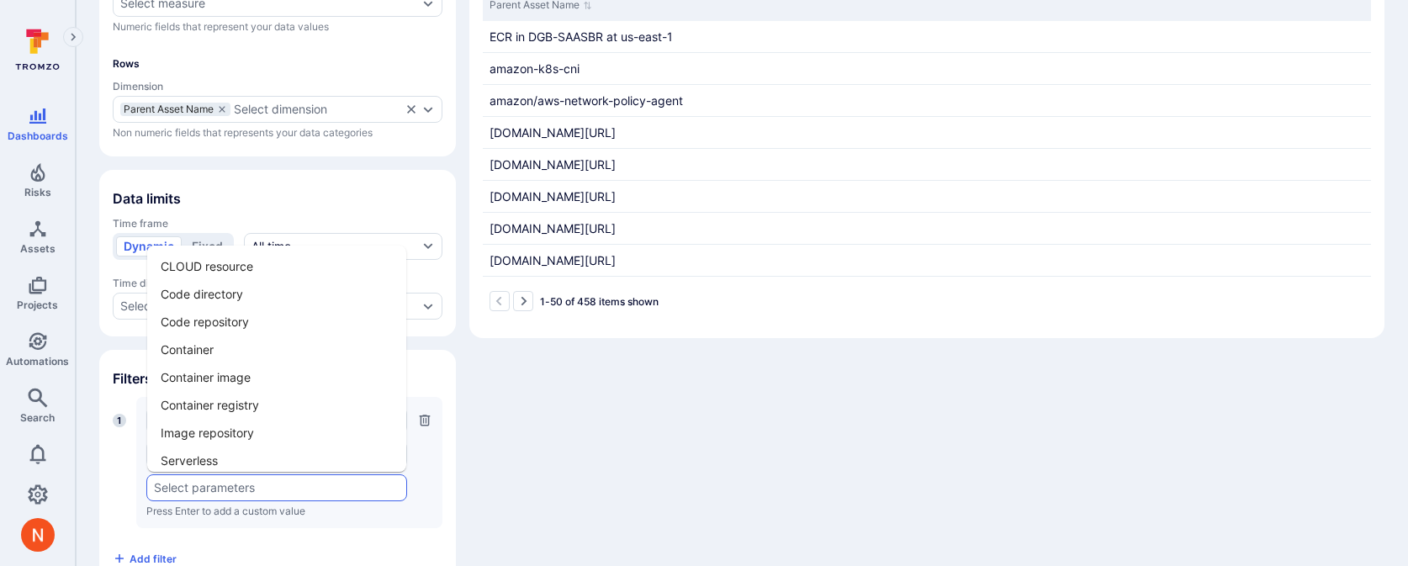
click at [202, 382] on li "Container image" at bounding box center [276, 377] width 259 height 28
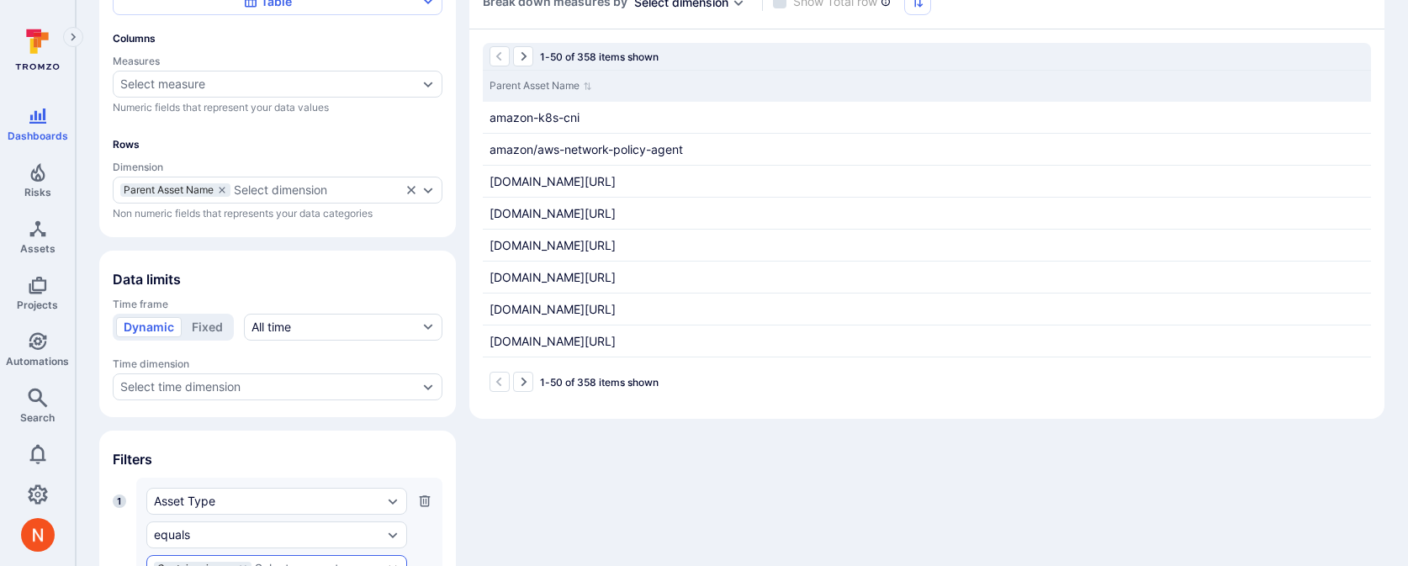
scroll to position [202, 0]
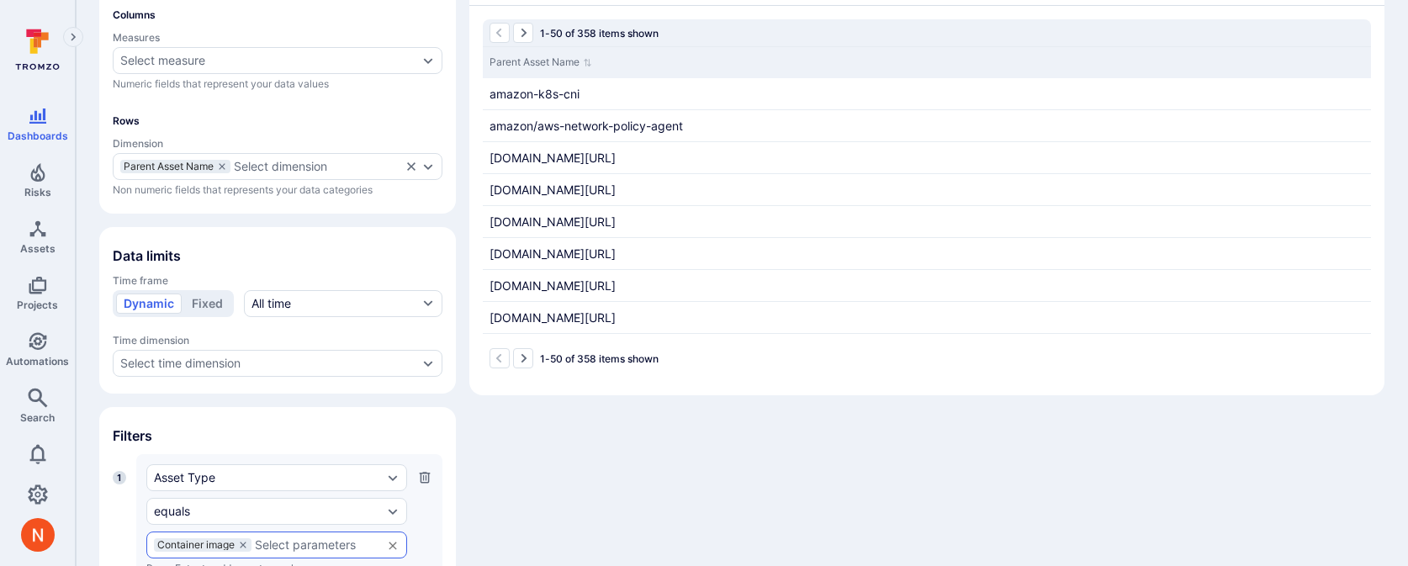
click at [259, 73] on div "Measures Select measure Numeric fields that represent your data values" at bounding box center [278, 61] width 330 height 60
click at [259, 69] on div "Select measure" at bounding box center [278, 60] width 330 height 27
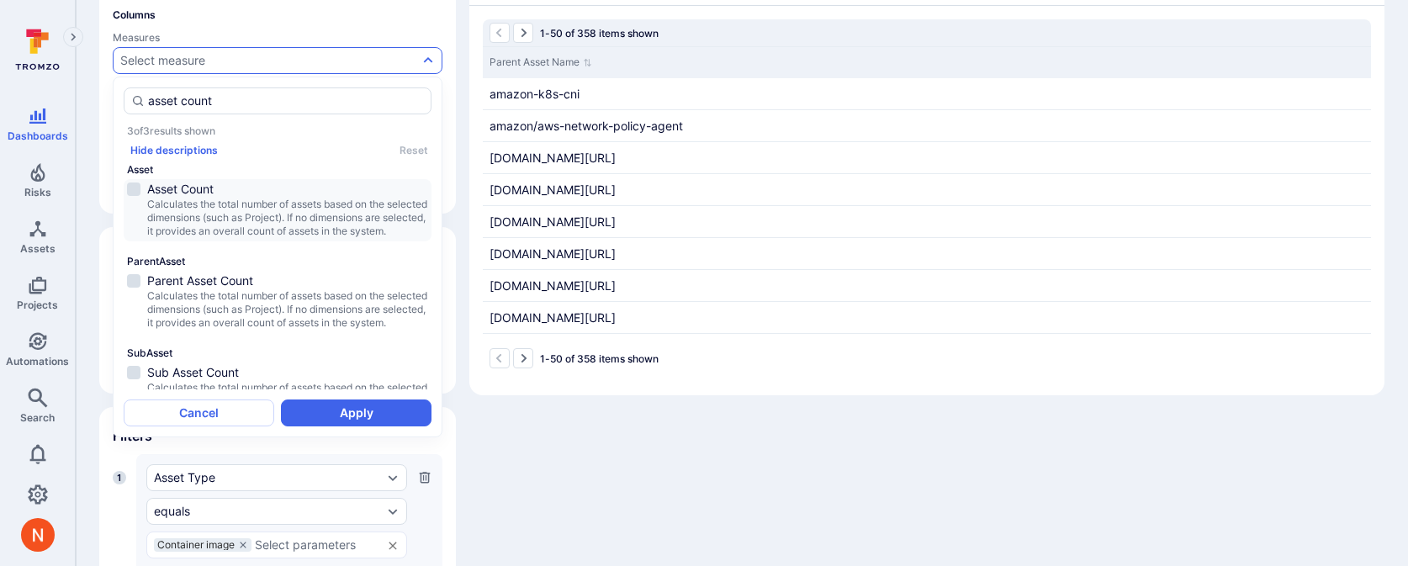
click at [215, 236] on span "Calculates the total number of assets based on the selected dimensions (such as…" at bounding box center [287, 218] width 281 height 40
type input "asset count"
click at [306, 419] on button "Apply" at bounding box center [356, 412] width 151 height 27
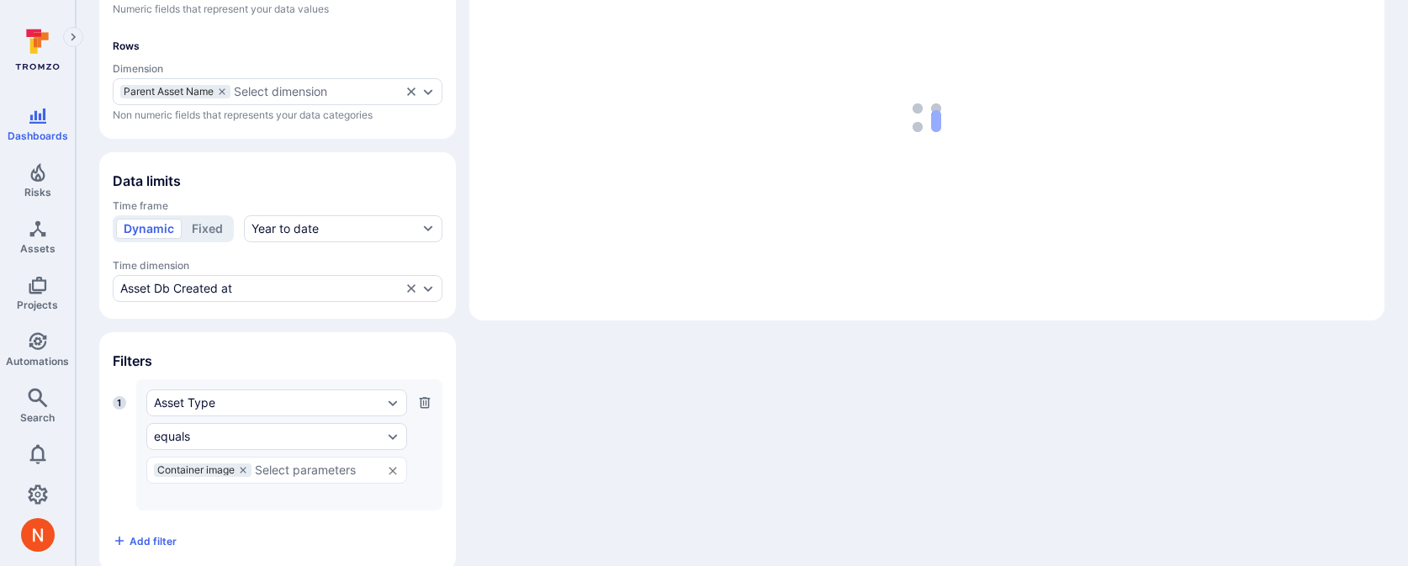
scroll to position [303, 0]
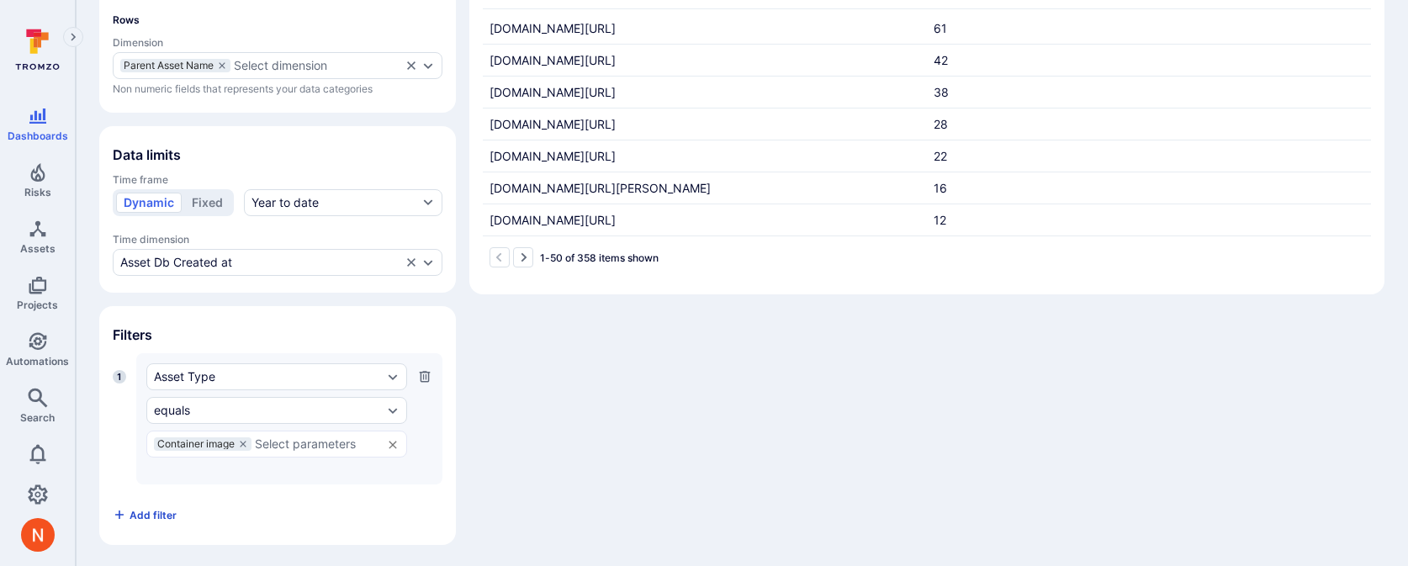
click at [145, 510] on span "Add filter" at bounding box center [152, 515] width 47 height 13
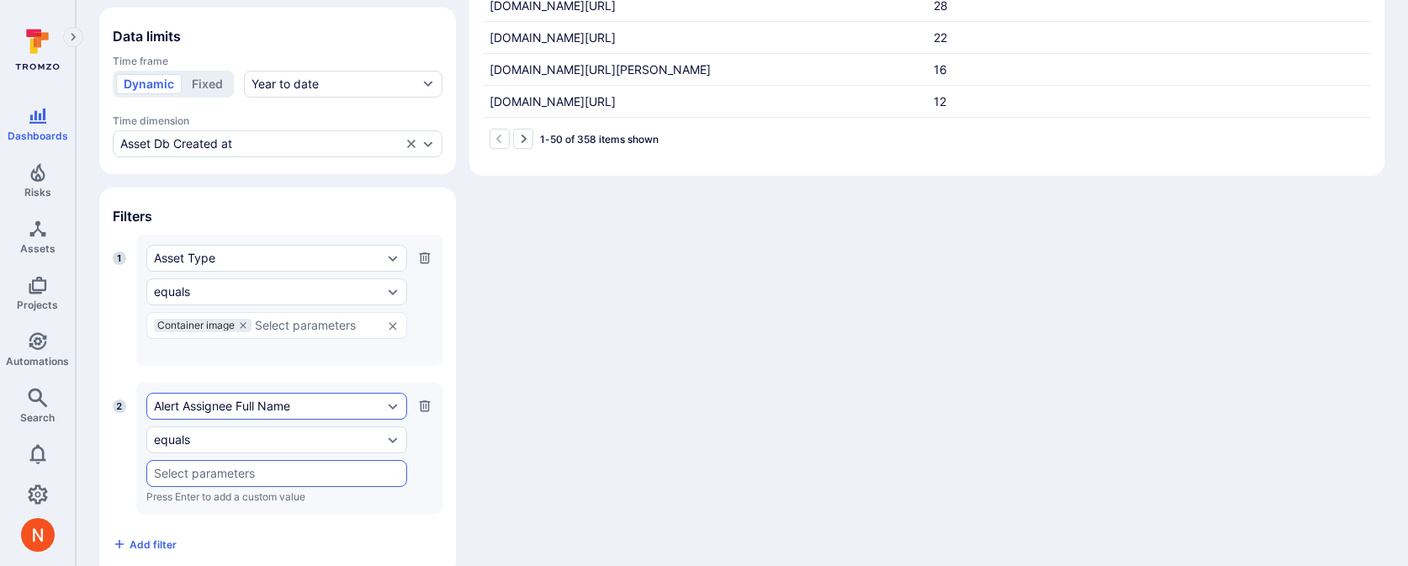
scroll to position [451, 0]
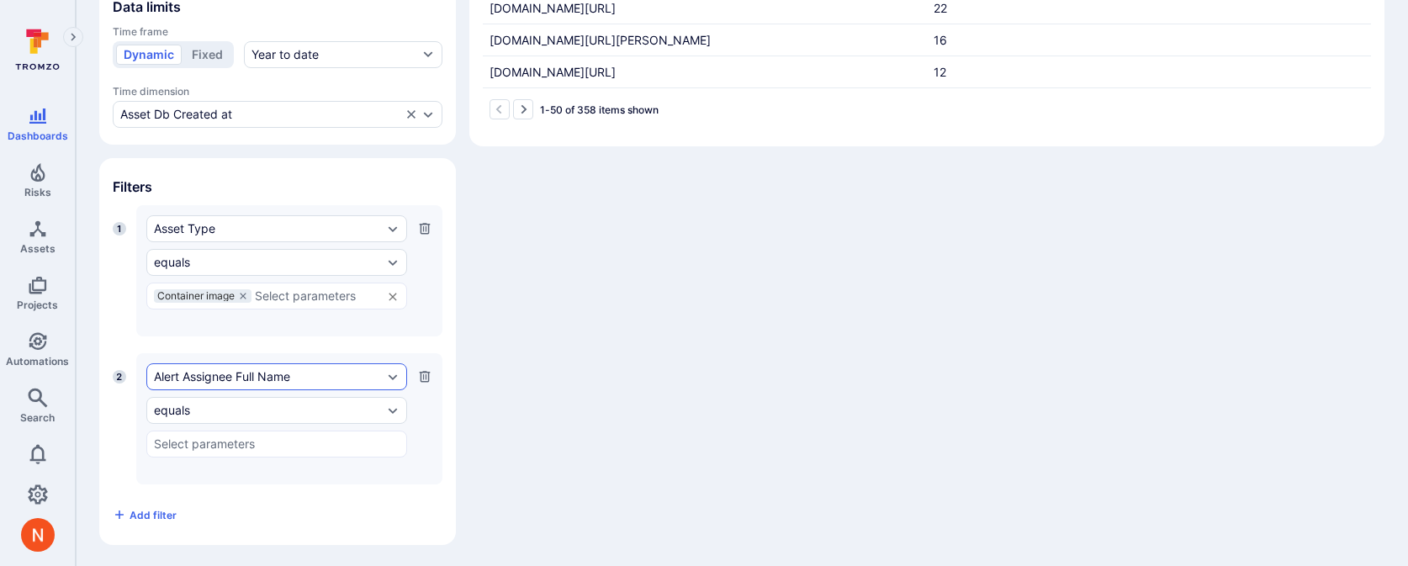
click at [220, 363] on div "Alert Assignee Full Name" at bounding box center [276, 376] width 261 height 27
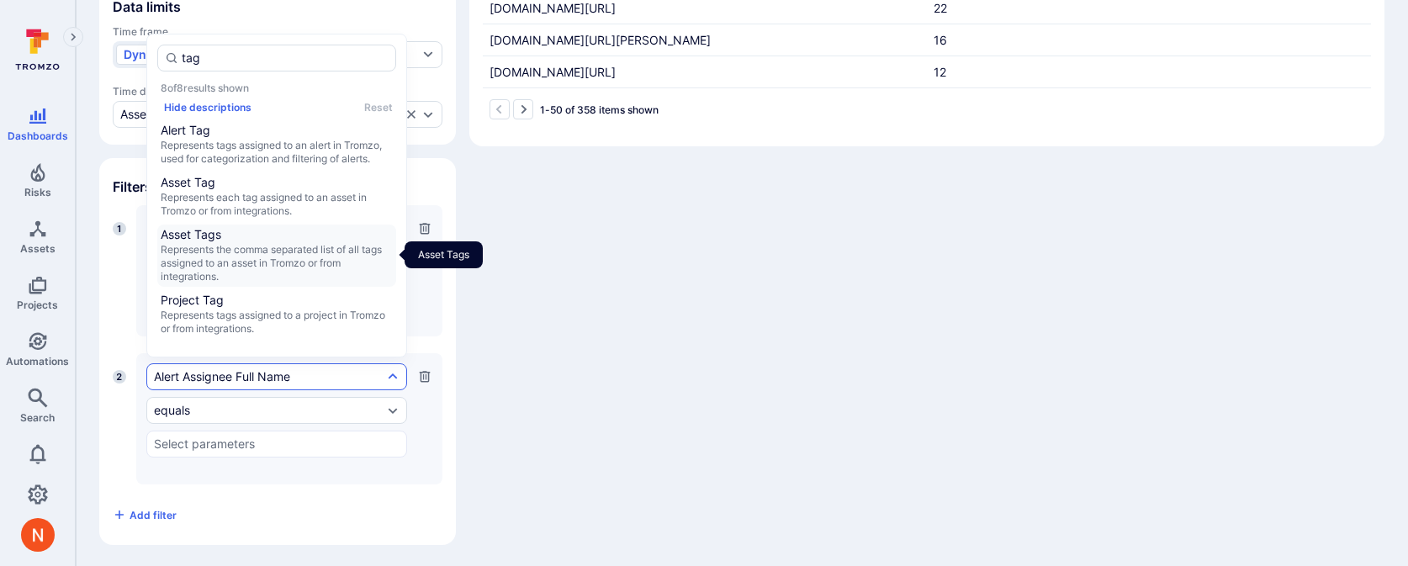
type input "tags"
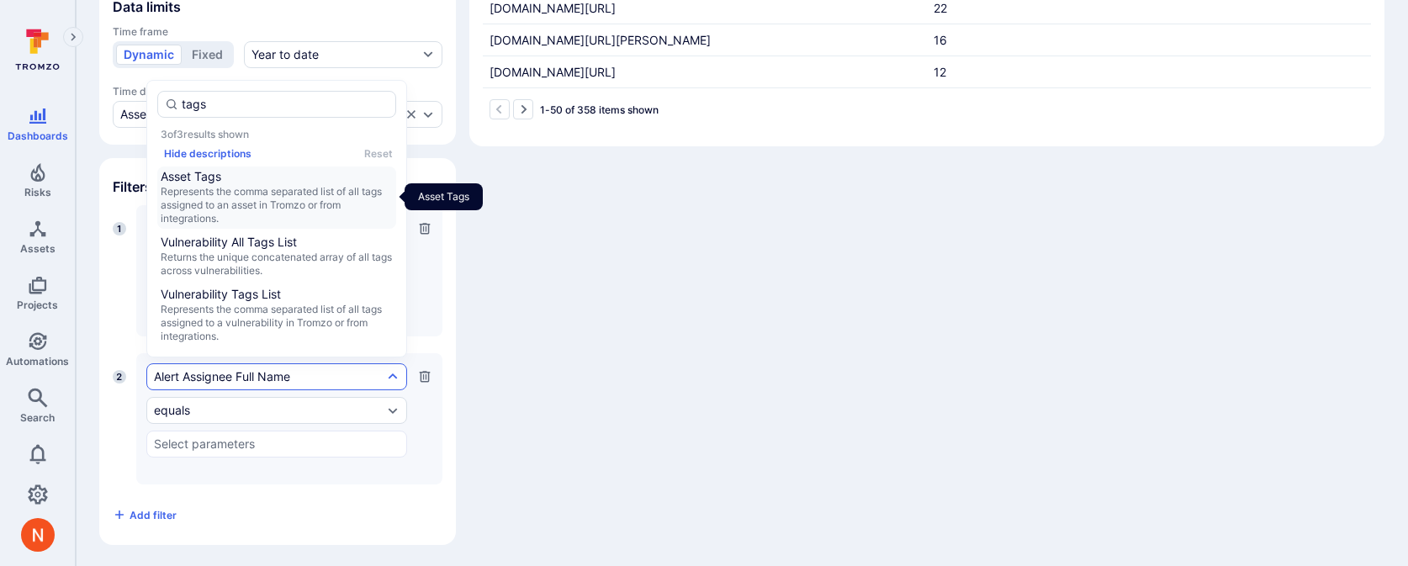
click at [233, 193] on span "Represents the comma separated list of all tags assigned to an asset in Tromzo …" at bounding box center [277, 205] width 232 height 40
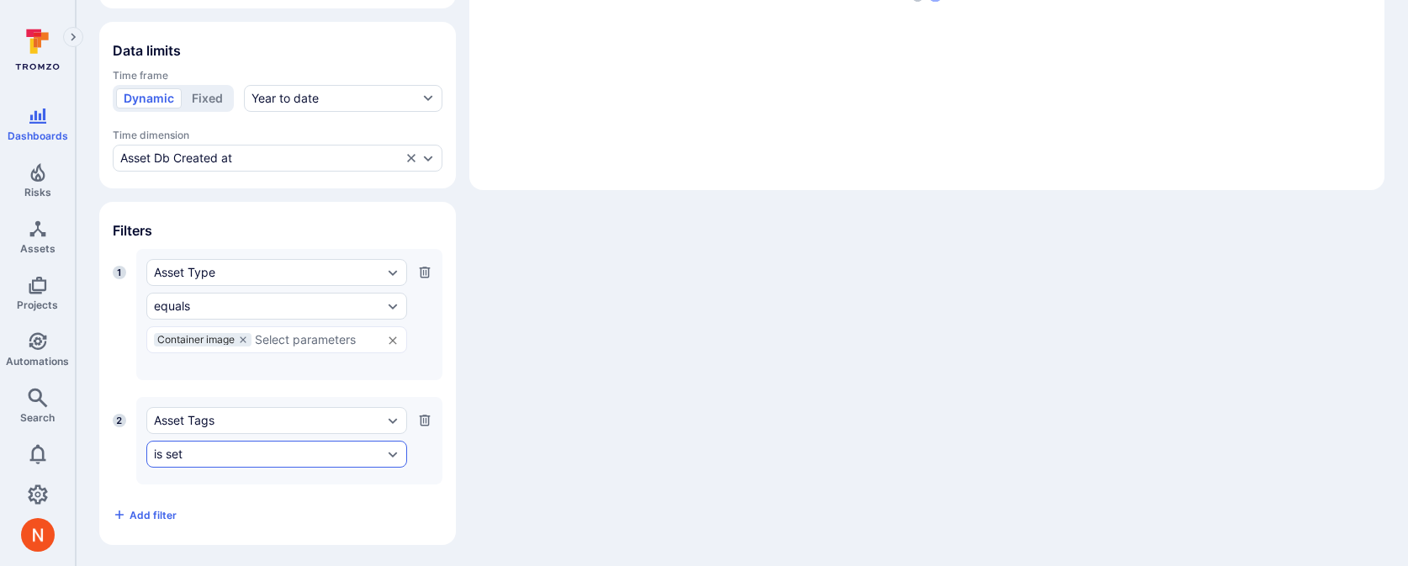
click at [234, 455] on div "is set" at bounding box center [268, 453] width 229 height 13
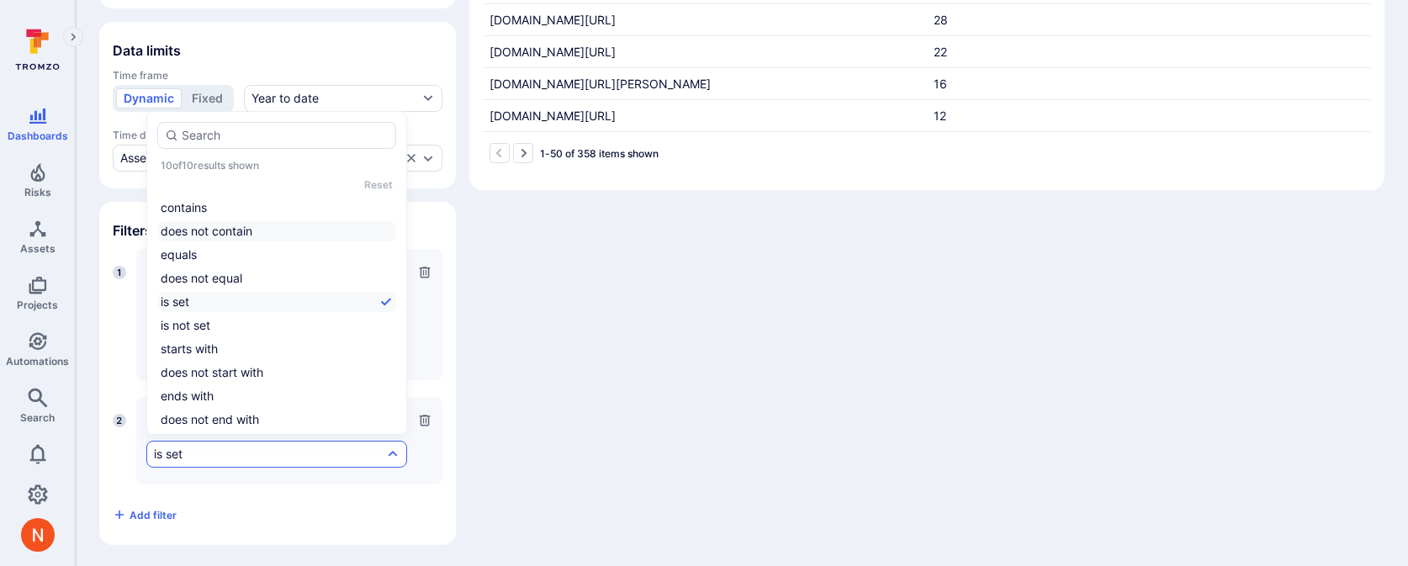
click at [233, 237] on li "does not contain" at bounding box center [276, 231] width 239 height 20
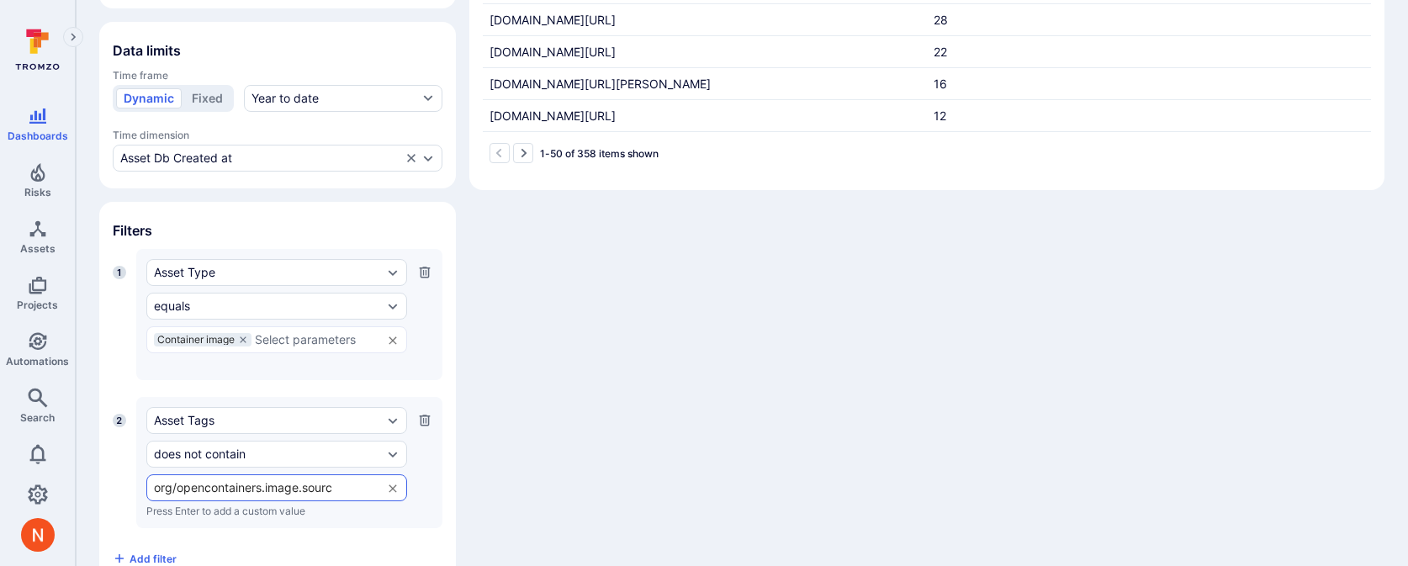
type input "org/opencontainers.image.source"
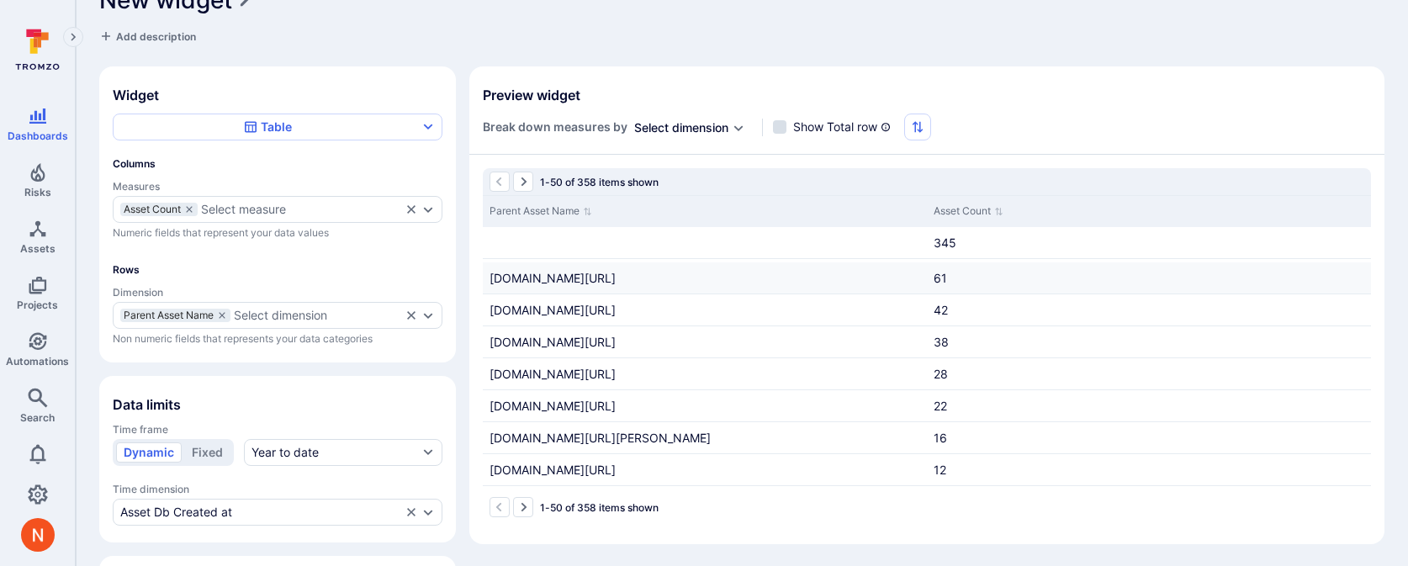
scroll to position [0, 0]
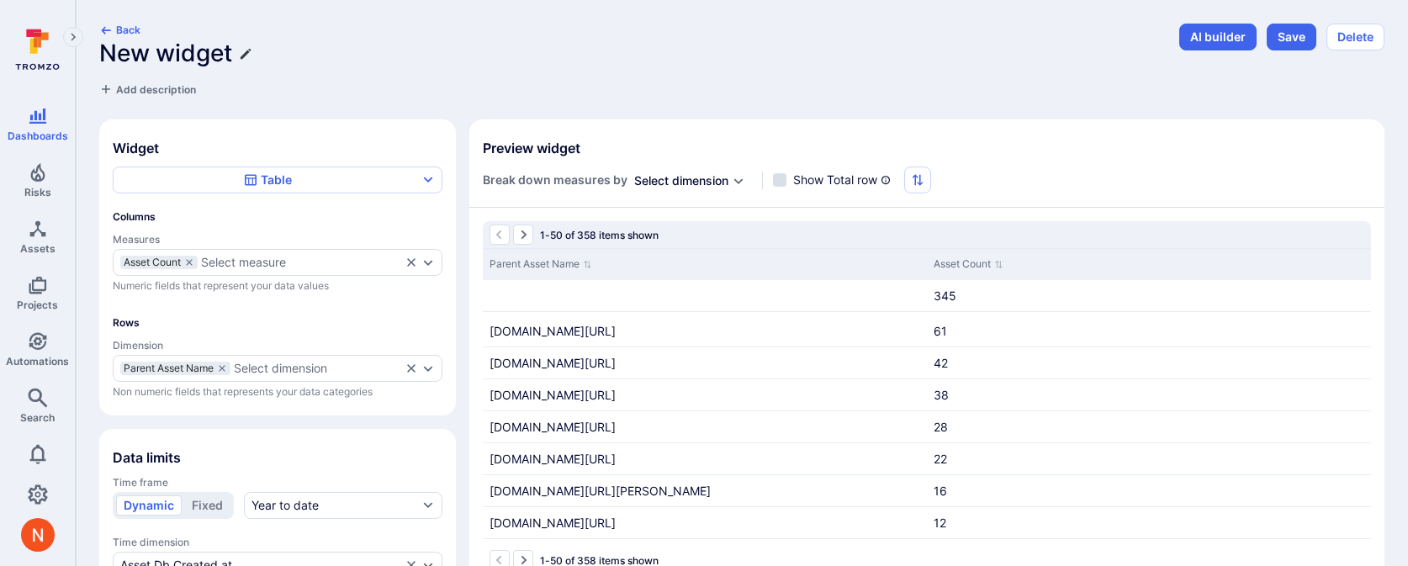
click at [246, 48] on icon "Edit title" at bounding box center [245, 53] width 13 height 13
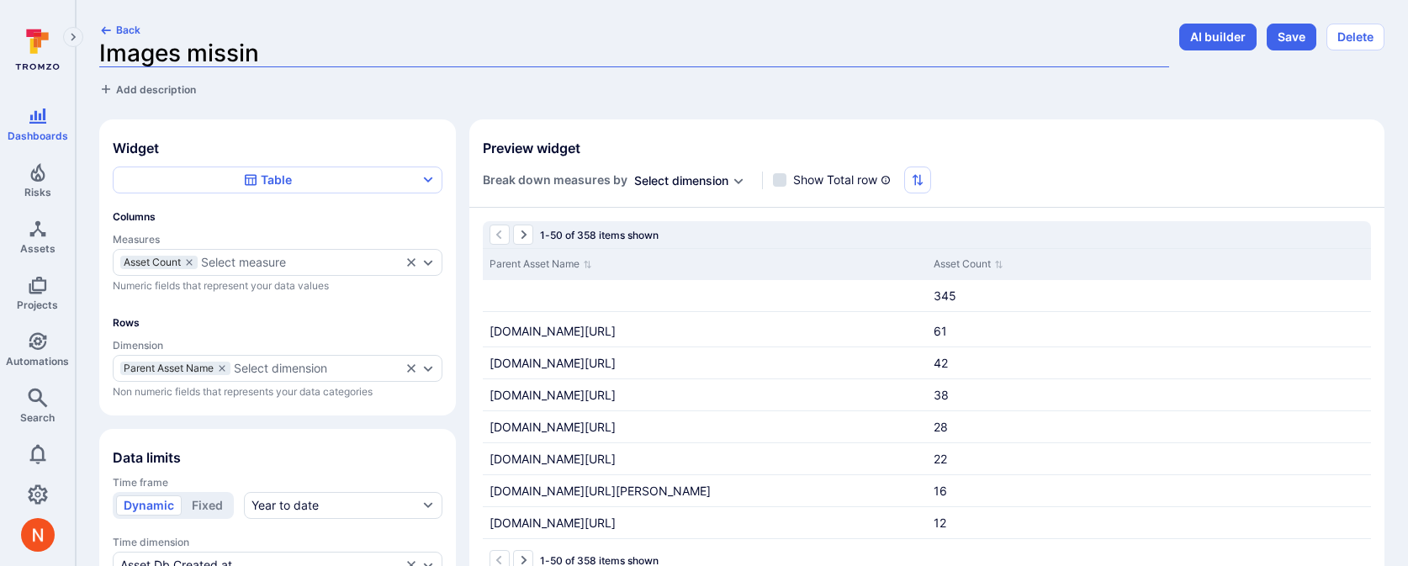
type input "Images missing"
click at [247, 261] on div "Select measure" at bounding box center [243, 262] width 85 height 13
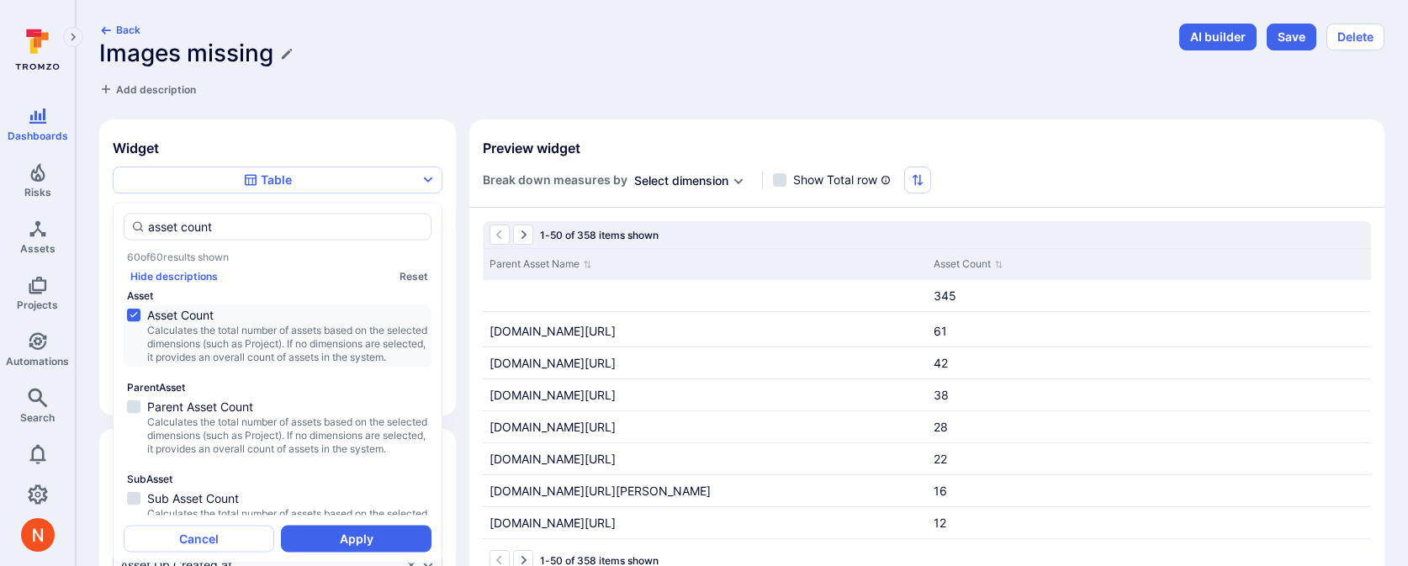
click at [510, 56] on div "Images missing" at bounding box center [634, 54] width 1070 height 28
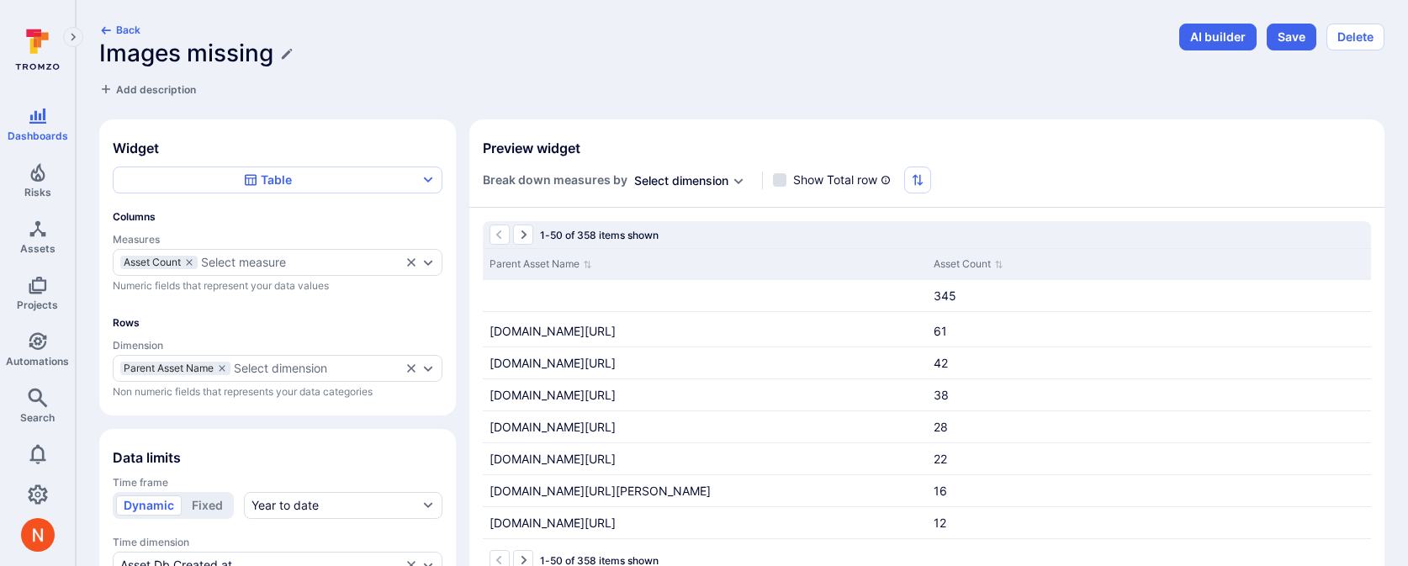
click at [279, 56] on div "Images missing" at bounding box center [634, 54] width 1070 height 28
click at [288, 55] on icon "Edit title" at bounding box center [286, 53] width 13 height 13
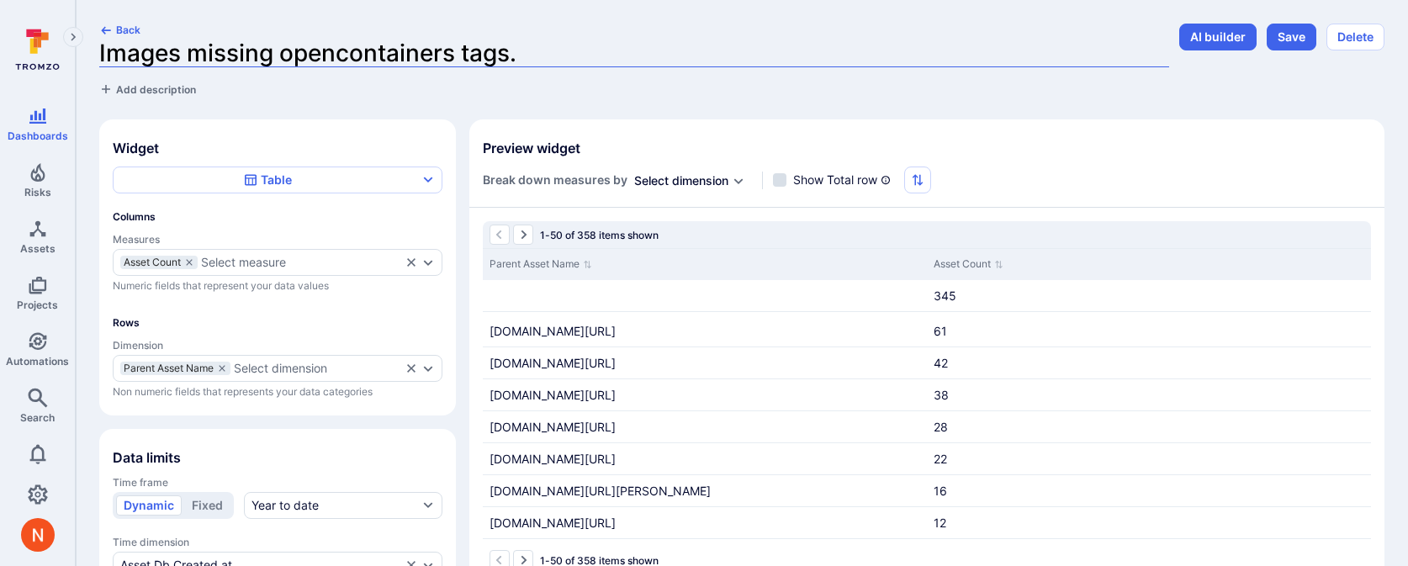
type input "Images missing opencontainers tags"
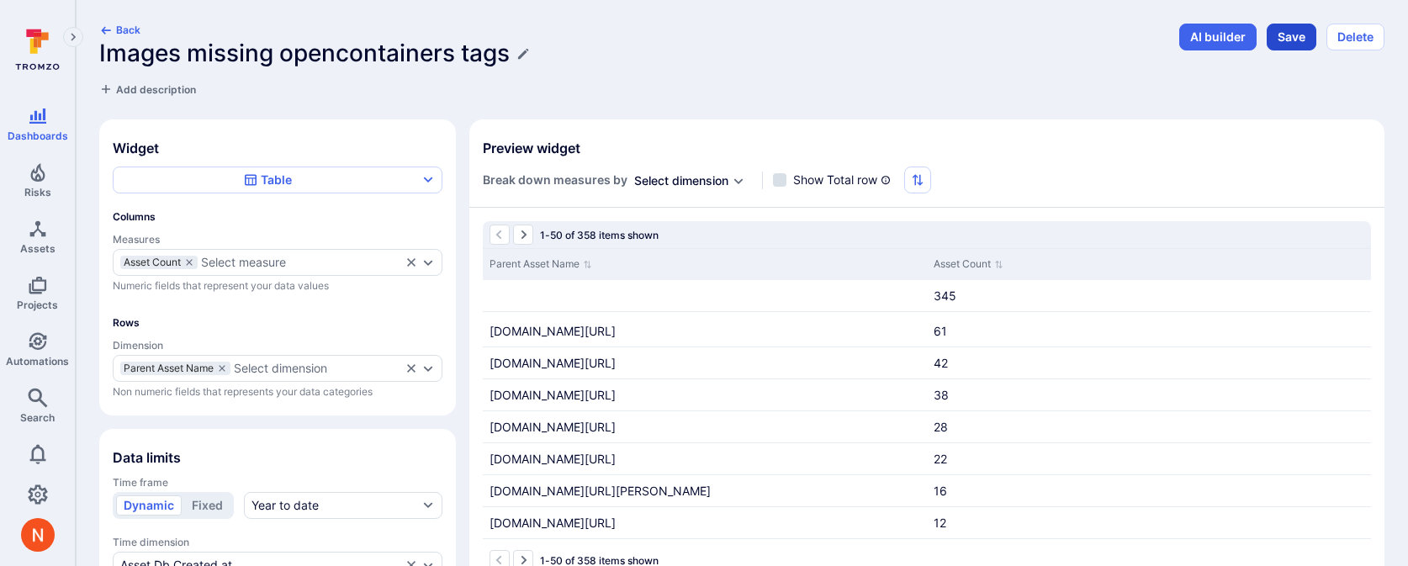
click at [1281, 42] on button "Save" at bounding box center [1291, 37] width 50 height 27
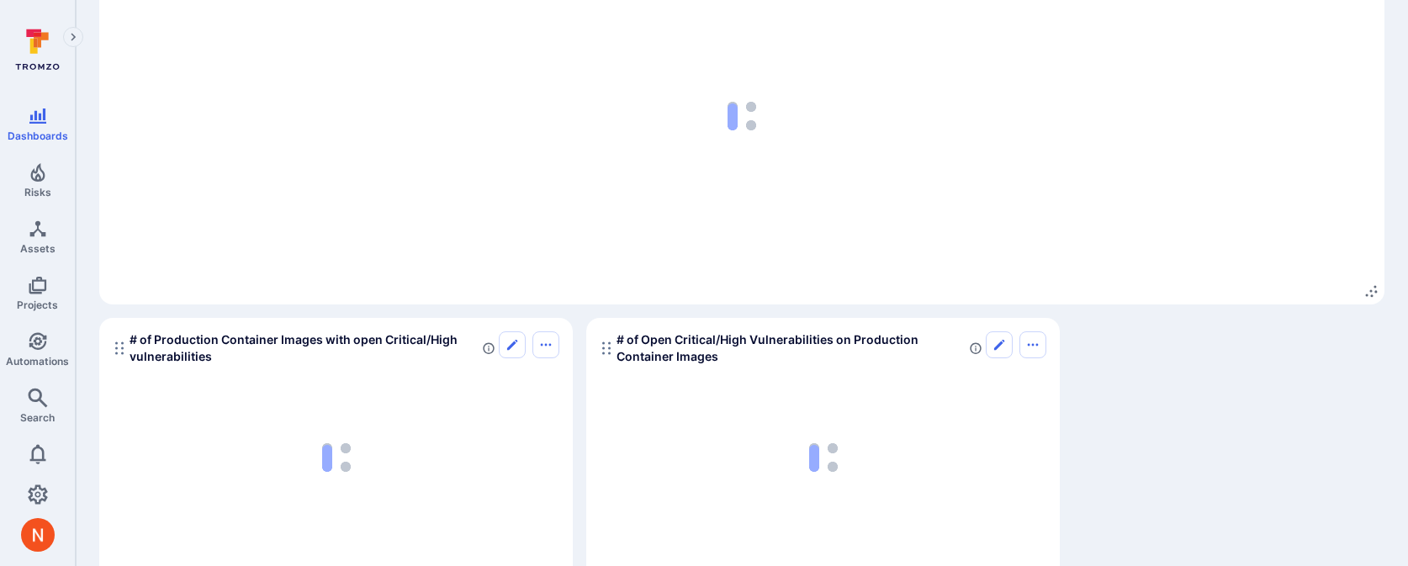
scroll to position [2610, 0]
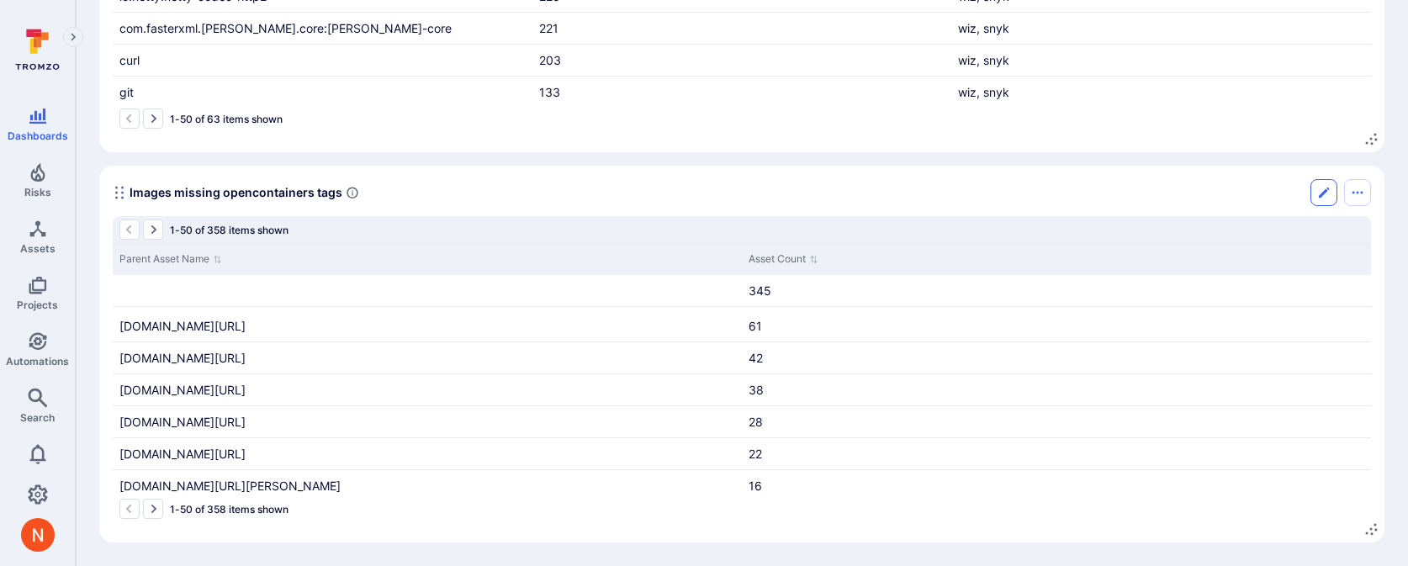
click at [1313, 190] on button "Edit" at bounding box center [1323, 192] width 27 height 27
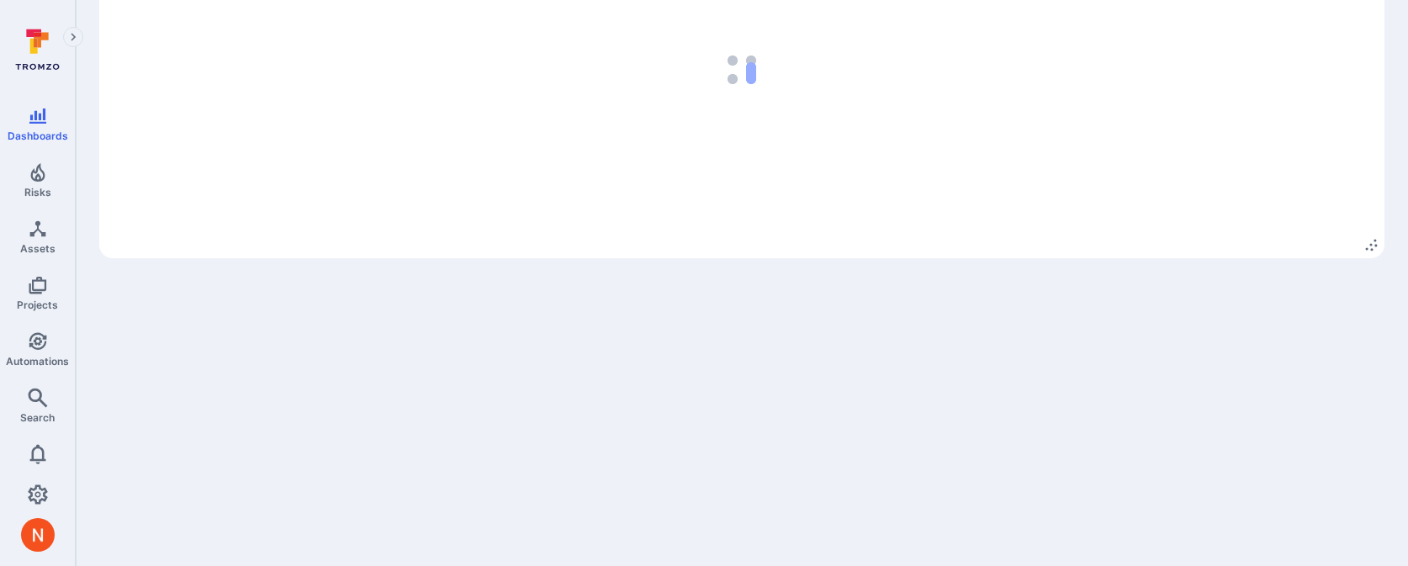
scroll to position [2610, 0]
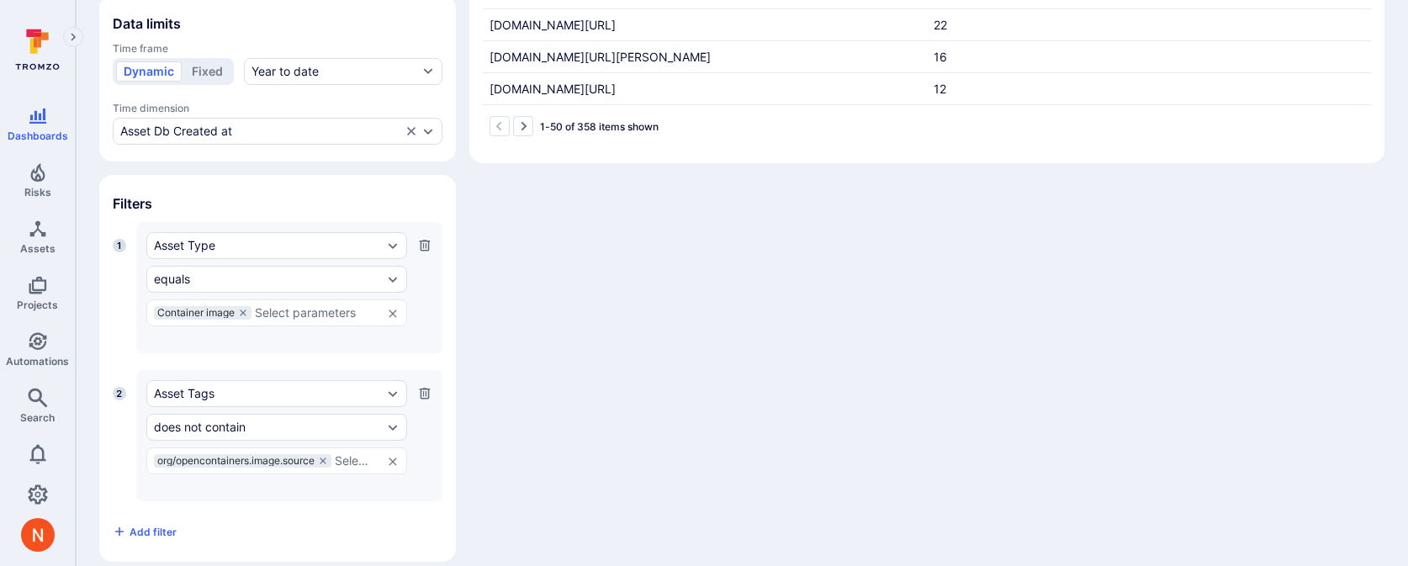
scroll to position [451, 0]
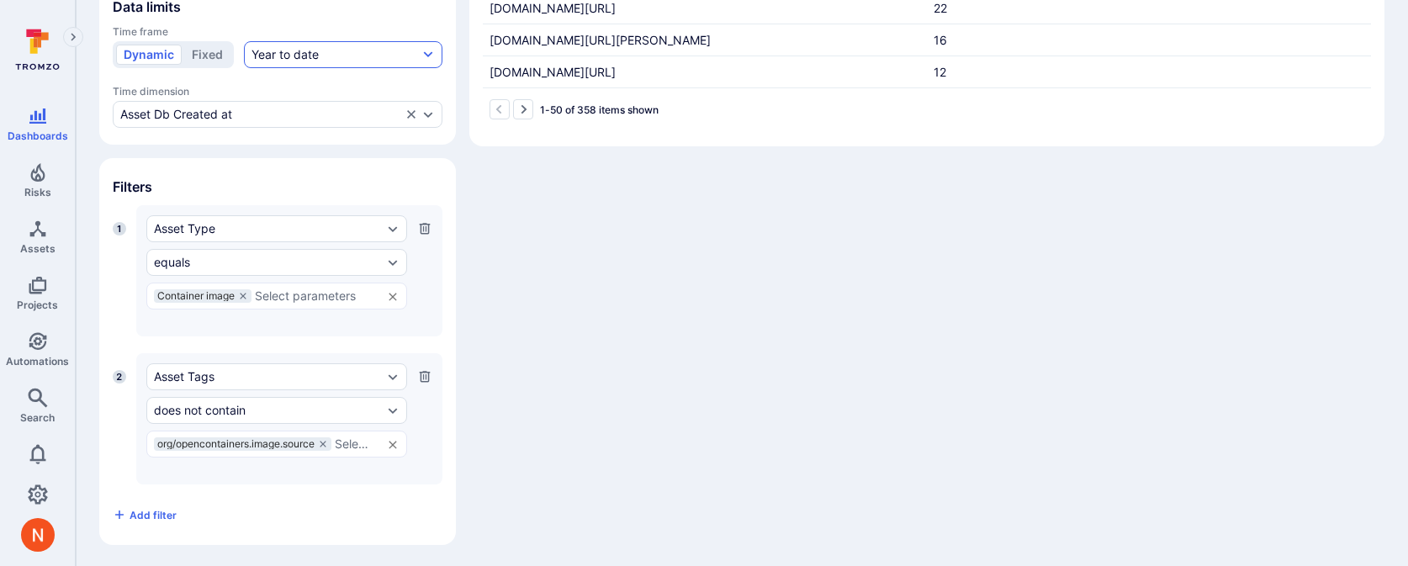
click at [358, 54] on button "Year to date" at bounding box center [343, 54] width 198 height 27
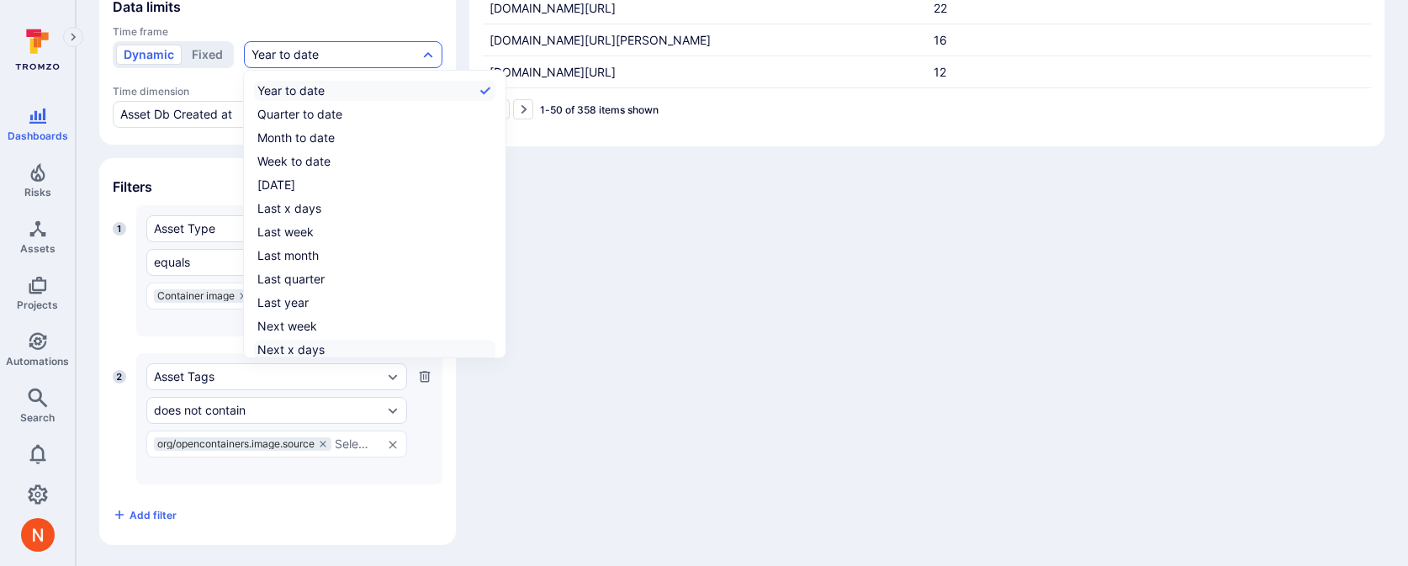
scroll to position [26, 0]
click at [267, 341] on div "All time" at bounding box center [277, 347] width 40 height 17
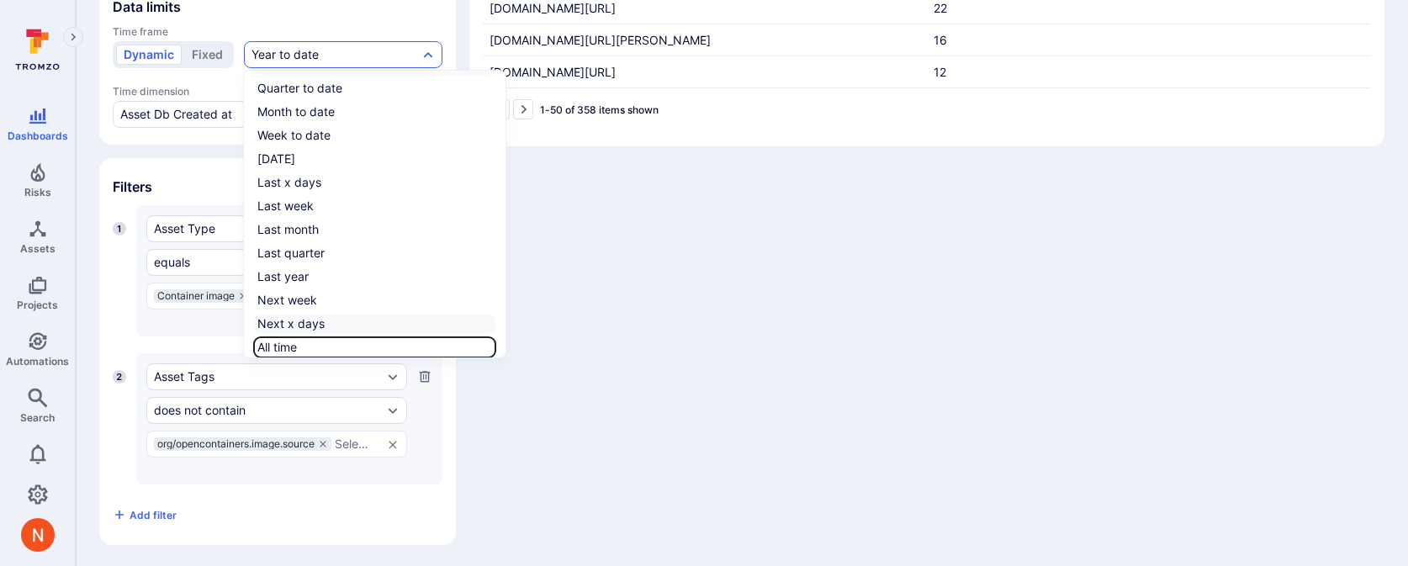
click at [492, 347] on input "All time" at bounding box center [492, 347] width 0 height 0
checkbox input "true"
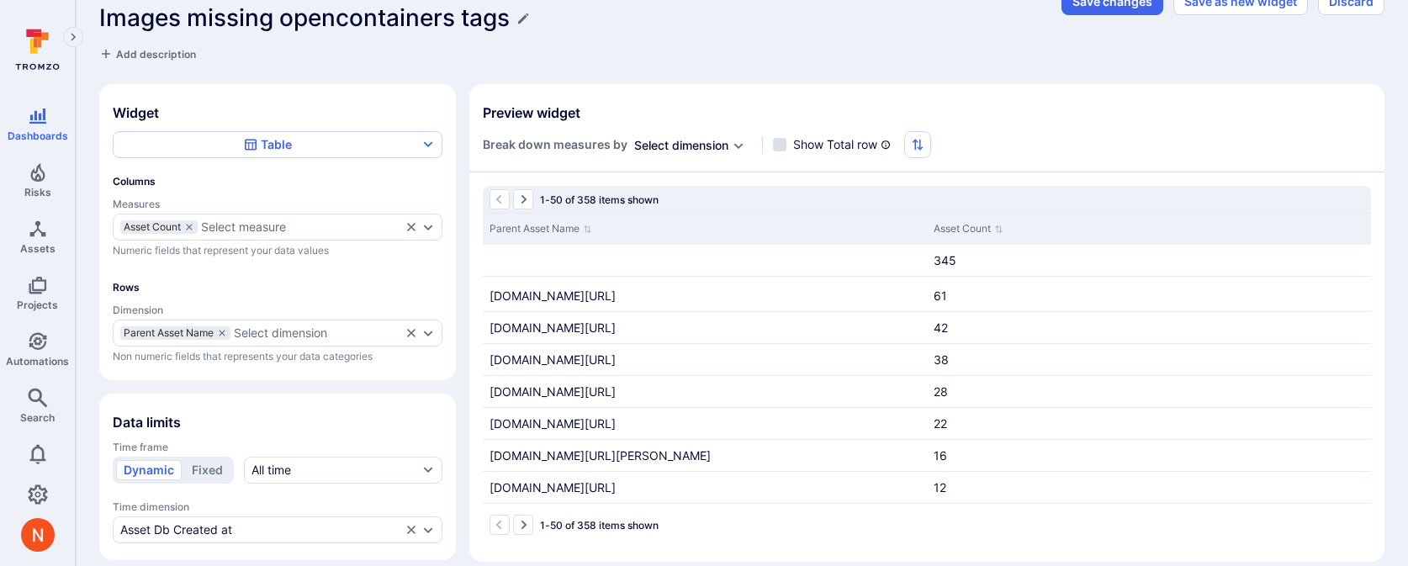
scroll to position [0, 0]
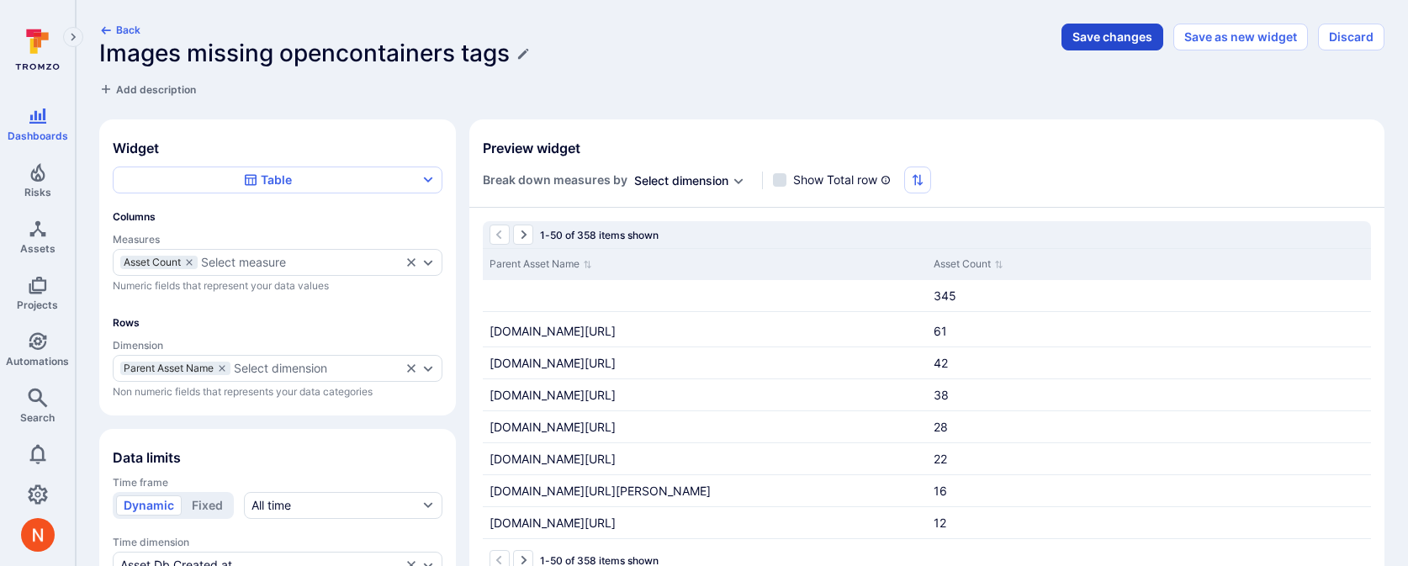
click at [1127, 36] on button "Save changes" at bounding box center [1112, 37] width 102 height 27
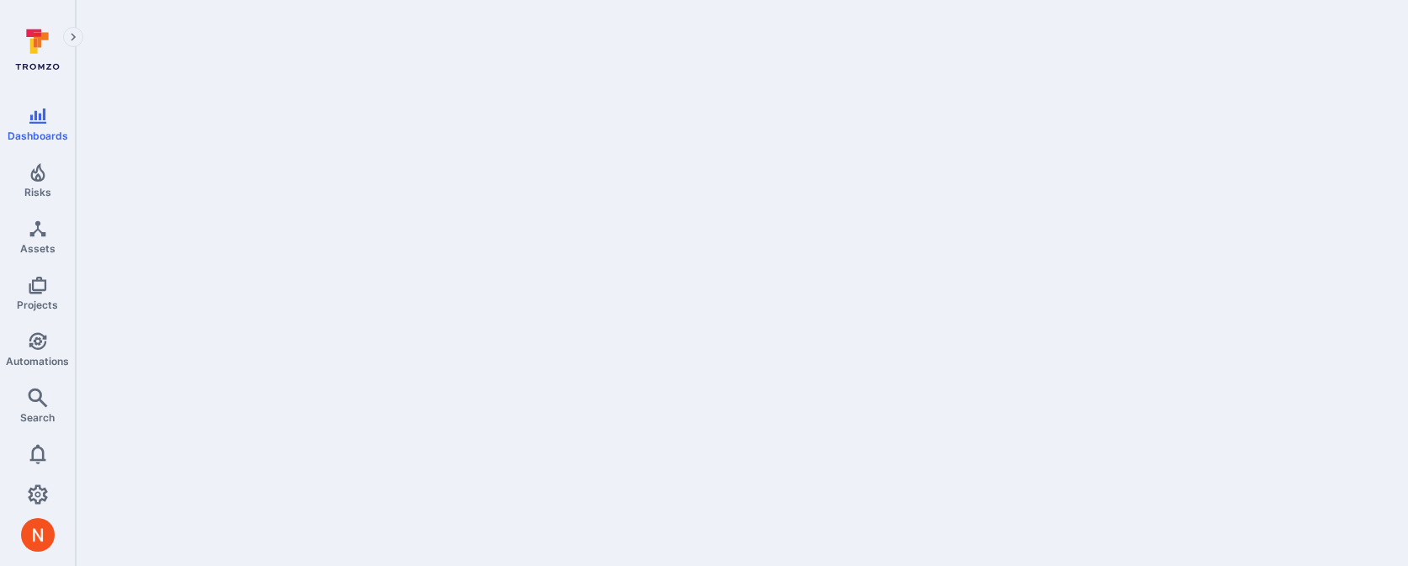
scroll to position [2610, 0]
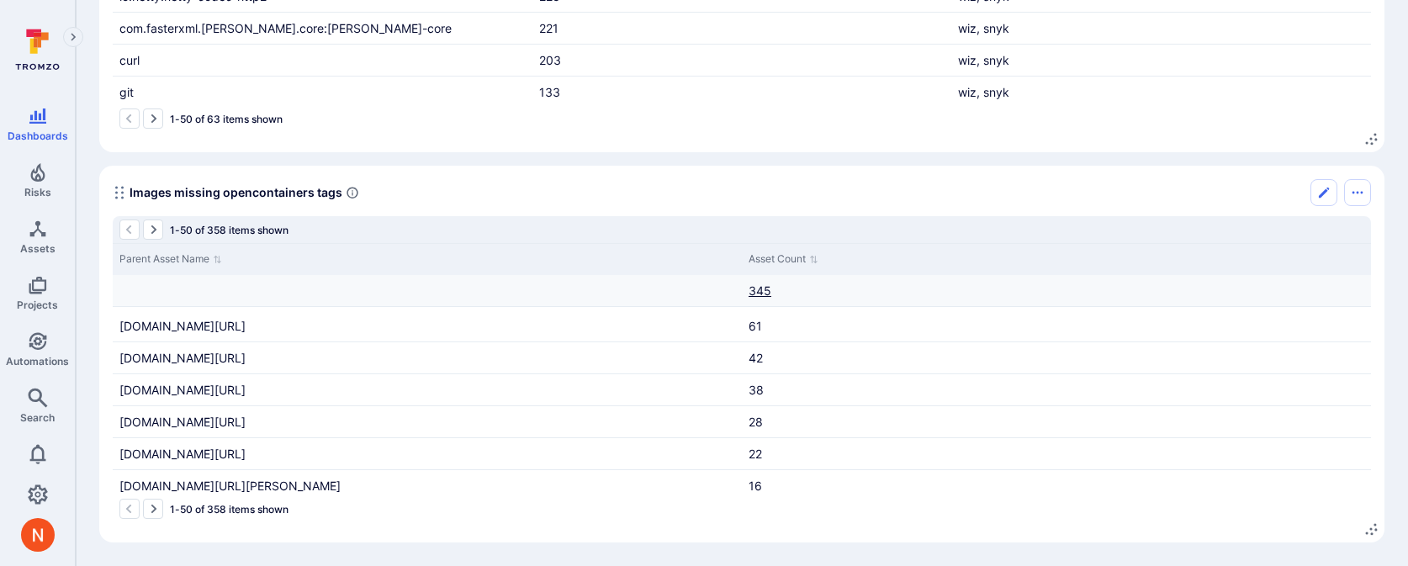
click at [763, 295] on link "345" at bounding box center [759, 290] width 23 height 14
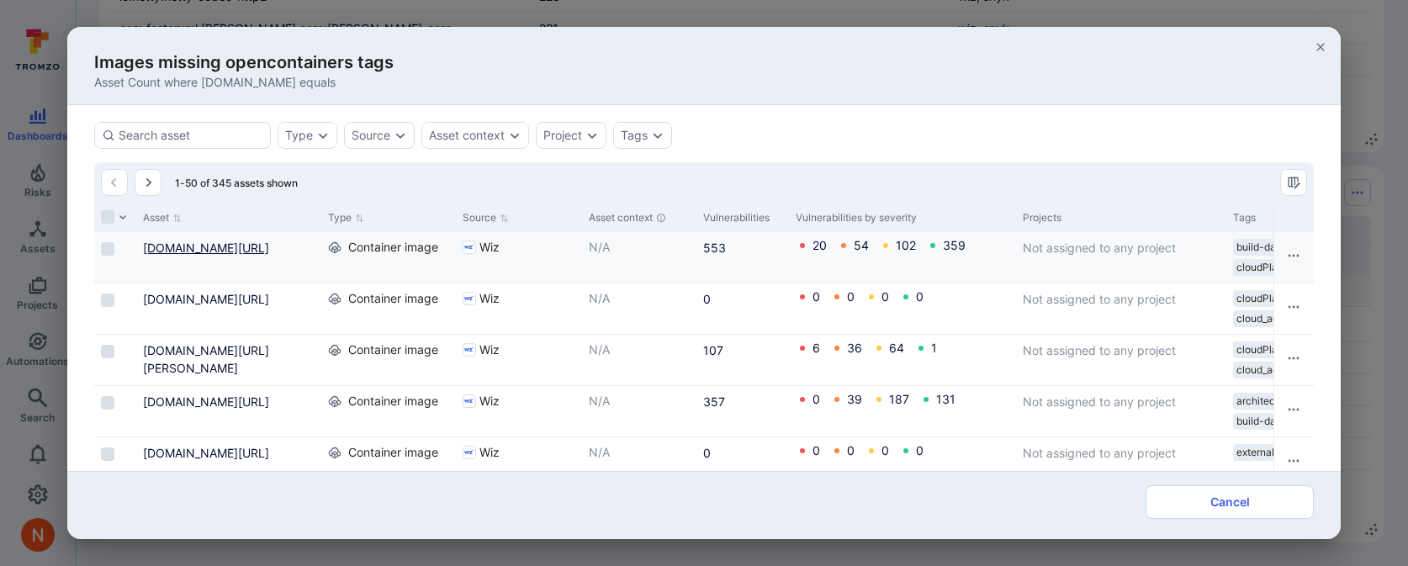
click at [236, 255] on link "[DOMAIN_NAME][URL]" at bounding box center [206, 247] width 126 height 14
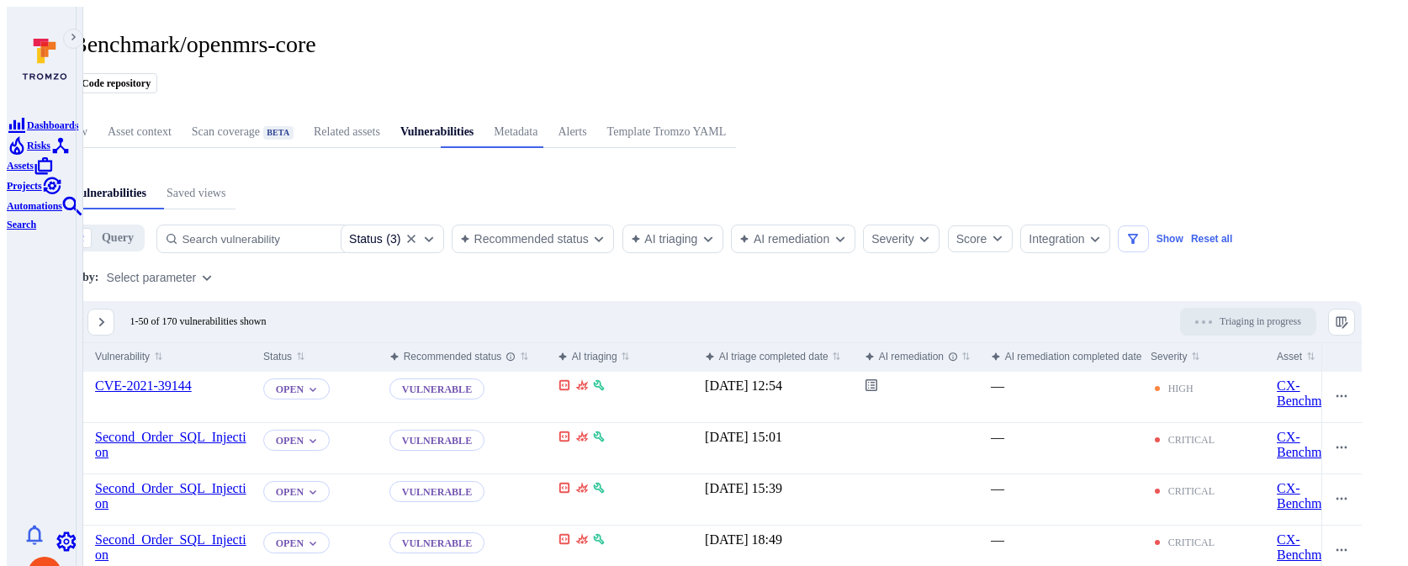
click at [589, 232] on div "Recommended status" at bounding box center [524, 238] width 129 height 13
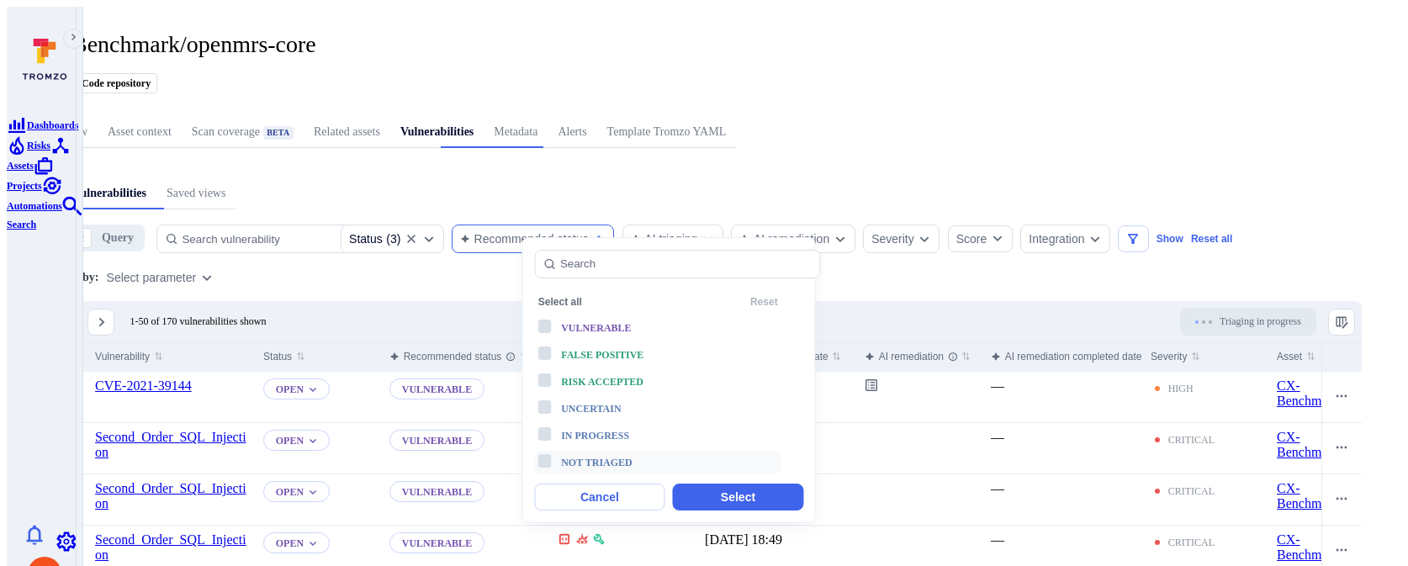
click at [594, 457] on span "Not triaged" at bounding box center [596, 463] width 71 height 12
click at [708, 485] on button "Select" at bounding box center [738, 497] width 130 height 27
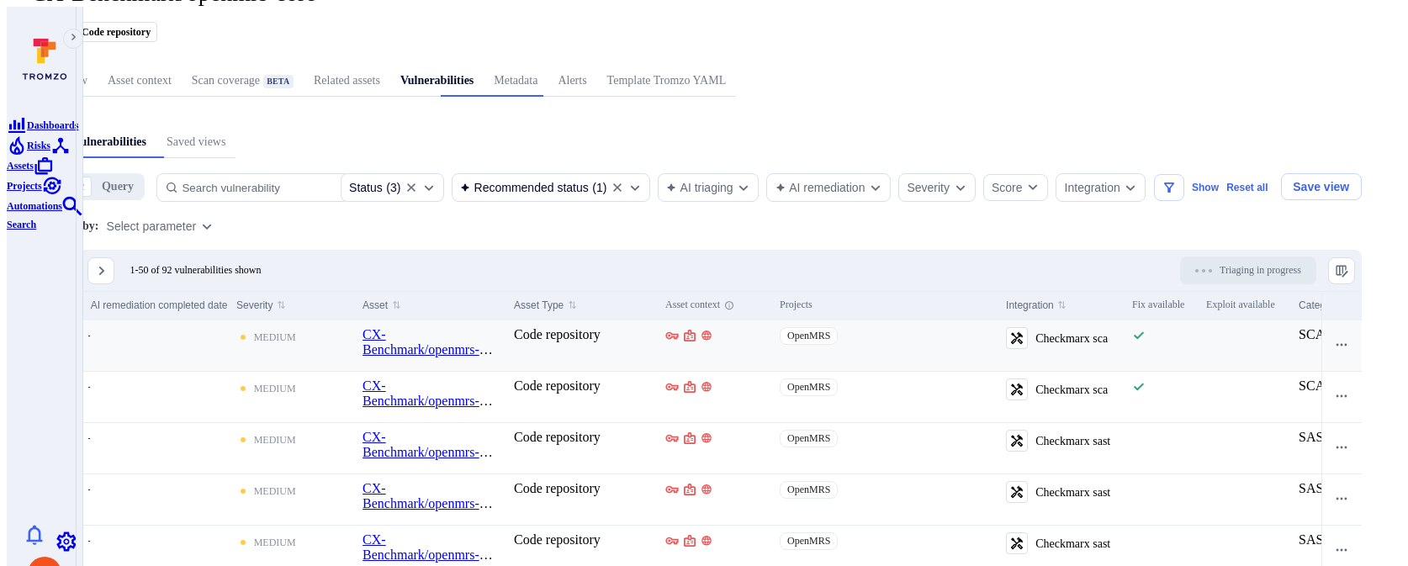
scroll to position [0, 1152]
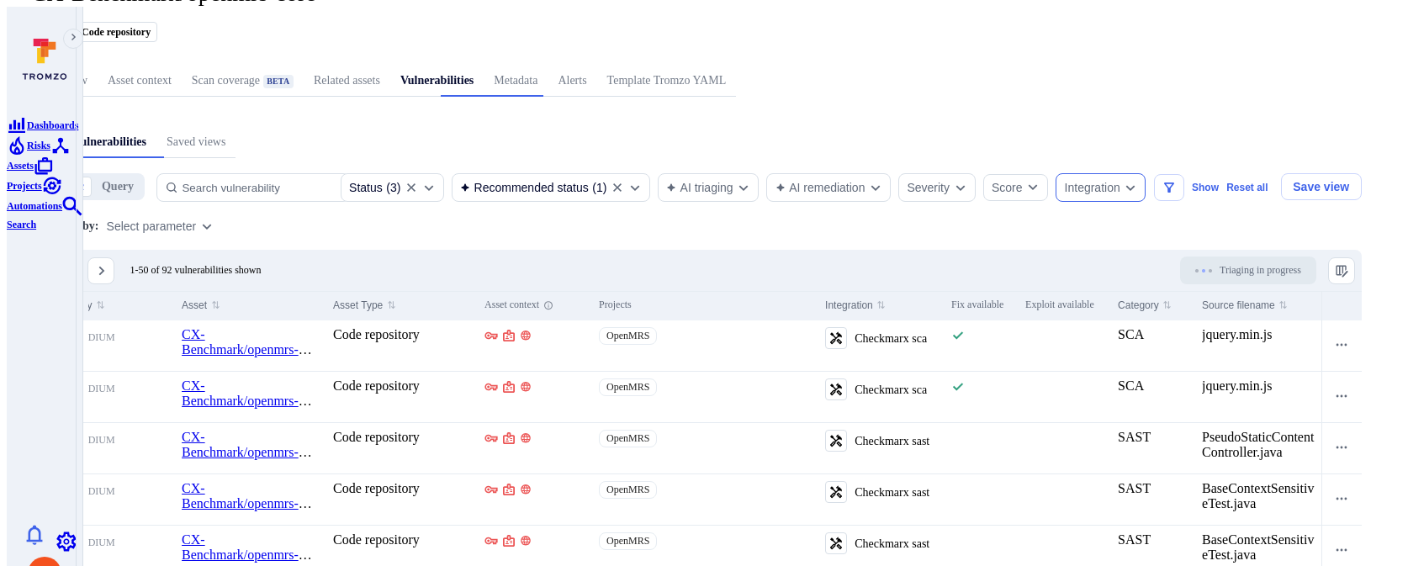
click at [1145, 173] on div "Integration" at bounding box center [1100, 187] width 90 height 29
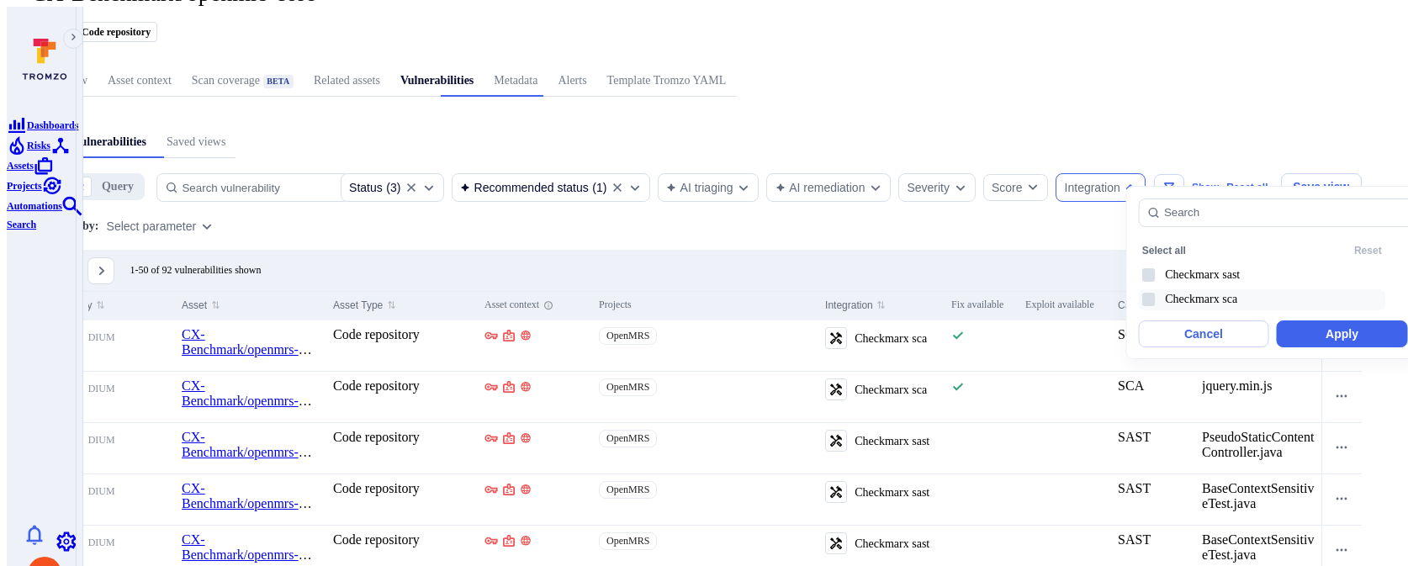
click at [1195, 296] on li "Checkmarx sca" at bounding box center [1261, 299] width 247 height 21
click at [1305, 322] on button "Apply" at bounding box center [1341, 333] width 130 height 27
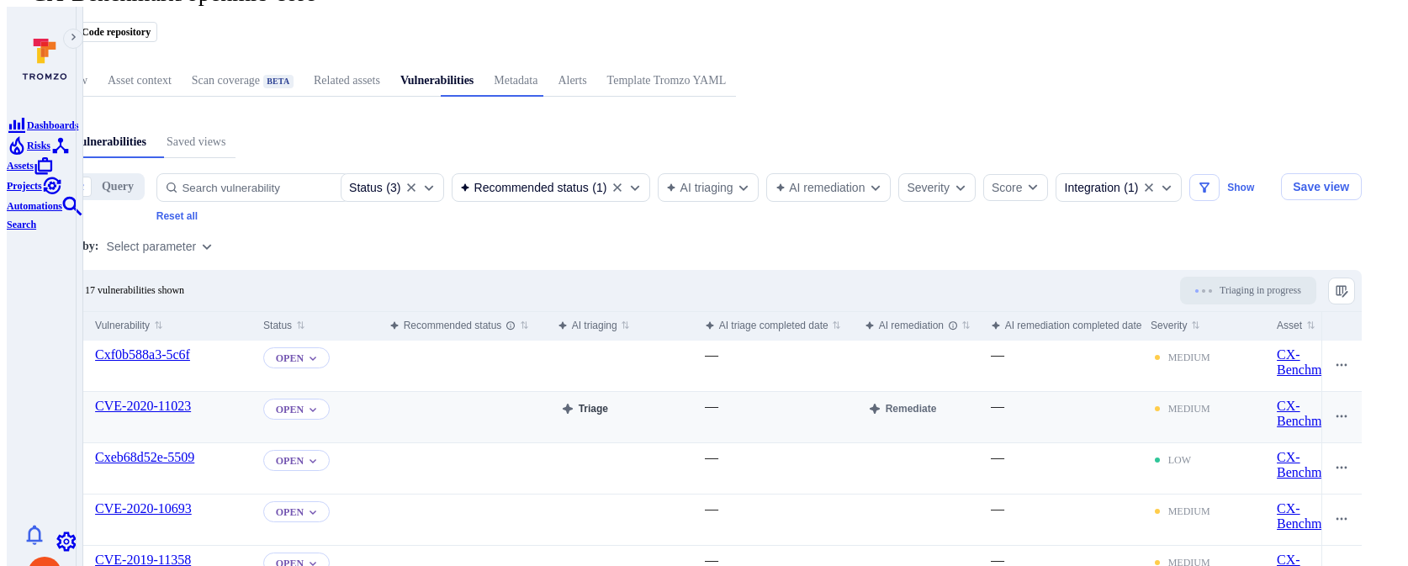
click at [611, 404] on button "Triage" at bounding box center [585, 409] width 54 height 20
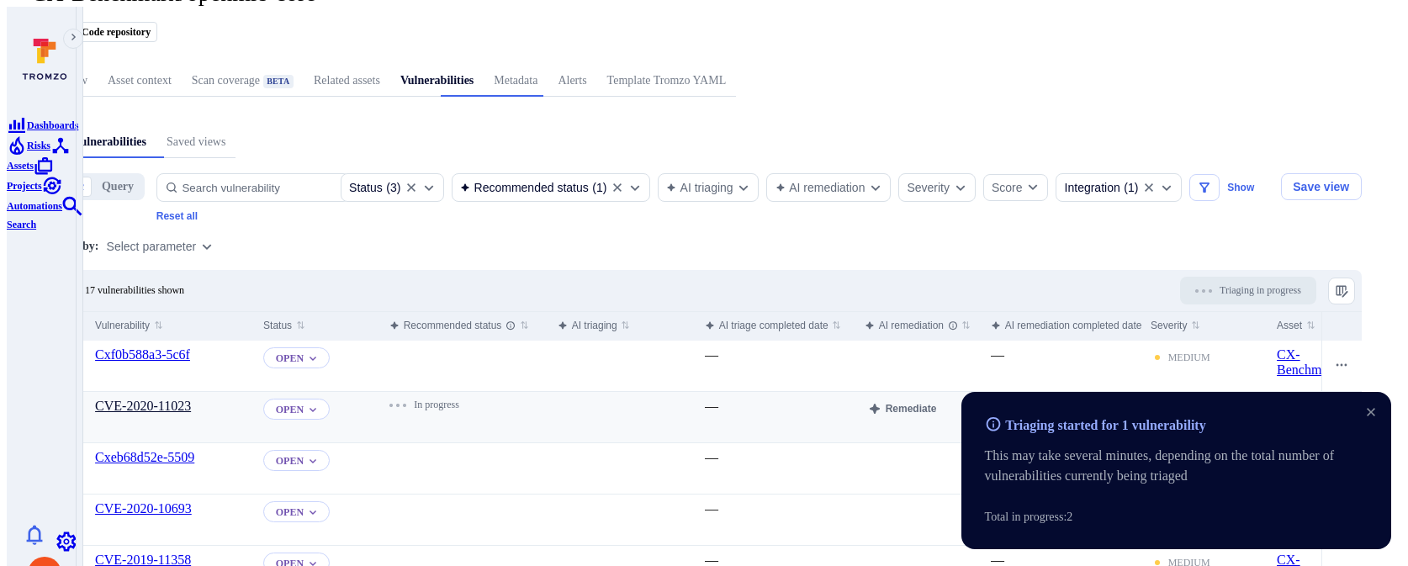
click at [191, 399] on link "CVE-2020-11023" at bounding box center [143, 406] width 96 height 14
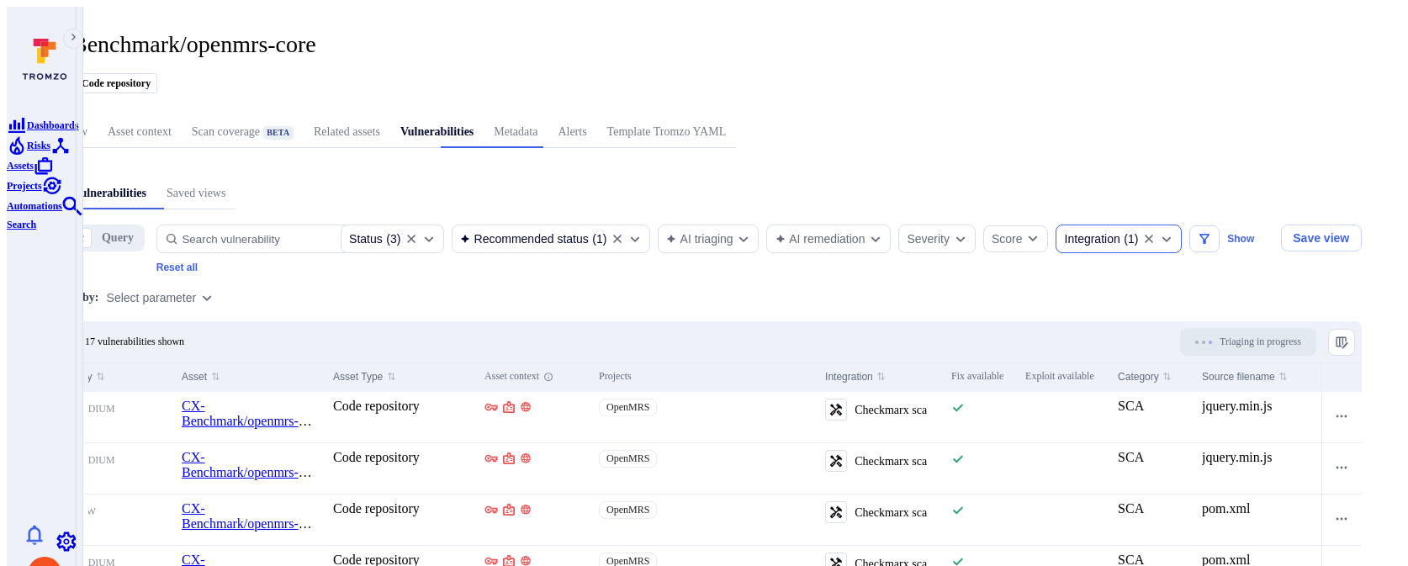
click at [1120, 232] on div "Integration" at bounding box center [1092, 238] width 55 height 13
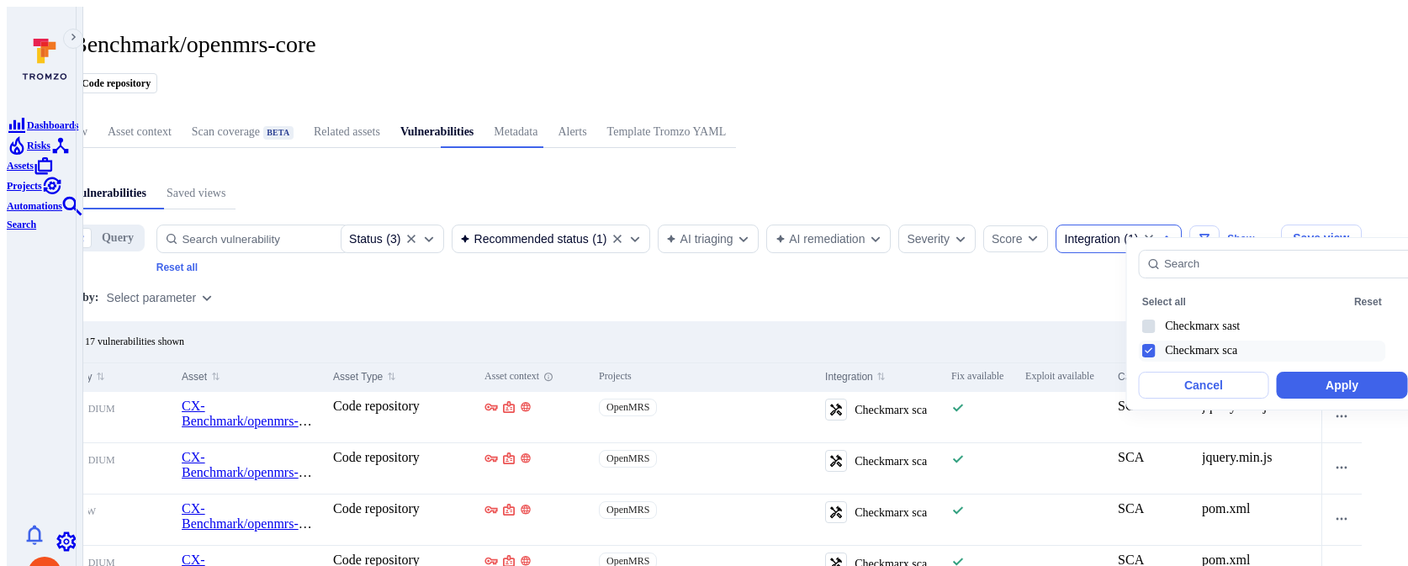
click at [1161, 341] on li "Checkmarx sca" at bounding box center [1261, 351] width 247 height 21
click at [1301, 374] on button "Apply" at bounding box center [1341, 385] width 130 height 27
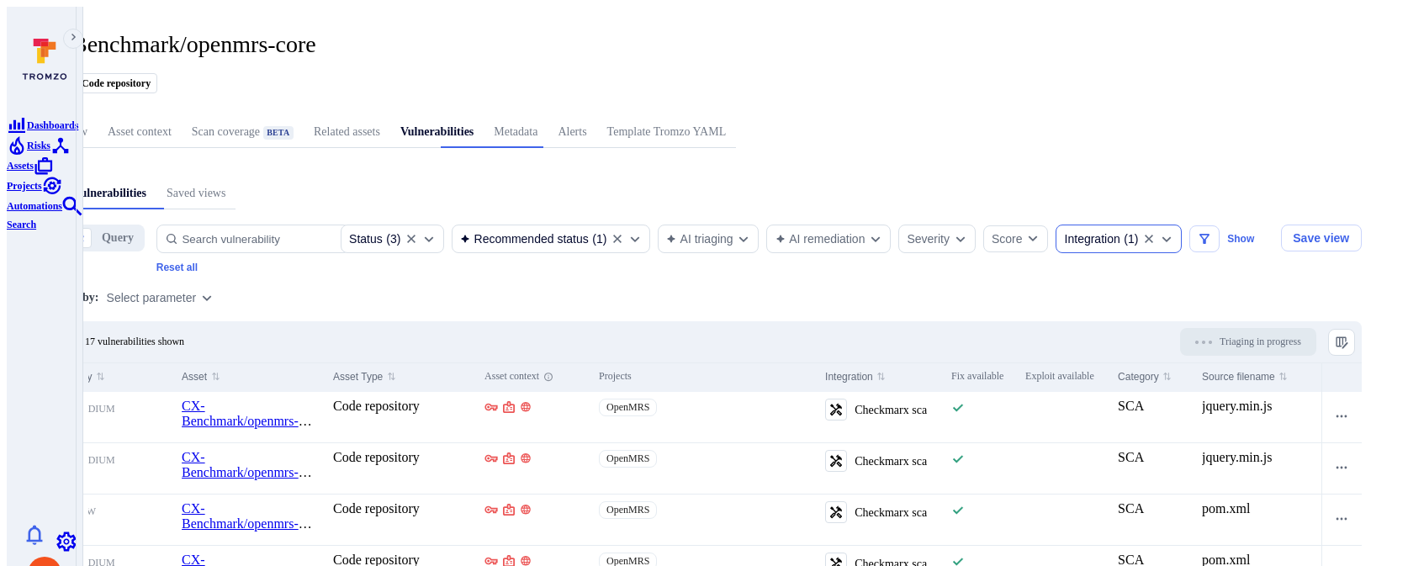
click at [1120, 232] on div "Integration" at bounding box center [1092, 238] width 55 height 13
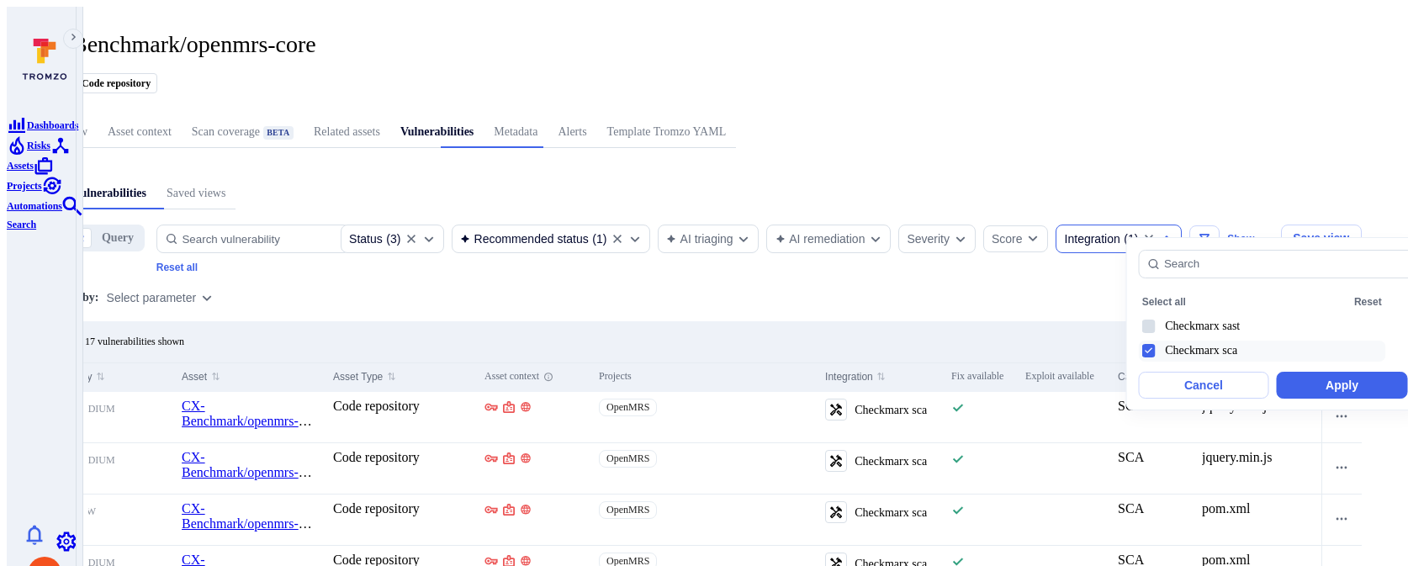
click at [1219, 341] on li "Checkmarx sca" at bounding box center [1261, 351] width 247 height 21
click at [1317, 385] on button "Apply" at bounding box center [1341, 385] width 130 height 27
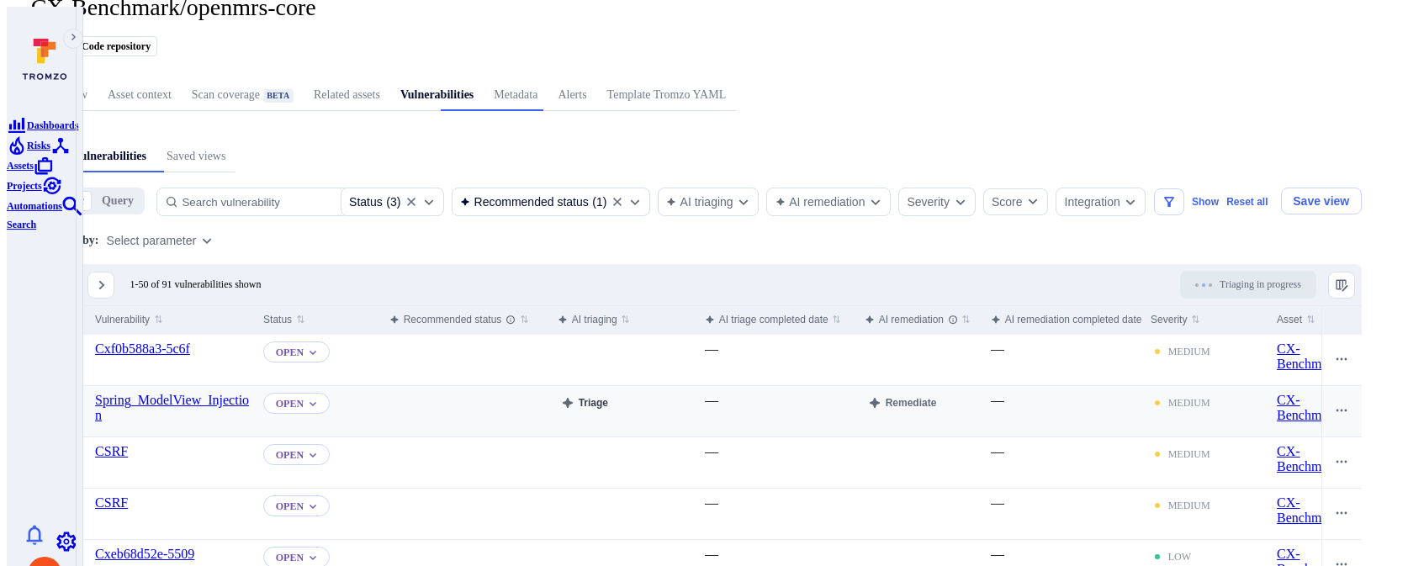
click at [611, 399] on button "Triage" at bounding box center [585, 403] width 54 height 20
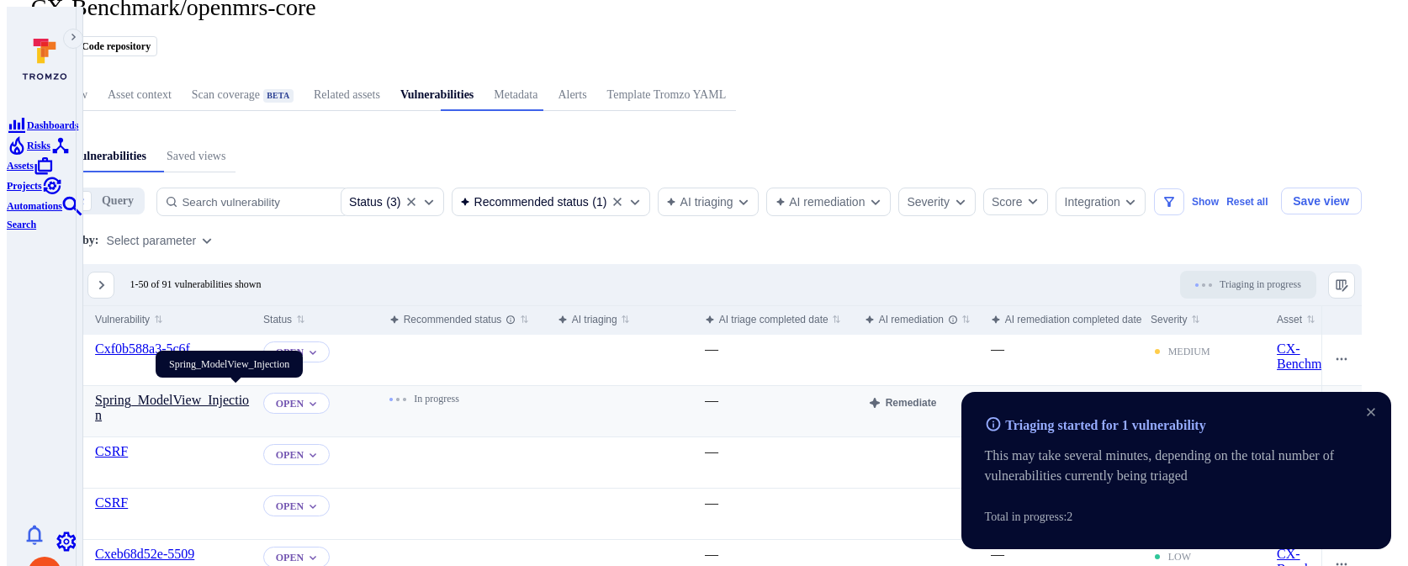
click at [249, 397] on link "Spring_ModelView_Injection" at bounding box center [172, 407] width 154 height 29
